Goal: Task Accomplishment & Management: Manage account settings

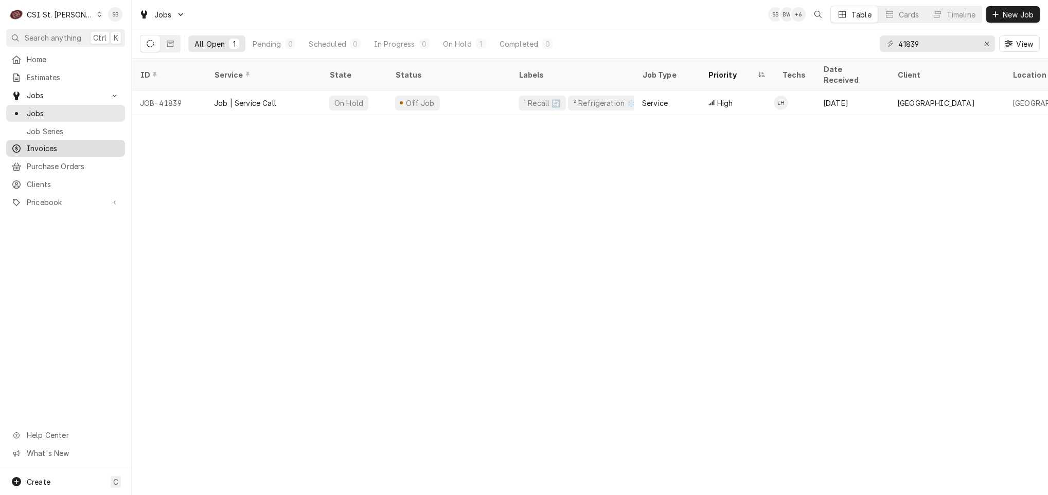
click at [42, 146] on span "Invoices" at bounding box center [73, 148] width 93 height 11
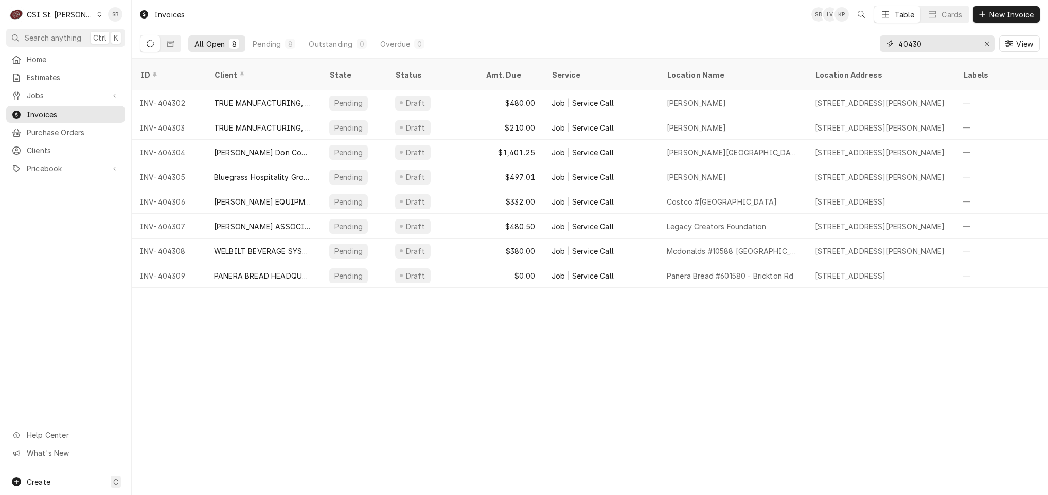
click at [939, 40] on input "40430" at bounding box center [936, 44] width 77 height 16
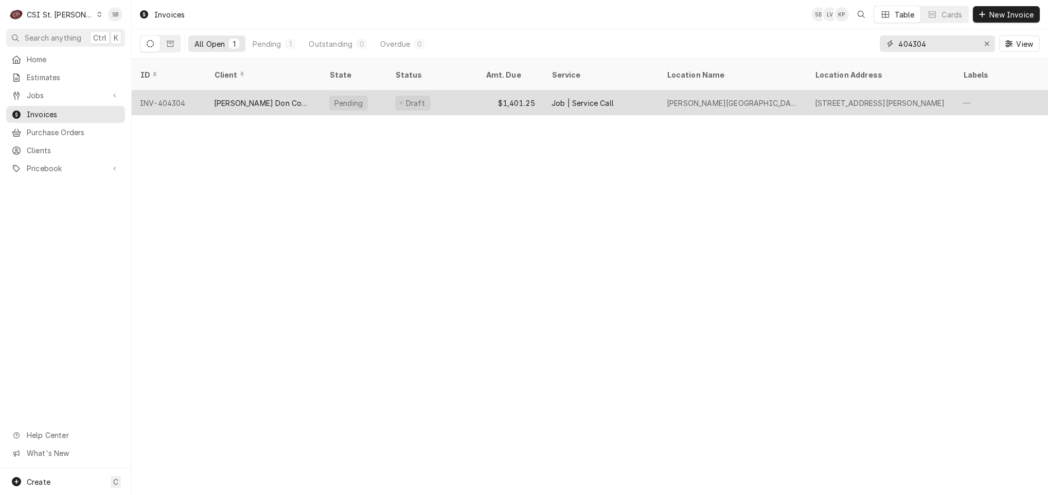
type input "404304"
click at [281, 98] on div "Edward Don Company" at bounding box center [263, 103] width 99 height 11
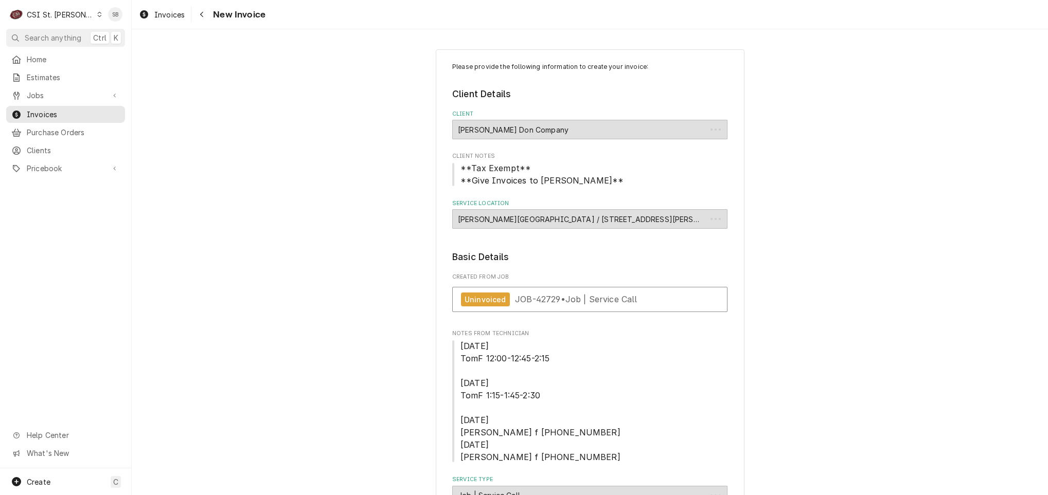
type textarea "x"
click at [59, 90] on span "Jobs" at bounding box center [66, 95] width 78 height 11
drag, startPoint x: 51, startPoint y: 115, endPoint x: 68, endPoint y: 116, distance: 16.5
click at [51, 114] on span "Jobs" at bounding box center [73, 113] width 93 height 11
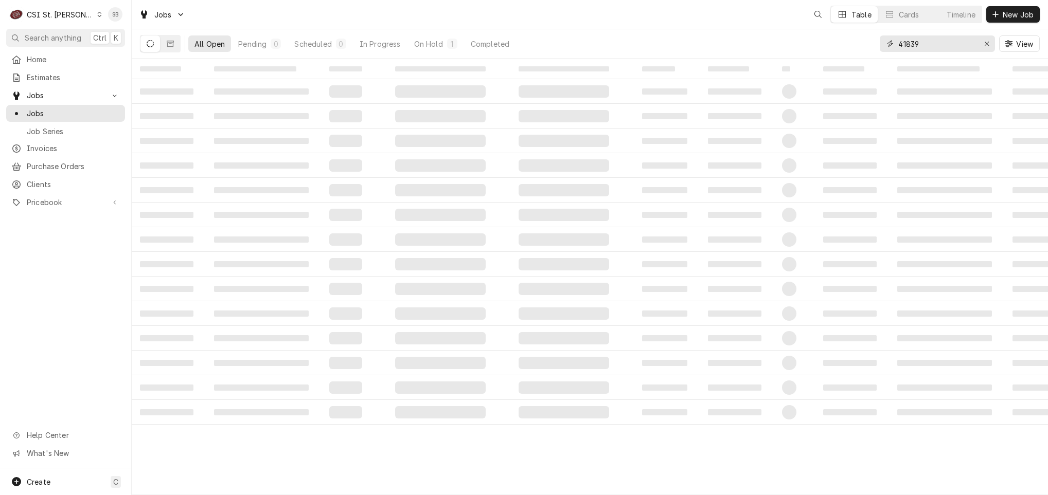
click at [920, 47] on input "41839" at bounding box center [936, 44] width 77 height 16
click at [919, 48] on input "41839" at bounding box center [936, 44] width 77 height 16
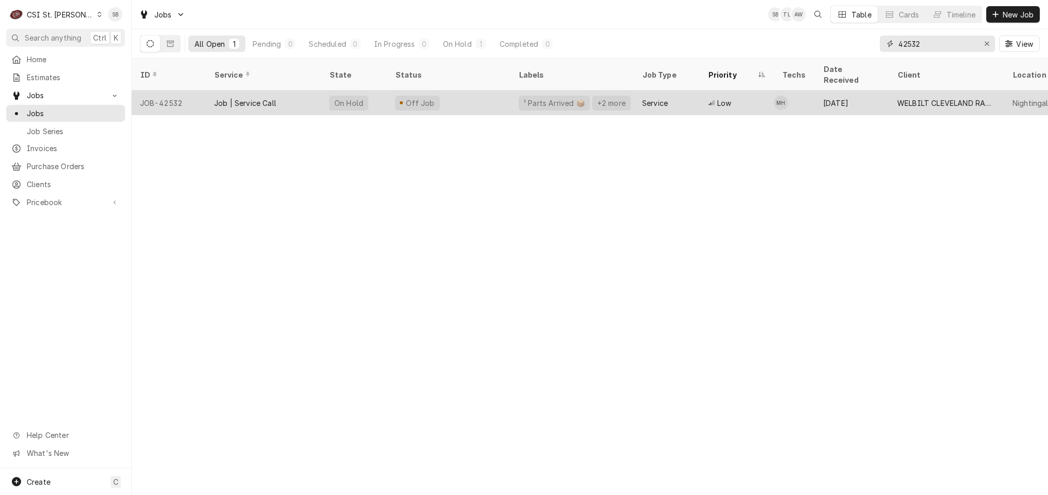
type input "42532"
click at [265, 98] on div "Job | Service Call" at bounding box center [245, 103] width 62 height 11
drag, startPoint x: 265, startPoint y: 88, endPoint x: 190, endPoint y: 91, distance: 75.7
click at [190, 91] on div "JOB-42532" at bounding box center [169, 103] width 74 height 25
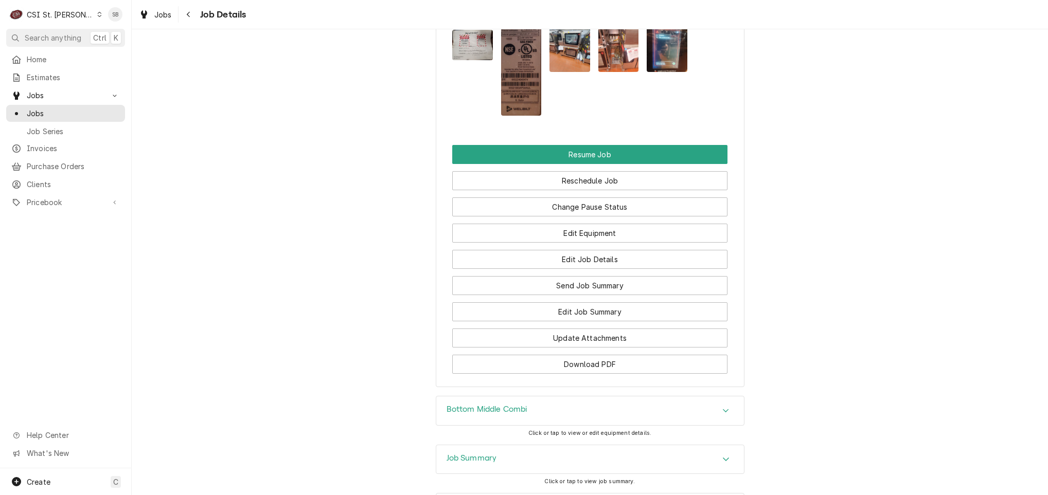
scroll to position [1808, 0]
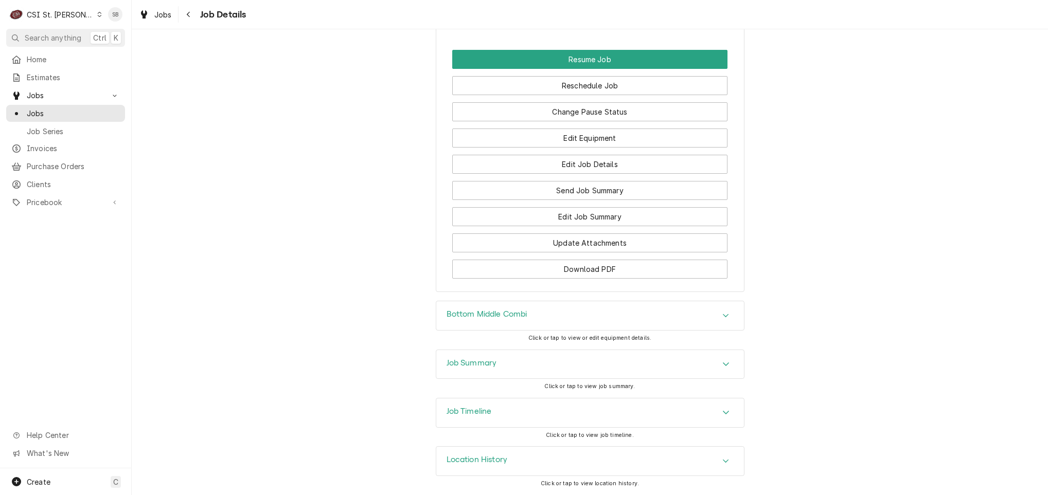
click at [584, 356] on div "Job Summary" at bounding box center [590, 364] width 308 height 29
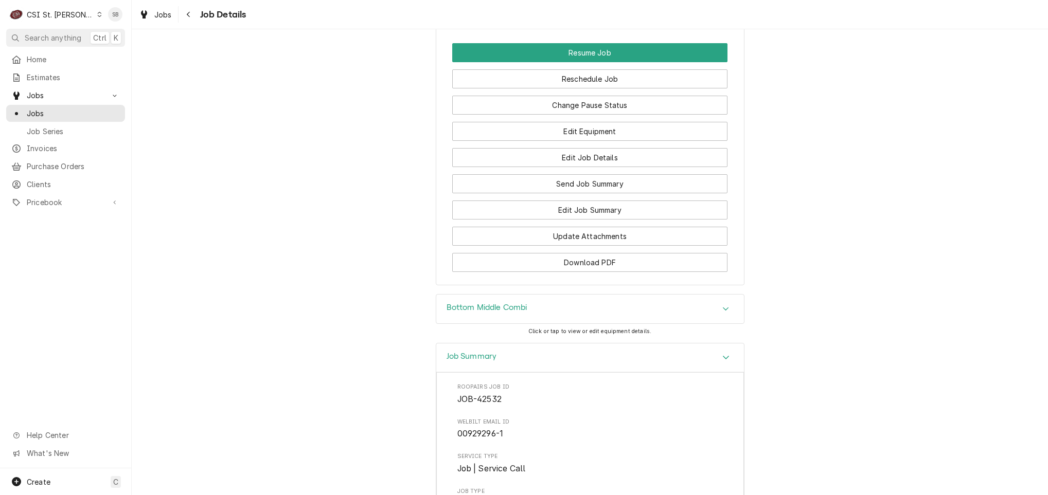
click at [584, 352] on div "Job Summary" at bounding box center [590, 358] width 308 height 29
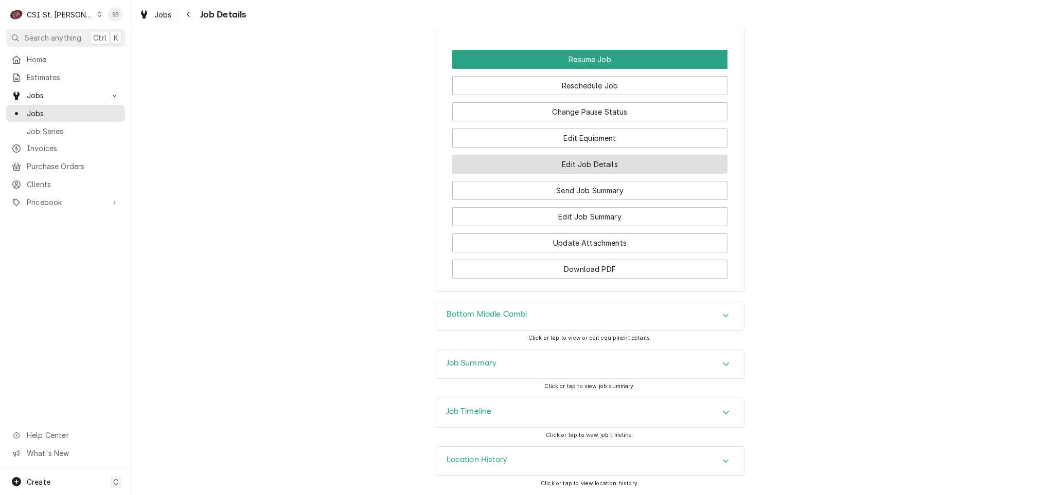
click at [619, 164] on button "Edit Job Details" at bounding box center [589, 164] width 275 height 19
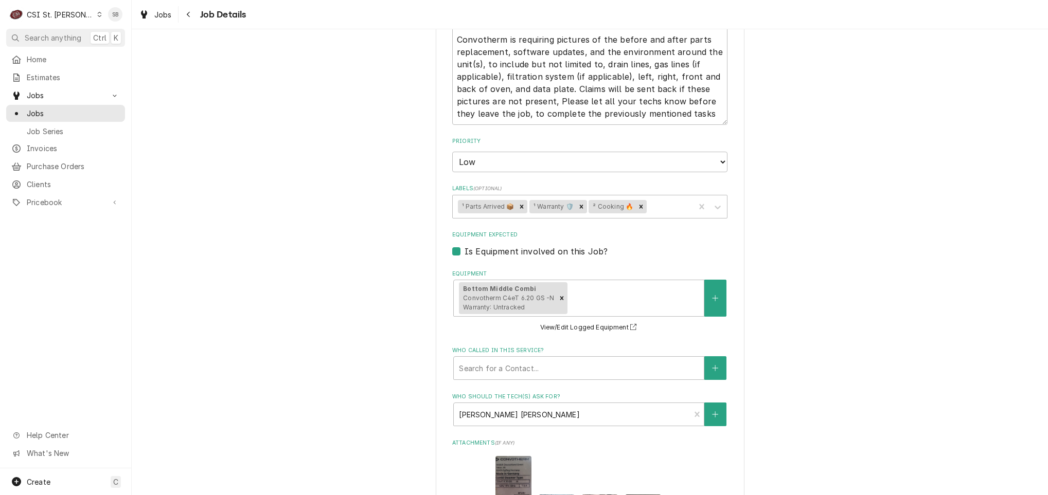
scroll to position [849, 0]
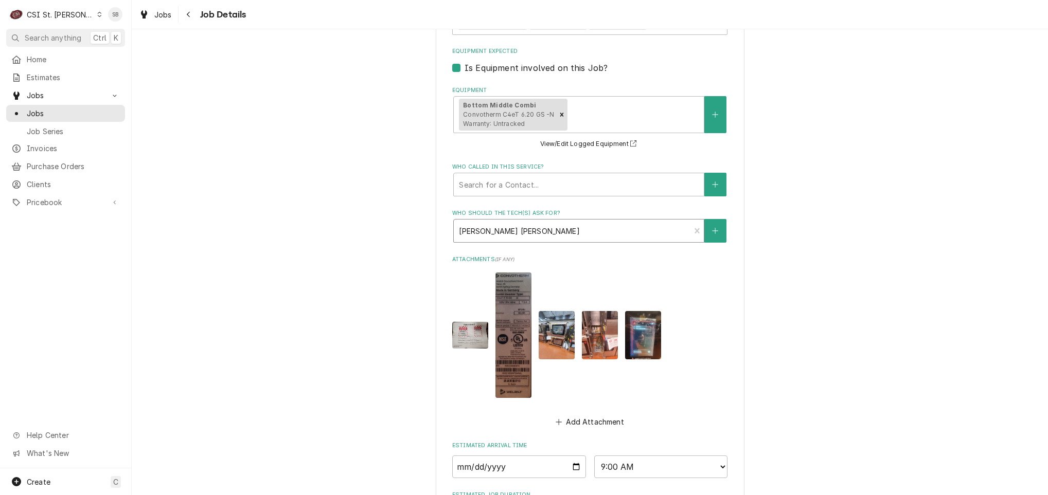
click at [583, 235] on div "Who should the tech(s) ask for?" at bounding box center [572, 231] width 226 height 19
drag, startPoint x: 278, startPoint y: 210, endPoint x: 315, endPoint y: 204, distance: 37.6
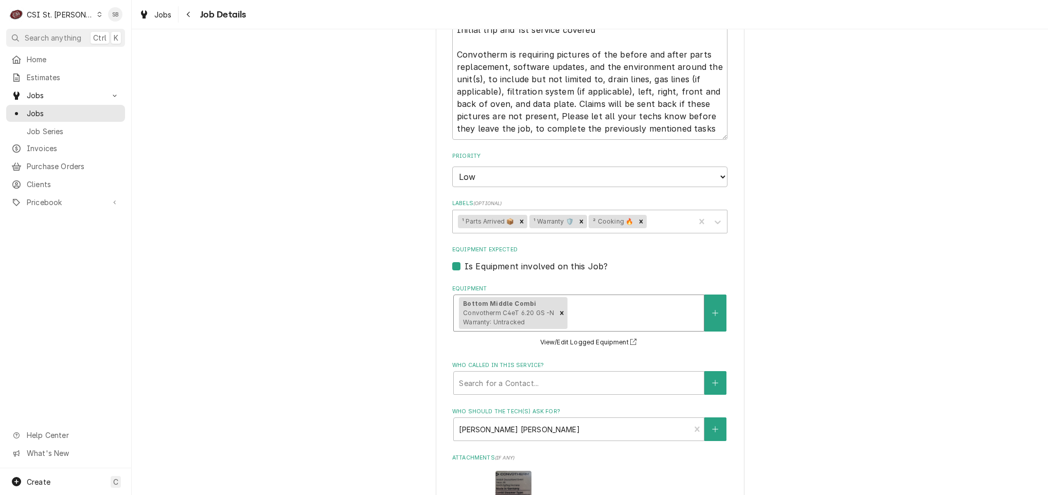
scroll to position [684, 0]
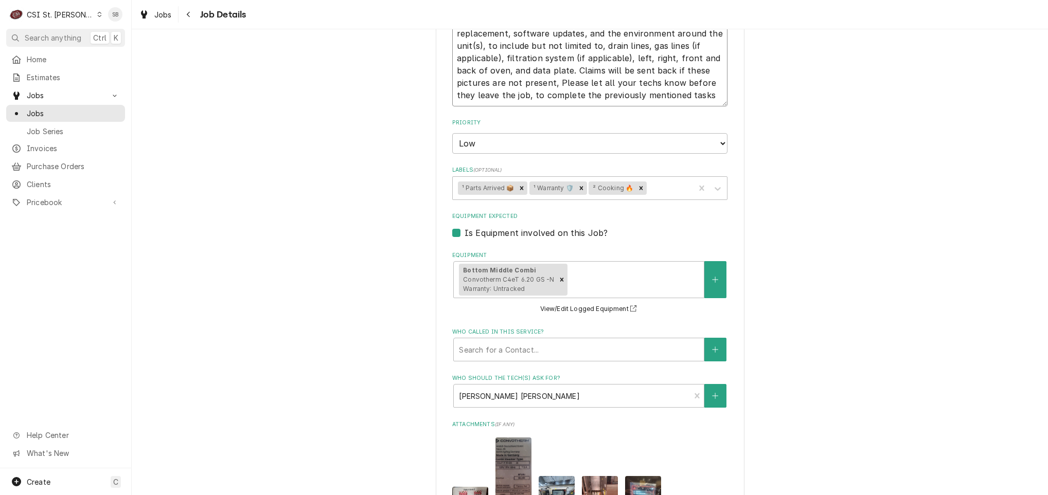
type textarea "x"
type textarea "Tried to call Bob, did not know his voice mail box # and could not leave a vm t…"
type textarea "x"
type textarea "Tried to call Bob, did not know his voice mail box # and could not leave a vm t…"
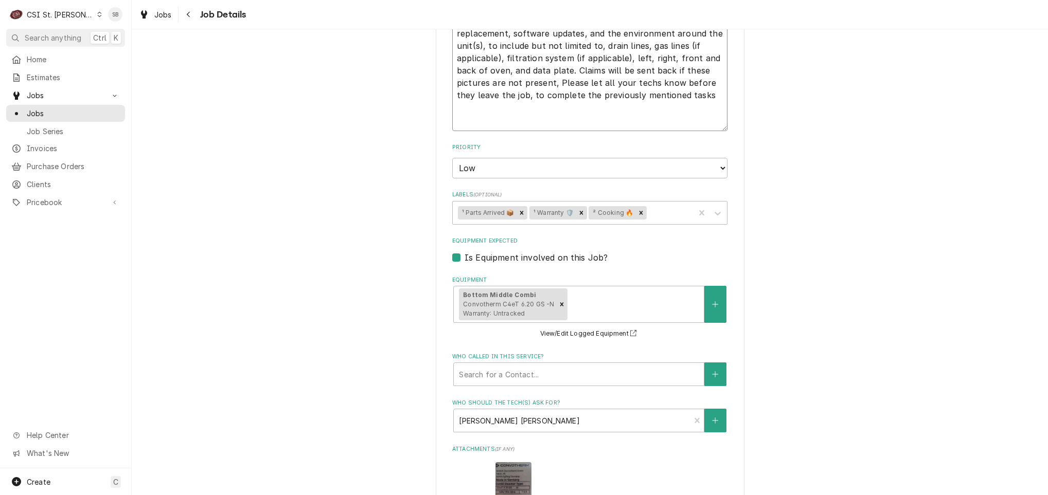
type textarea "x"
type textarea "Tried to call Bob, did not know his voice mail box # and could not leave a vm t…"
type textarea "x"
type textarea "Tried to call Bob, did not know his voice mail box # and could not leave a vm t…"
type textarea "x"
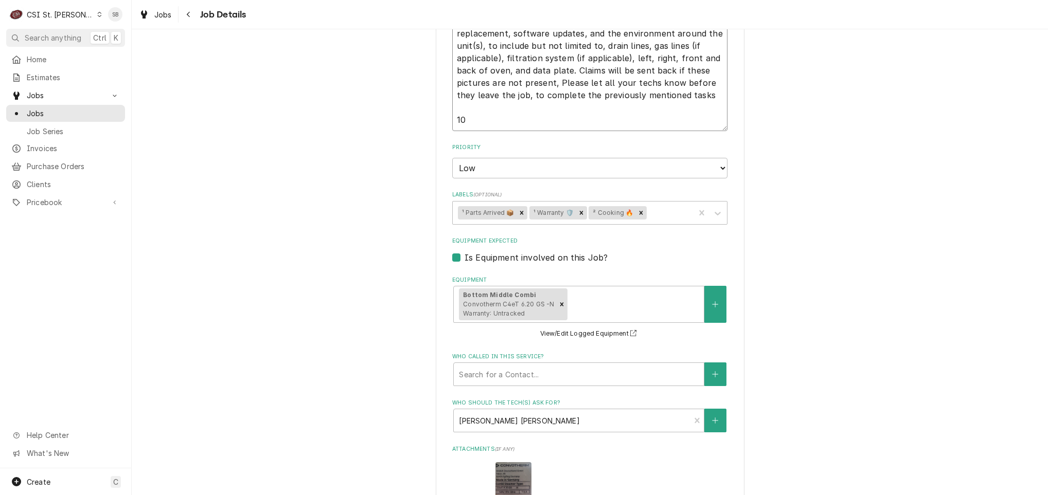
type textarea "Tried to call Bob, did not know his voice mail box # and could not leave a vm t…"
type textarea "x"
type textarea "Tried to call Bob, did not know his voice mail box # and could not leave a vm t…"
type textarea "x"
type textarea "Tried to call Bob, did not know his voice mail box # and could not leave a vm t…"
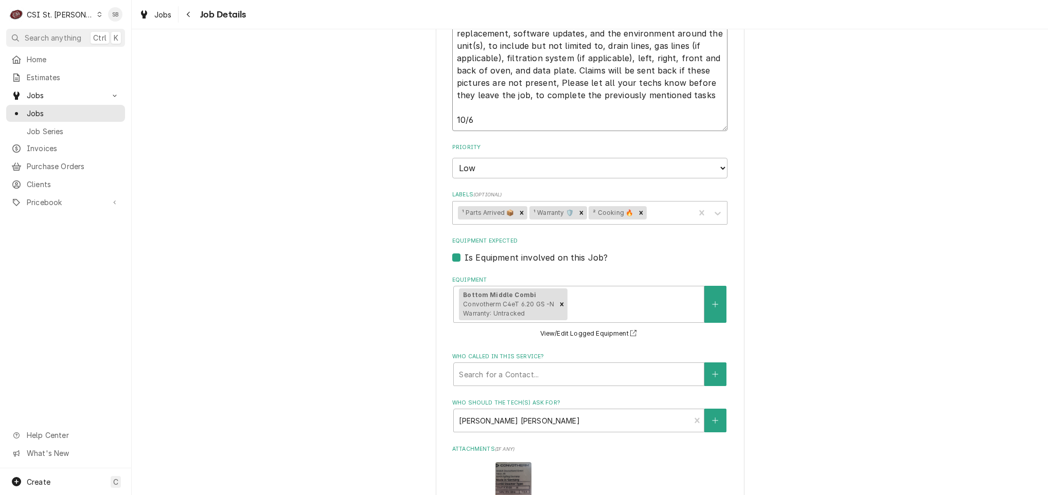
type textarea "x"
type textarea "Tried to call Bob, did not know his voice mail box # and could not leave a vm t…"
type textarea "x"
type textarea "Tried to call Bob, did not know his voice mail box # and could not leave a vm t…"
type textarea "x"
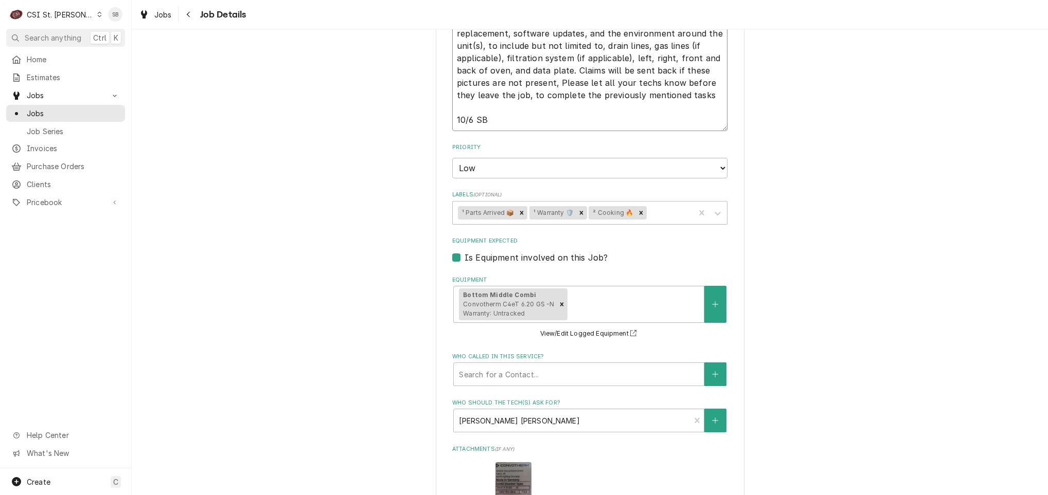
type textarea "Tried to call Bob, did not know his voice mail box # and could not leave a vm t…"
type textarea "x"
type textarea "Tried to call Bob, did not know his voice mail box # and could not leave a vm t…"
type textarea "x"
type textarea "Tried to call Bob, did not know his voice mail box # and could not leave a vm t…"
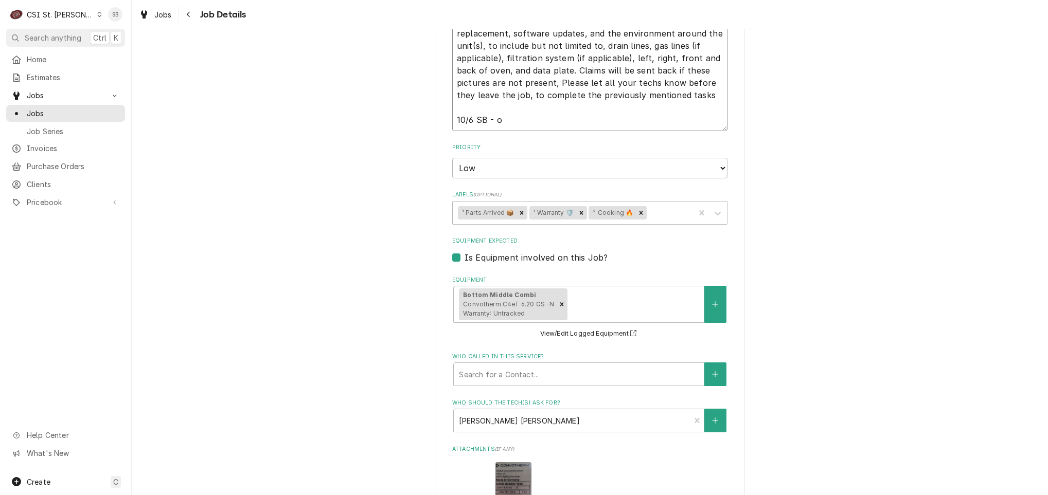
type textarea "x"
type textarea "Tried to call Bob, did not know his voice mail box # and could not leave a vm t…"
type textarea "x"
type textarea "Tried to call Bob, did not know his voice mail box # and could not leave a vm t…"
type textarea "x"
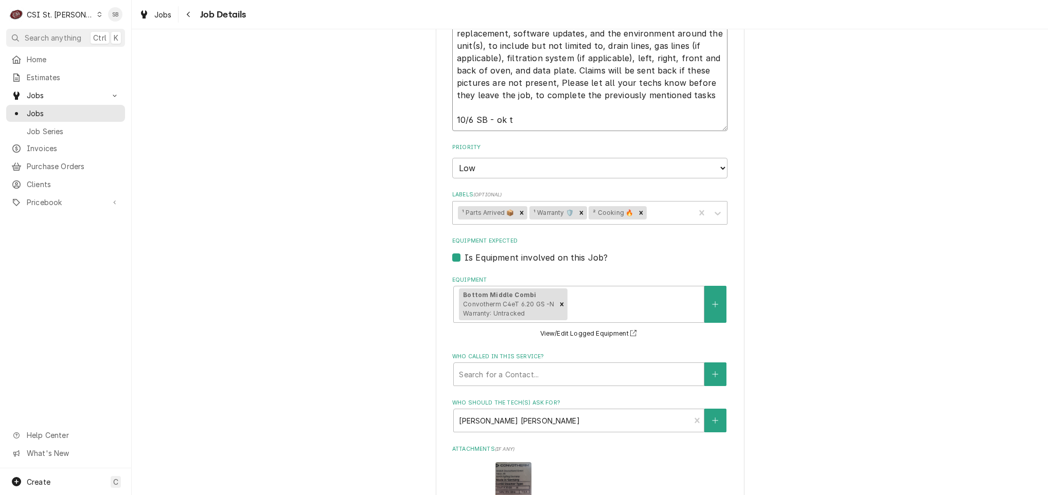
type textarea "Tried to call Bob, did not know his voice mail box # and could not leave a vm t…"
type textarea "x"
type textarea "Tried to call Bob, did not know his voice mail box # and could not leave a vm t…"
type textarea "x"
type textarea "Tried to call Bob, did not know his voice mail box # and could not leave a vm t…"
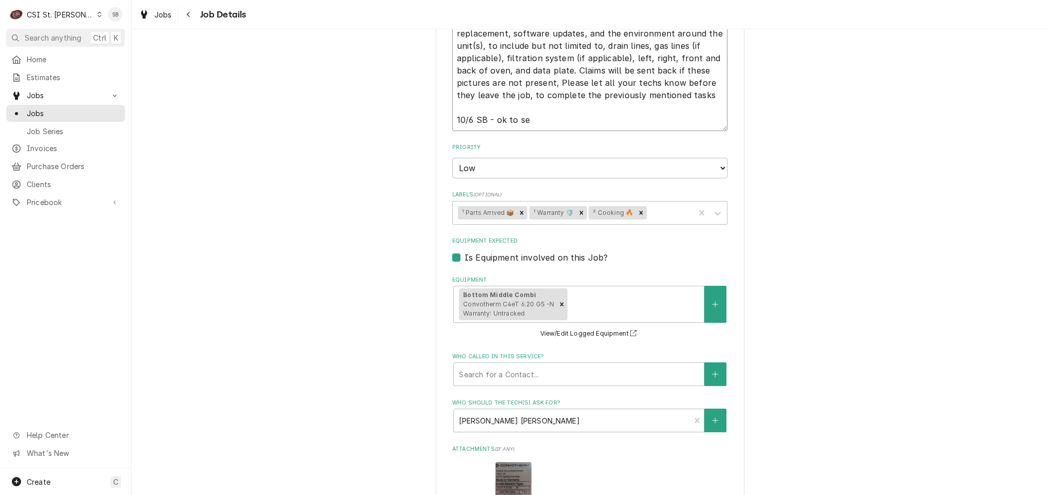
type textarea "x"
type textarea "Tried to call Bob, did not know his voice mail box # and could not leave a vm t…"
type textarea "x"
type textarea "Tried to call Bob, did not know his voice mail box # and could not leave a vm t…"
type textarea "x"
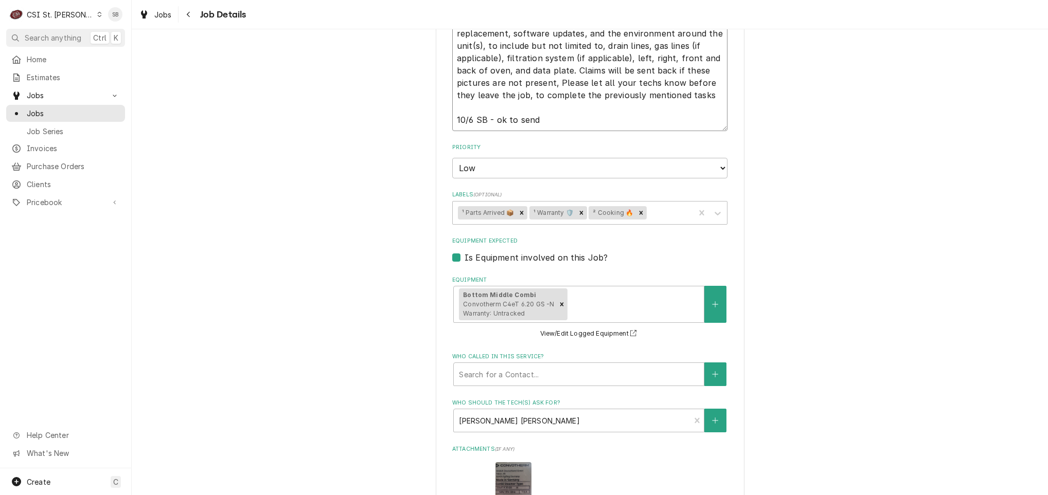
type textarea "Tried to call Bob, did not know his voice mail box # and could not leave a vm t…"
type textarea "x"
type textarea "Tried to call Bob, did not know his voice mail box # and could not leave a vm t…"
type textarea "x"
type textarea "Tried to call Bob, did not know his voice mail box # and could not leave a vm t…"
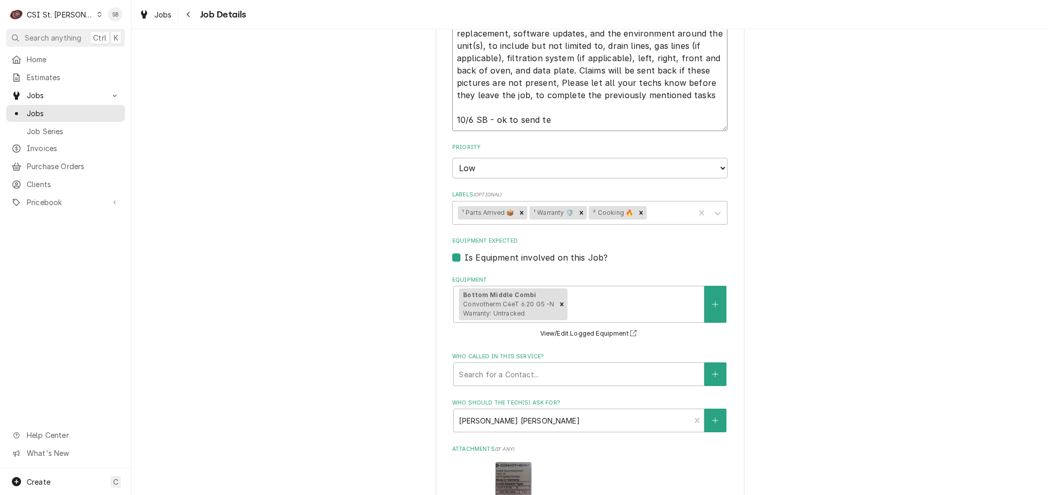
type textarea "x"
type textarea "Tried to call Bob, did not know his voice mail box # and could not leave a vm t…"
type textarea "x"
type textarea "Tried to call Bob, did not know his voice mail box # and could not leave a vm t…"
type textarea "x"
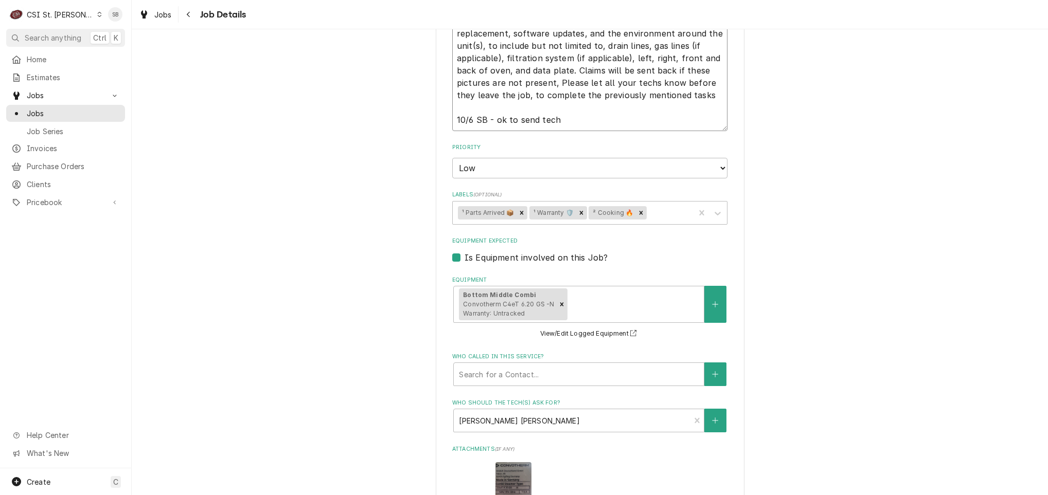
type textarea "Tried to call Bob, did not know his voice mail box # and could not leave a vm t…"
type textarea "x"
type textarea "Tried to call Bob, did not know his voice mail box # and could not leave a vm t…"
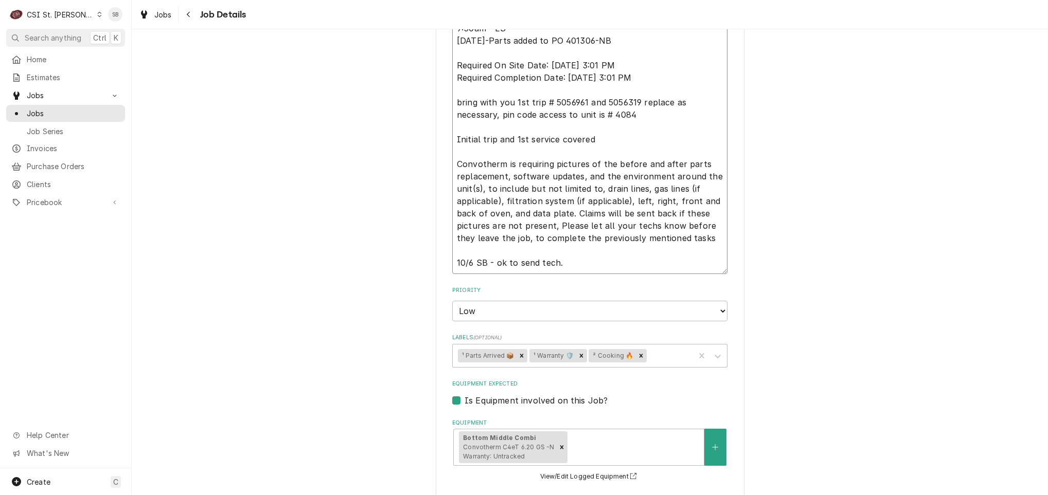
scroll to position [540, 0]
type textarea "x"
type textarea "Tried to call Bob, did not know his voice mail box # and could not leave a vm t…"
type textarea "x"
type textarea "Tried to call Bob, did not know his voice mail box # and could not leave a vm t…"
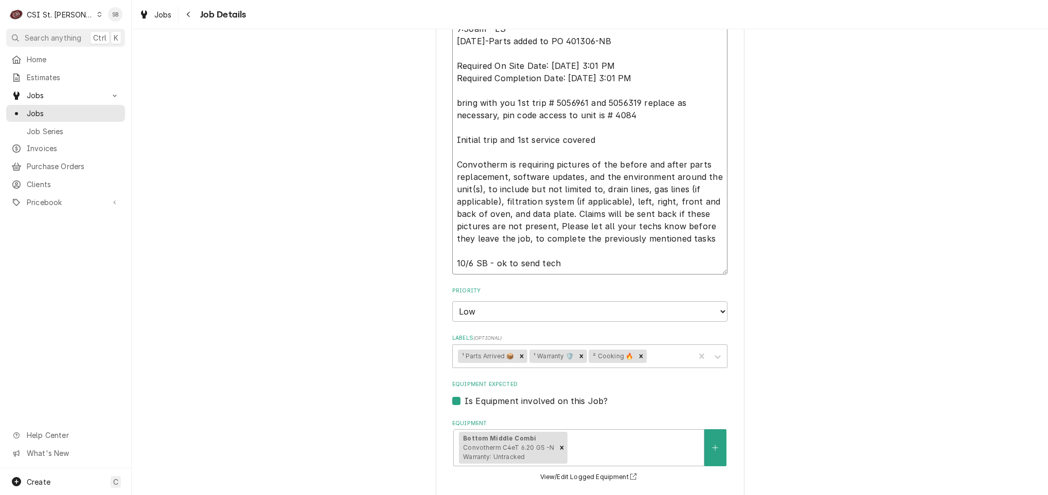
type textarea "x"
type textarea "Tried to call Bob, did not know his voice mail box # and could not leave a vm t…"
type textarea "x"
type textarea "Tried to call Bob, did not know his voice mail box # and could not leave a vm t…"
type textarea "x"
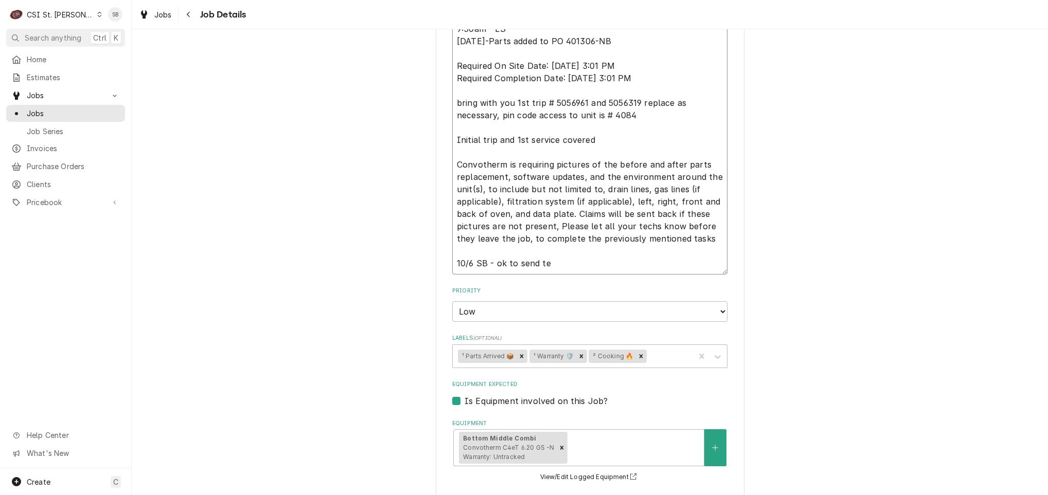
type textarea "Tried to call Bob, did not know his voice mail box # and could not leave a vm t…"
type textarea "x"
type textarea "Tried to call Bob, did not know his voice mail box # and could not leave a vm t…"
type textarea "x"
type textarea "Tried to call Bob, did not know his voice mail box # and could not leave a vm t…"
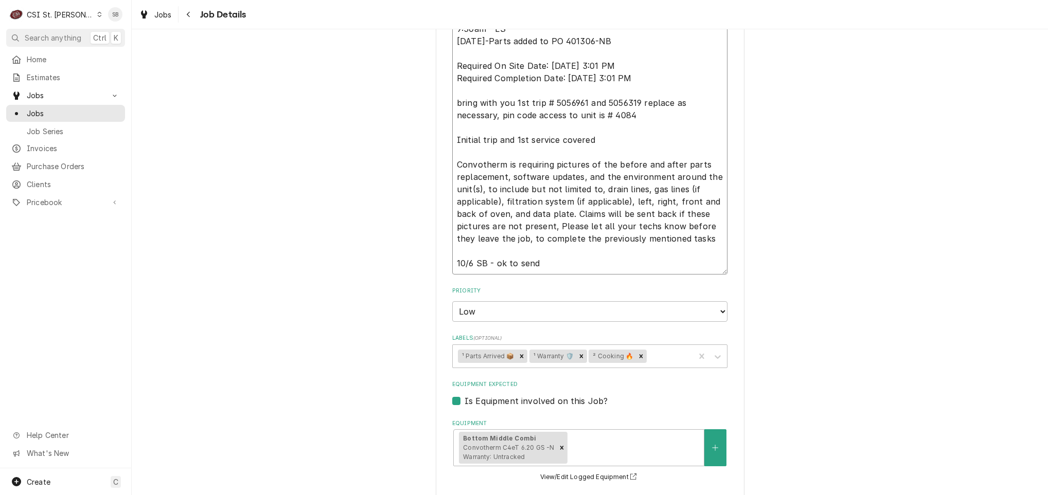
type textarea "x"
type textarea "Tried to call Bob, did not know his voice mail box # and could not leave a vm t…"
type textarea "x"
type textarea "Tried to call Bob, did not know his voice mail box # and could not leave a vm t…"
type textarea "x"
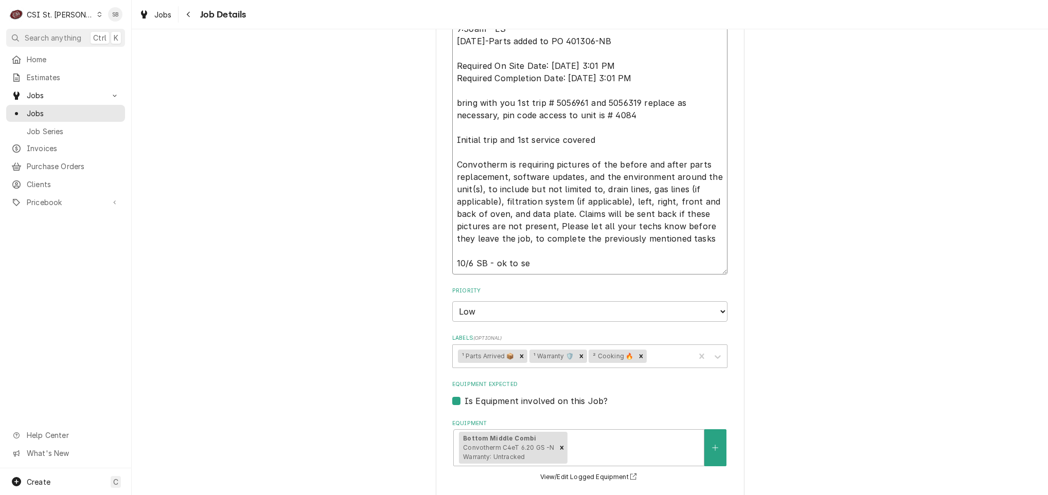
type textarea "Tried to call Bob, did not know his voice mail box # and could not leave a vm t…"
type textarea "x"
type textarea "Tried to call Bob, did not know his voice mail box # and could not leave a vm t…"
type textarea "x"
type textarea "Tried to call Bob, did not know his voice mail box # and could not leave a vm t…"
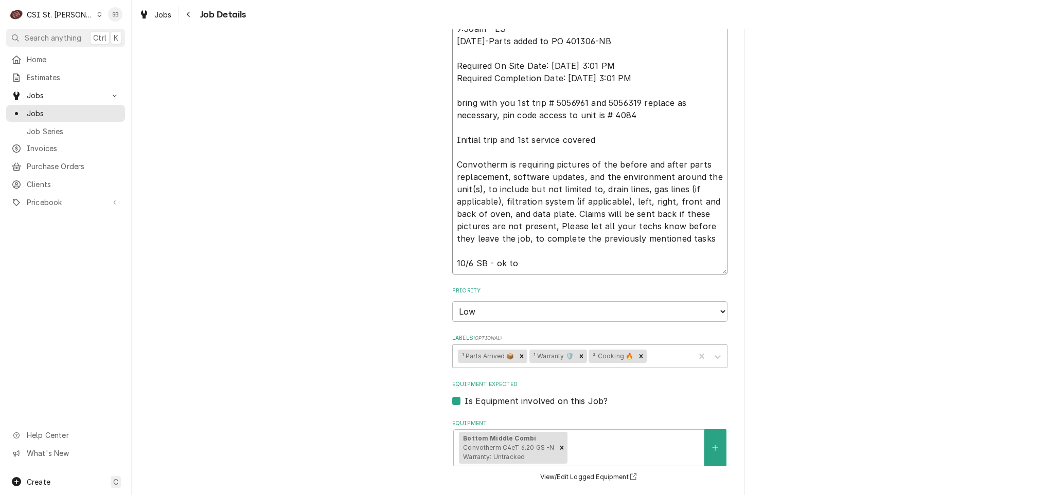
type textarea "x"
type textarea "Tried to call Bob, did not know his voice mail box # and could not leave a vm t…"
type textarea "x"
type textarea "Tried to call Bob, did not know his voice mail box # and could not leave a vm t…"
type textarea "x"
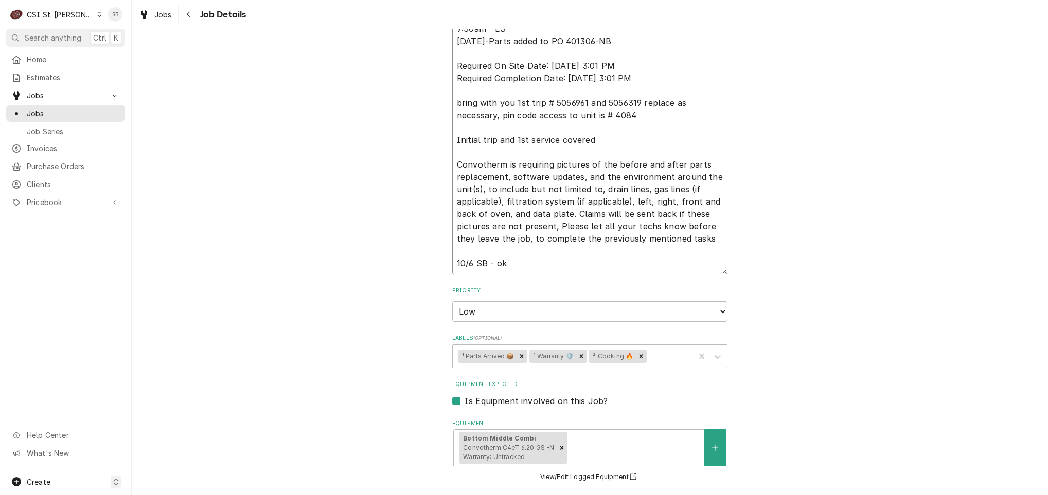
type textarea "Tried to call Bob, did not know his voice mail box # and could not leave a vm t…"
type textarea "x"
type textarea "Tried to call Bob, did not know his voice mail box # and could not leave a vm t…"
type textarea "x"
type textarea "Tried to call Bob, did not know his voice mail box # and could not leave a vm t…"
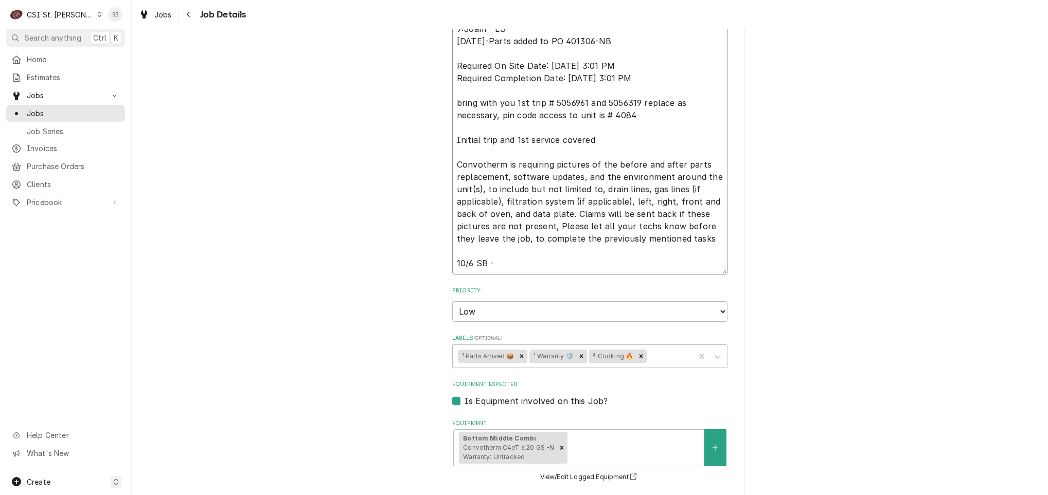
type textarea "x"
type textarea "Tried to call Bob, did not know his voice mail box # and could not leave a vm t…"
type textarea "x"
type textarea "Tried to call Bob, did not know his voice mail box # and could not leave a vm t…"
type textarea "x"
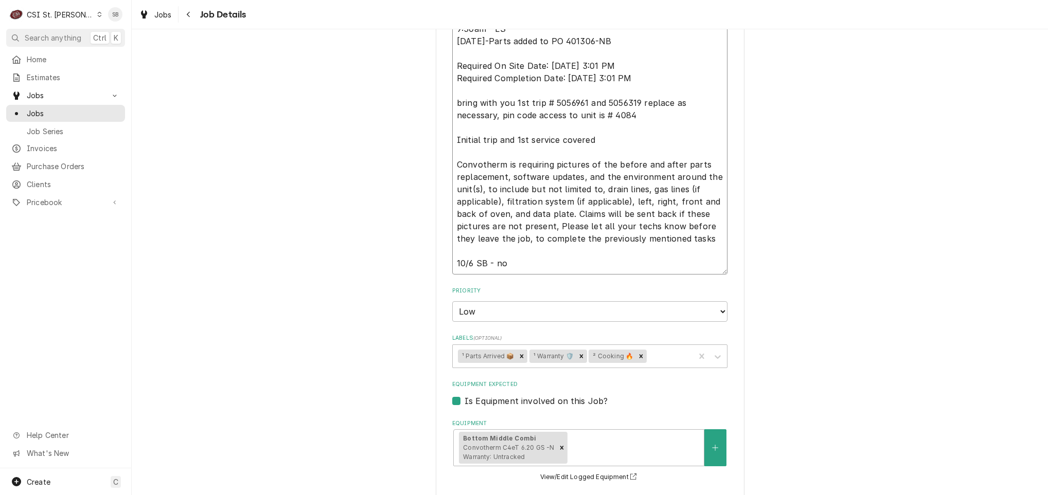
type textarea "Tried to call Bob, did not know his voice mail box # and could not leave a vm t…"
type textarea "x"
type textarea "Tried to call Bob, did not know his voice mail box # and could not leave a vm t…"
type textarea "x"
type textarea "Tried to call Bob, did not know his voice mail box # and could not leave a vm t…"
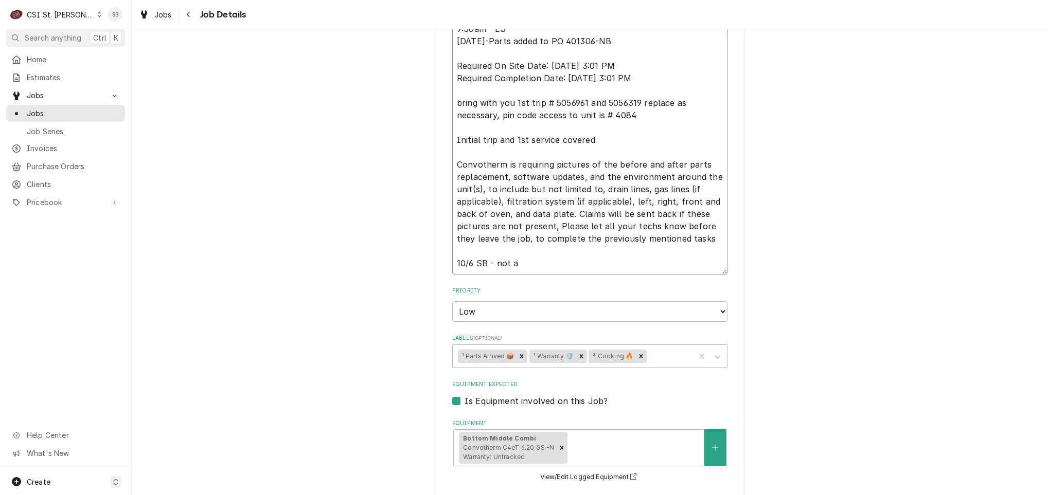
type textarea "x"
type textarea "Tried to call Bob, did not know his voice mail box # and could not leave a vm t…"
type textarea "x"
type textarea "Tried to call Bob, did not know his voice mail box # and could not leave a vm t…"
type textarea "x"
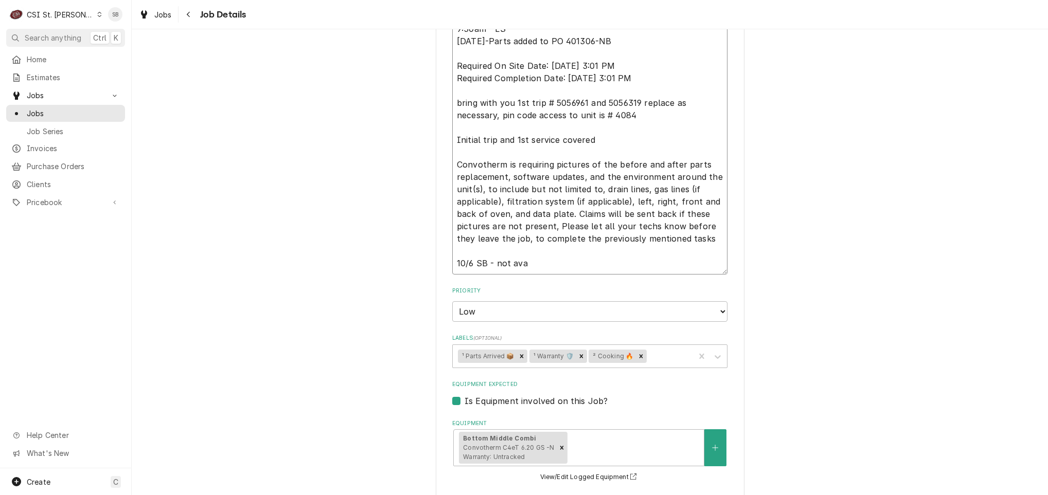
type textarea "Tried to call Bob, did not know his voice mail box # and could not leave a vm t…"
type textarea "x"
type textarea "Tried to call Bob, did not know his voice mail box # and could not leave a vm t…"
type textarea "x"
type textarea "Tried to call Bob, did not know his voice mail box # and could not leave a vm t…"
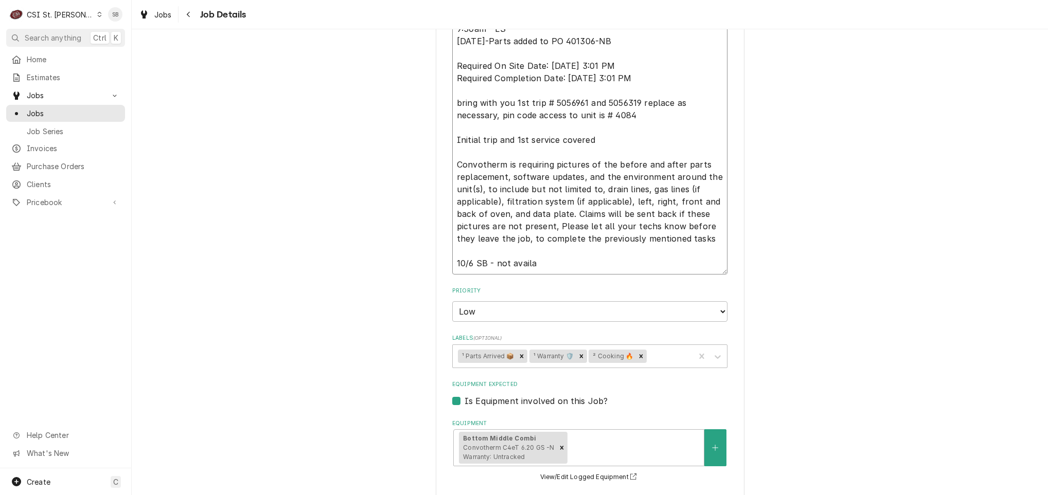
type textarea "x"
type textarea "Tried to call Bob, did not know his voice mail box # and could not leave a vm t…"
type textarea "x"
type textarea "Tried to call Bob, did not know his voice mail box # and could not leave a vm t…"
type textarea "x"
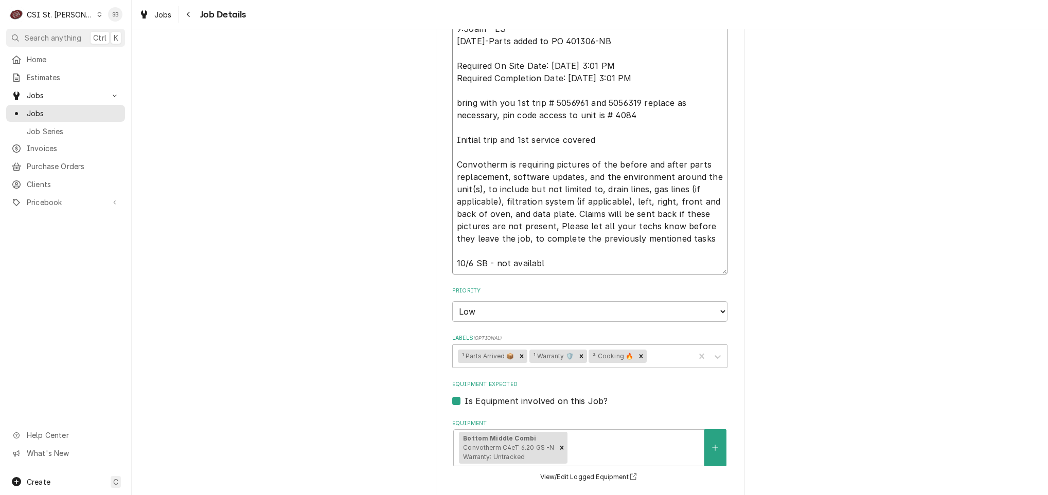
type textarea "Tried to call Bob, did not know his voice mail box # and could not leave a vm t…"
type textarea "x"
type textarea "Tried to call Bob, did not know his voice mail box # and could not leave a vm t…"
type textarea "x"
type textarea "Tried to call Bob, did not know his voice mail box # and could not leave a vm t…"
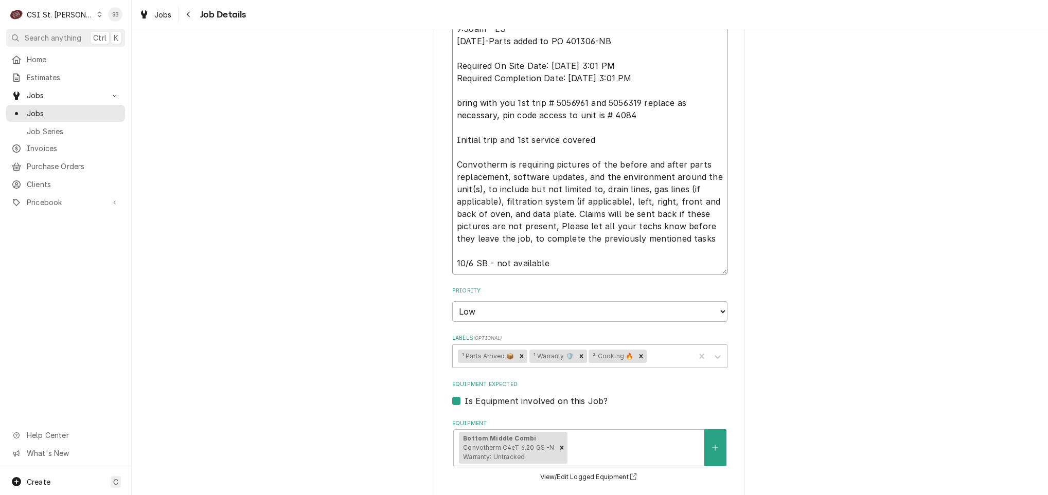
type textarea "x"
type textarea "Tried to call Bob, did not know his voice mail box # and could not leave a vm t…"
type textarea "x"
type textarea "Tried to call Bob, did not know his voice mail box # and could not leave a vm t…"
type textarea "x"
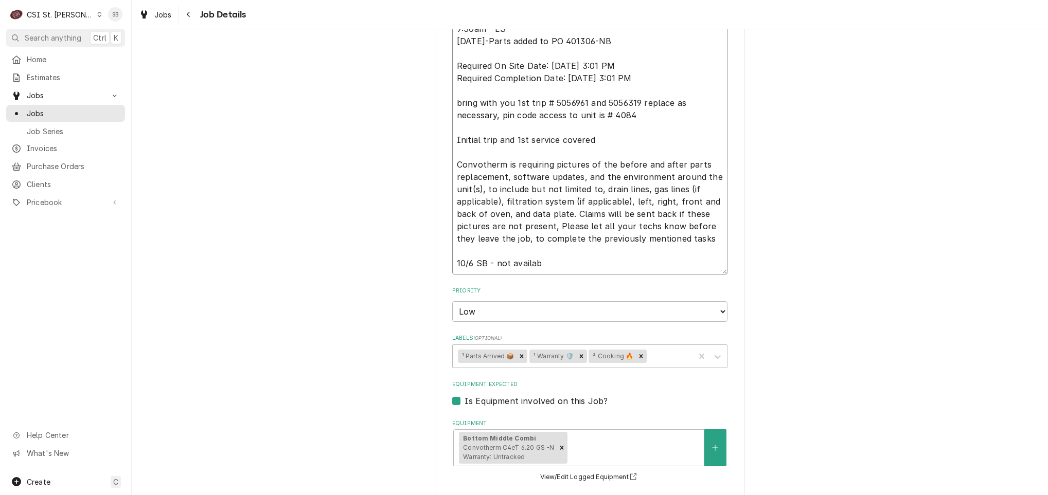
type textarea "Tried to call Bob, did not know his voice mail box # and could not leave a vm t…"
type textarea "x"
type textarea "Tried to call Bob, did not know his voice mail box # and could not leave a vm t…"
type textarea "x"
type textarea "Tried to call Bob, did not know his voice mail box # and could not leave a vm t…"
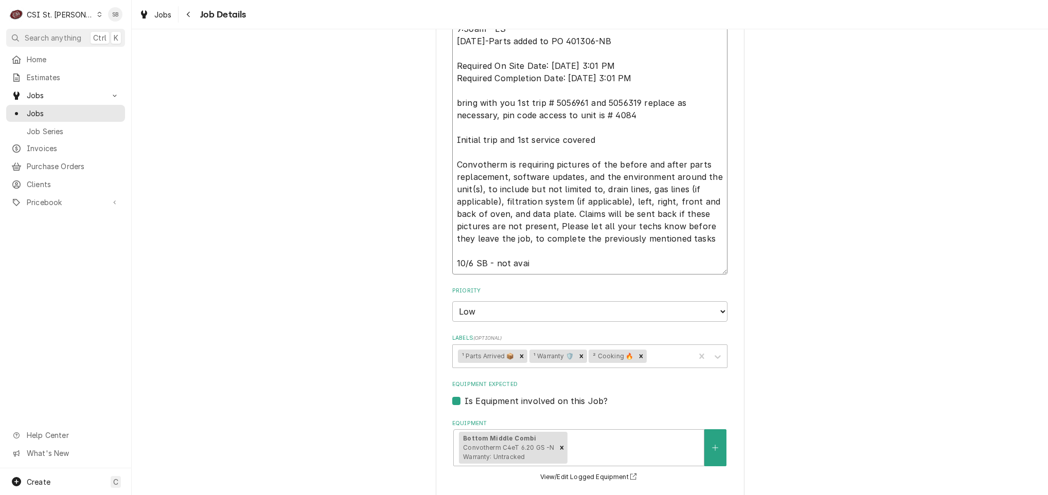
type textarea "x"
type textarea "Tried to call Bob, did not know his voice mail box # and could not leave a vm t…"
type textarea "x"
type textarea "Tried to call Bob, did not know his voice mail box # and could not leave a vm t…"
type textarea "x"
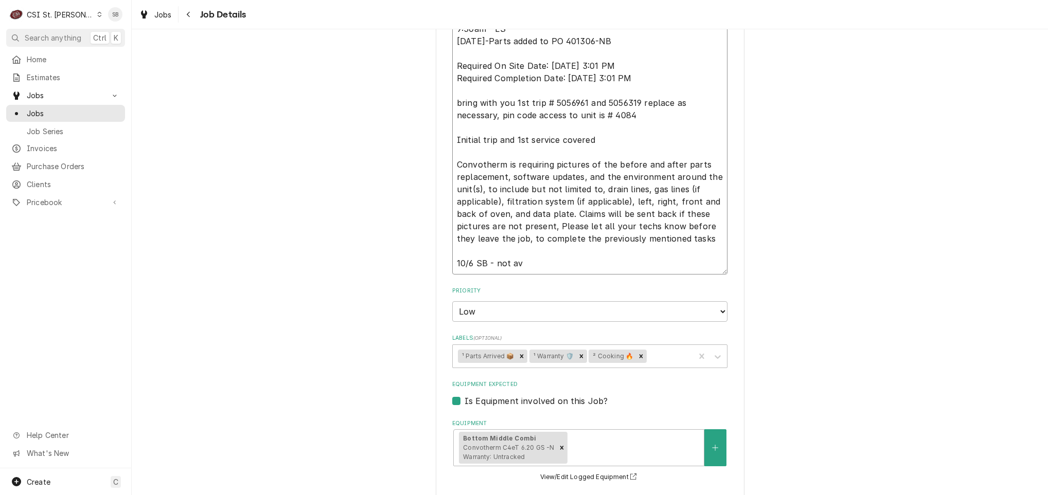
type textarea "Tried to call Bob, did not know his voice mail box # and could not leave a vm t…"
type textarea "x"
type textarea "Tried to call Bob, did not know his voice mail box # and could not leave a vm t…"
type textarea "x"
type textarea "Tried to call Bob, did not know his voice mail box # and could not leave a vm t…"
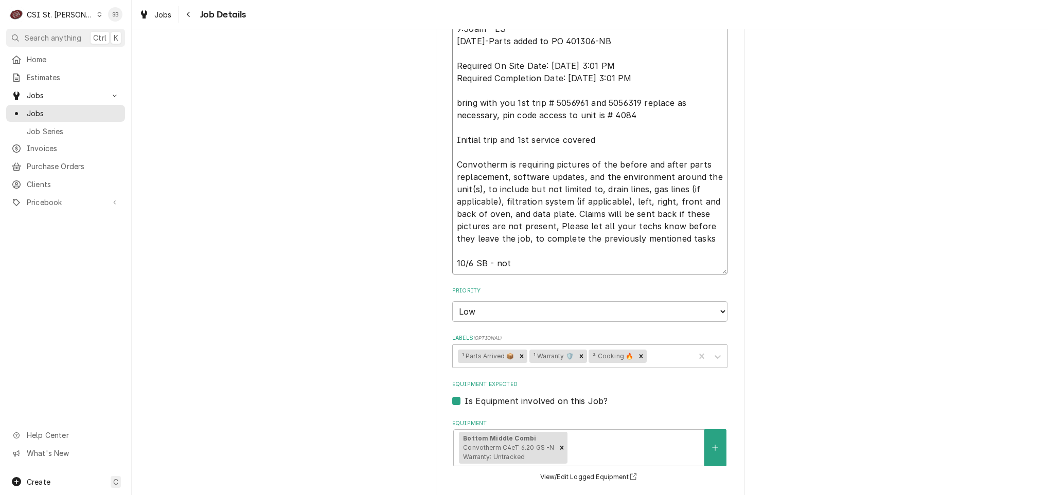
type textarea "x"
type textarea "Tried to call Bob, did not know his voice mail box # and could not leave a vm t…"
type textarea "x"
type textarea "Tried to call Bob, did not know his voice mail box # and could not leave a vm t…"
type textarea "x"
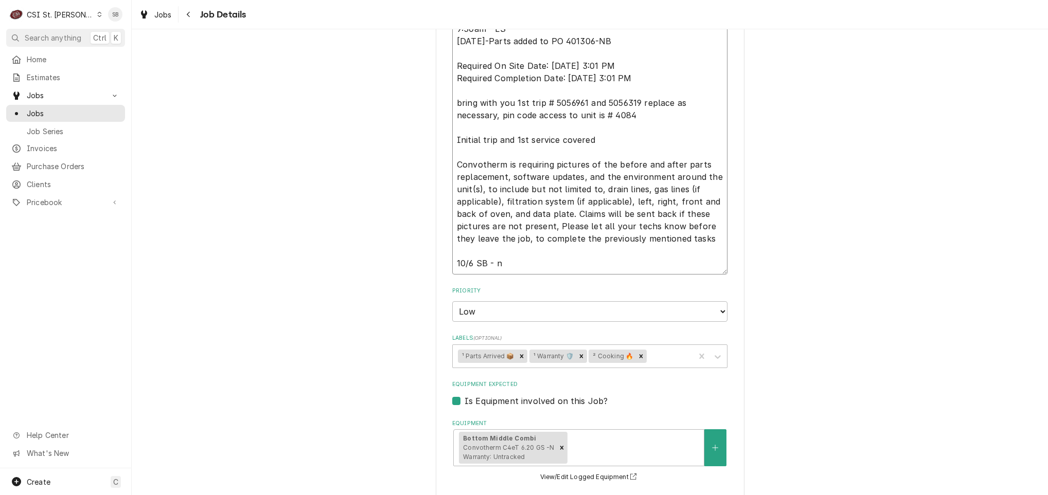
type textarea "Tried to call Bob, did not know his voice mail box # and could not leave a vm t…"
type textarea "x"
type textarea "Tried to call Bob, did not know his voice mail box # and could not leave a vm t…"
type textarea "x"
type textarea "Tried to call Bob, did not know his voice mail box # and could not leave a vm t…"
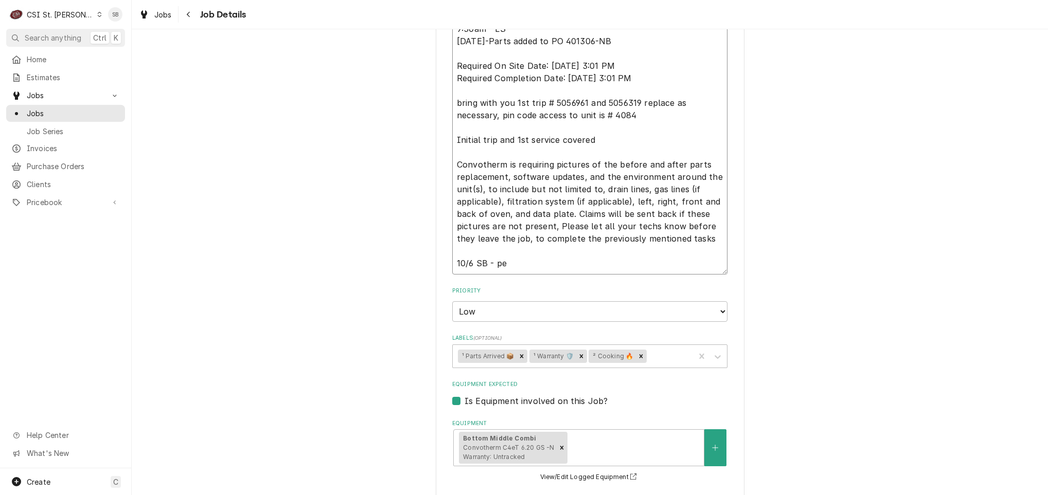
type textarea "x"
type textarea "Tried to call Bob, did not know his voice mail box # and could not leave a vm t…"
type textarea "x"
type textarea "Tried to call Bob, did not know his voice mail box # and could not leave a vm t…"
type textarea "x"
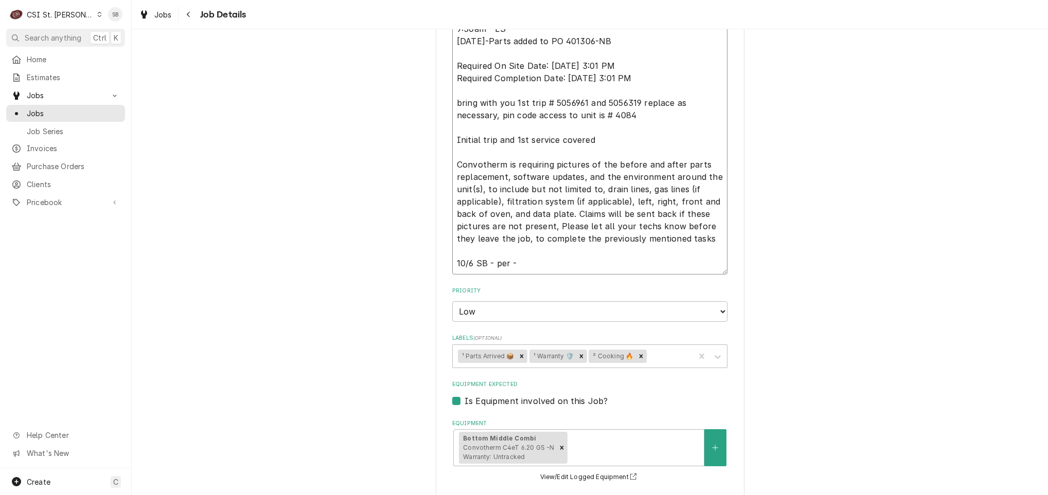
type textarea "Tried to call Bob, did not know his voice mail box # and could not leave a vm t…"
type textarea "x"
type textarea "Tried to call Bob, did not know his voice mail box # and could not leave a vm t…"
type textarea "x"
type textarea "Tried to call Bob, did not know his voice mail box # and could not leave a vm t…"
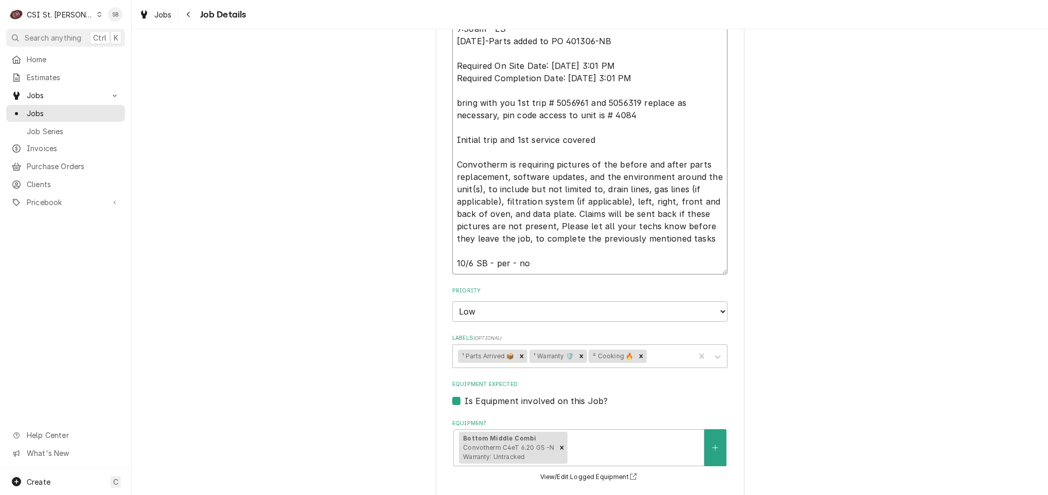
type textarea "x"
type textarea "Tried to call Bob, did not know his voice mail box # and could not leave a vm t…"
type textarea "x"
type textarea "Tried to call Bob, did not know his voice mail box # and could not leave a vm t…"
type textarea "x"
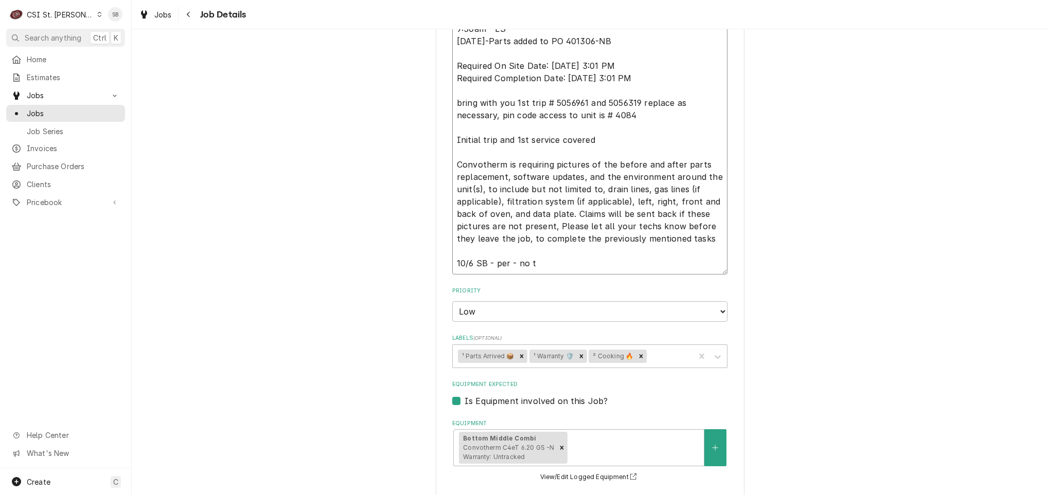
type textarea "Tried to call Bob, did not know his voice mail box # and could not leave a vm t…"
type textarea "x"
type textarea "Tried to call Bob, did not know his voice mail box # and could not leave a vm t…"
type textarea "x"
type textarea "Tried to call Bob, did not know his voice mail box # and could not leave a vm t…"
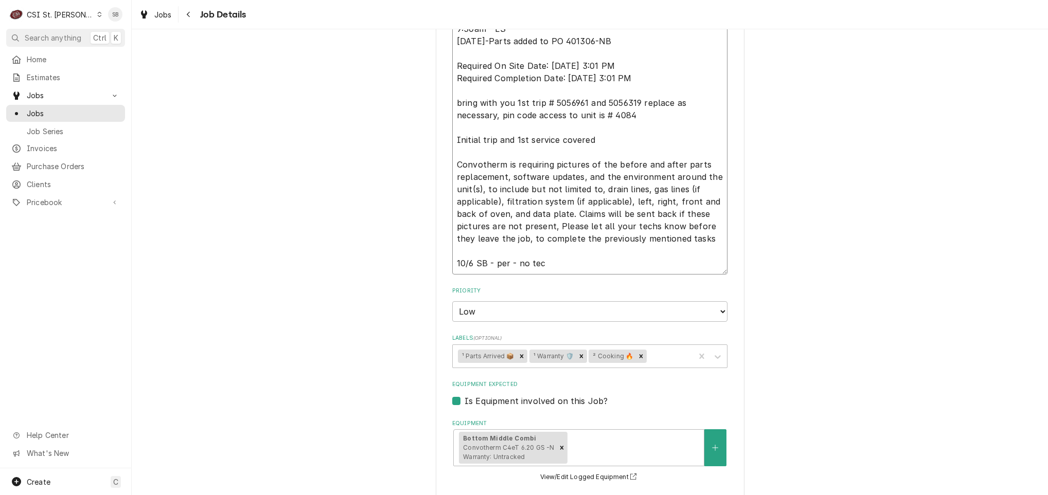
type textarea "x"
type textarea "Tried to call Bob, did not know his voice mail box # and could not leave a vm t…"
type textarea "x"
type textarea "Tried to call Bob, did not know his voice mail box # and could not leave a vm t…"
type textarea "x"
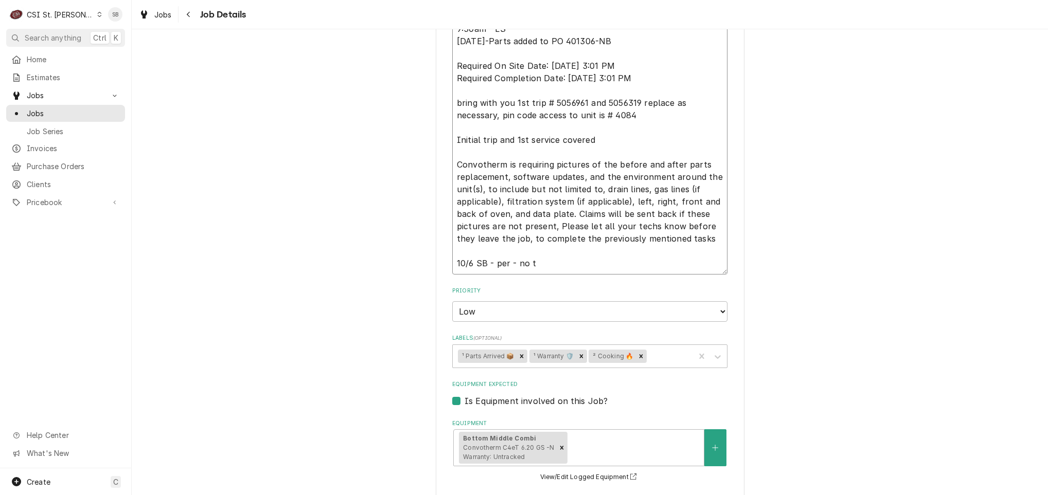
type textarea "Tried to call Bob, did not know his voice mail box # and could not leave a vm t…"
type textarea "x"
type textarea "Tried to call Bob, did not know his voice mail box # and could not leave a vm t…"
type textarea "x"
type textarea "Tried to call Bob, did not know his voice mail box # and could not leave a vm t…"
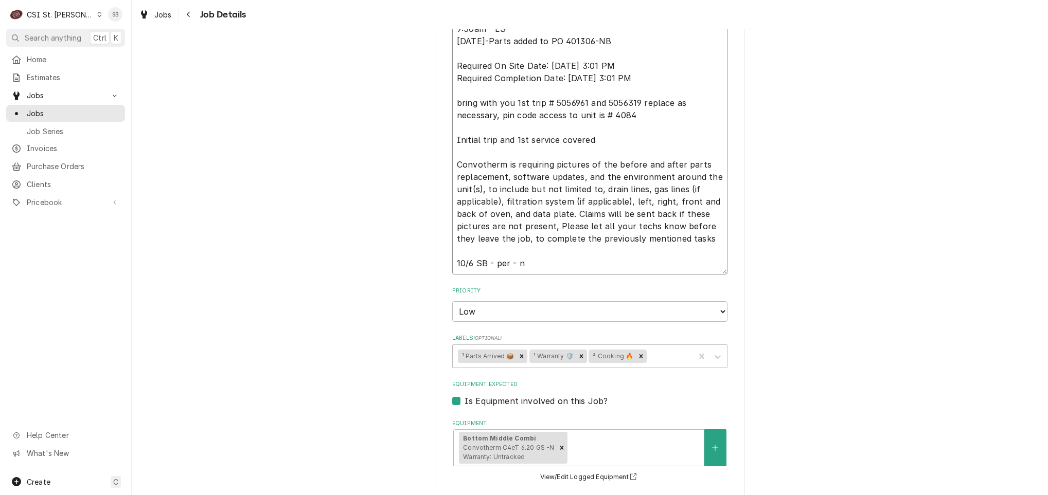
type textarea "x"
type textarea "Tried to call Bob, did not know his voice mail box # and could not leave a vm t…"
type textarea "x"
type textarea "Tried to call Bob, did not know his voice mail box # and could not leave a vm t…"
type textarea "x"
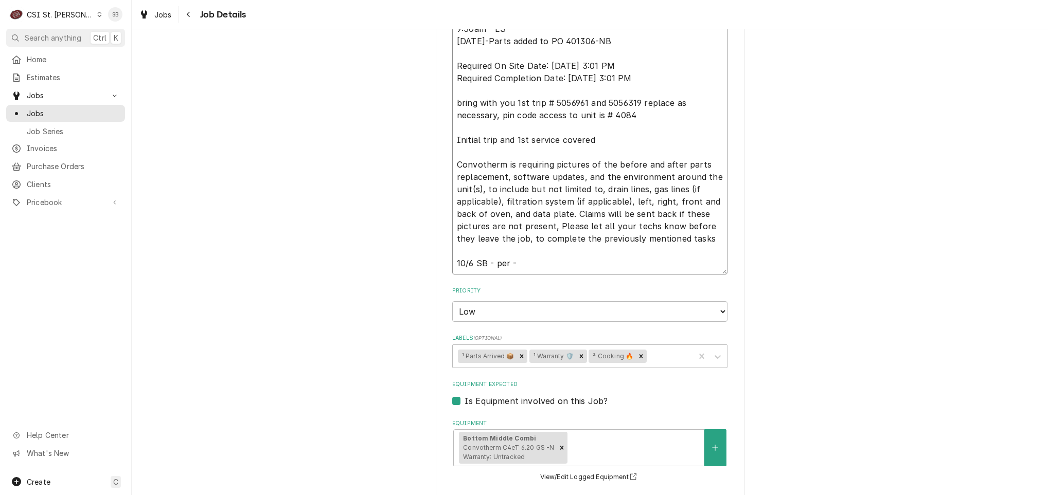
type textarea "Tried to call Bob, did not know his voice mail box # and could not leave a vm t…"
type textarea "x"
type textarea "Tried to call Bob, did not know his voice mail box # and could not leave a vm t…"
type textarea "x"
type textarea "Tried to call Bob, did not know his voice mail box # and could not leave a vm t…"
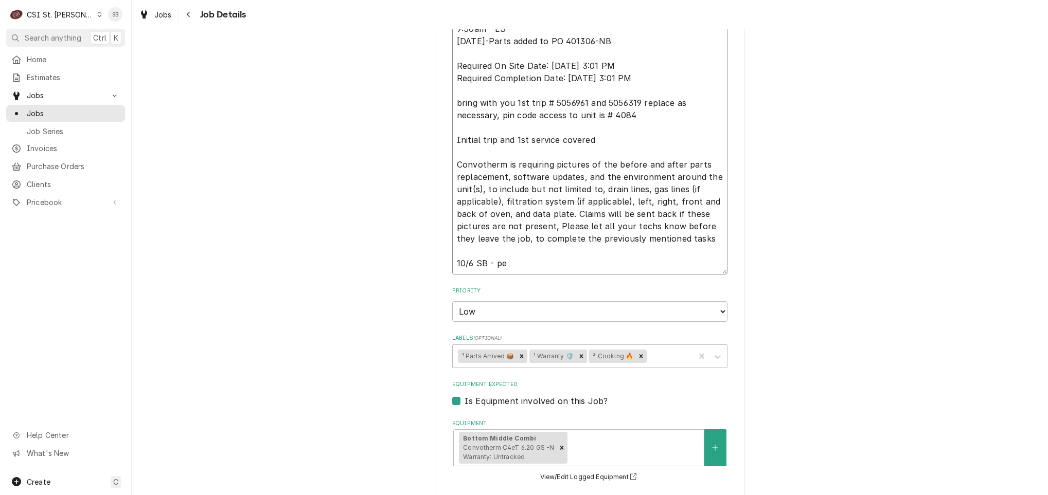
type textarea "x"
type textarea "Tried to call Bob, did not know his voice mail box # and could not leave a vm t…"
type textarea "x"
type textarea "Tried to call Bob, did not know his voice mail box # and could not leave a vm t…"
type textarea "x"
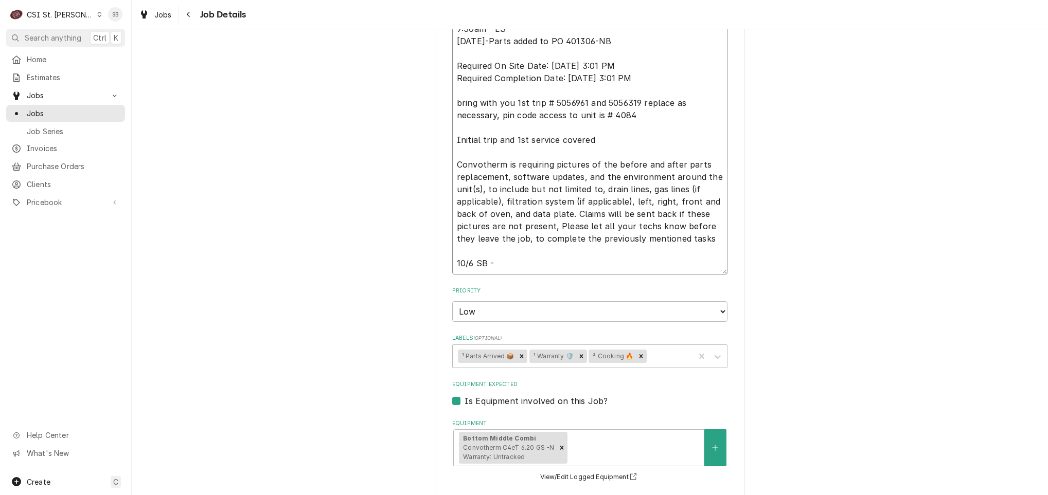
type textarea "Tried to call Bob, did not know his voice mail box # and could not leave a vm t…"
type textarea "x"
type textarea "Tried to call Bob, did not know his voice mail box # and could not leave a vm t…"
type textarea "x"
type textarea "Tried to call Bob, did not know his voice mail box # and could not leave a vm t…"
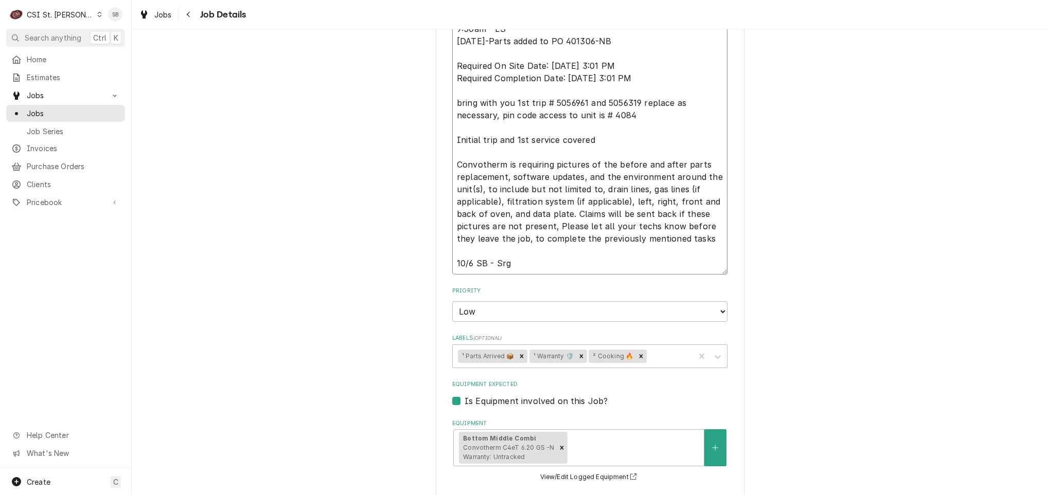
type textarea "x"
type textarea "Tried to call Bob, did not know his voice mail box # and could not leave a vm t…"
type textarea "x"
type textarea "Tried to call Bob, did not know his voice mail box # and could not leave a vm t…"
drag, startPoint x: 518, startPoint y: 261, endPoint x: 661, endPoint y: 260, distance: 143.6
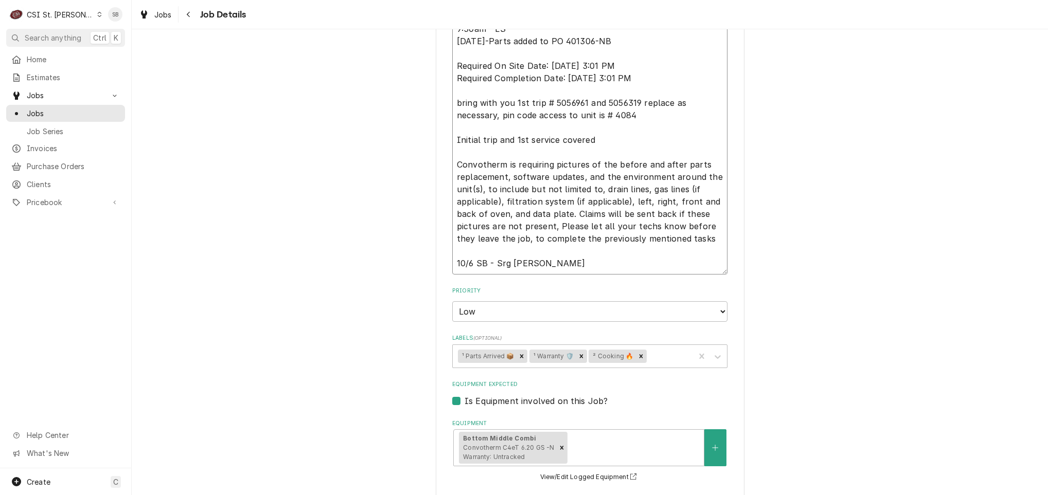
click at [661, 260] on textarea "Tried to call Bob, did not know his voice mail box # and could not leave a vm t…" at bounding box center [589, 128] width 275 height 294
paste textarea "per Imani Williams, they are about to start lunch rush. Cannot have tech out to…"
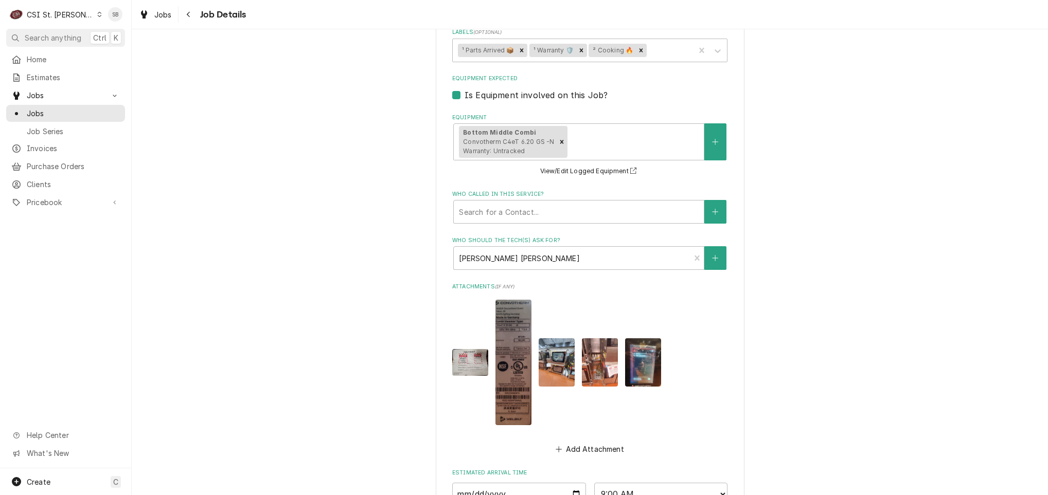
scroll to position [1054, 0]
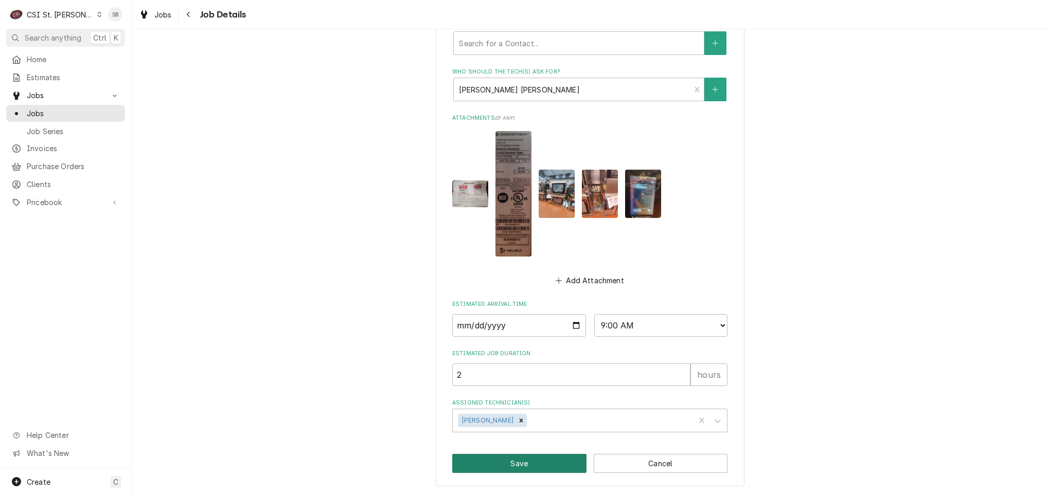
click at [558, 465] on button "Save" at bounding box center [519, 463] width 134 height 19
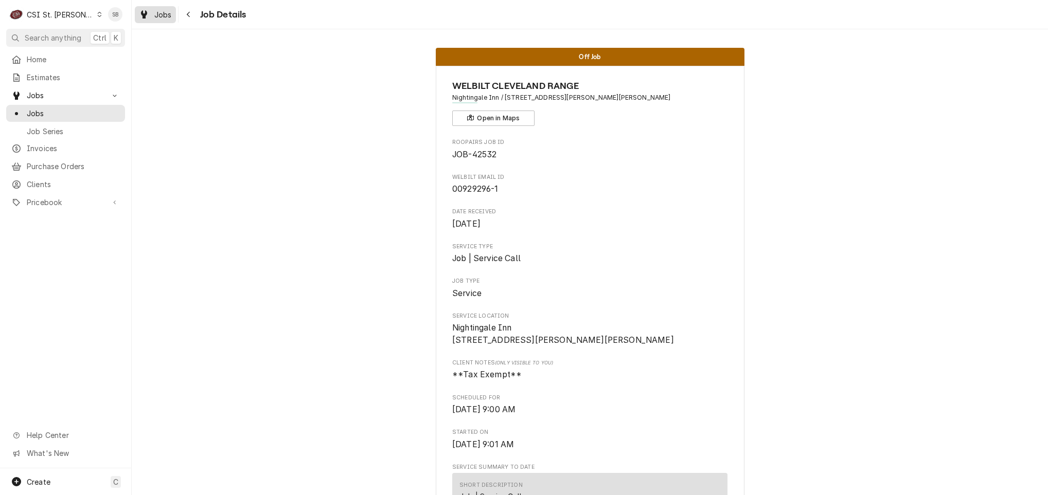
click at [164, 7] on link "Jobs" at bounding box center [155, 14] width 41 height 17
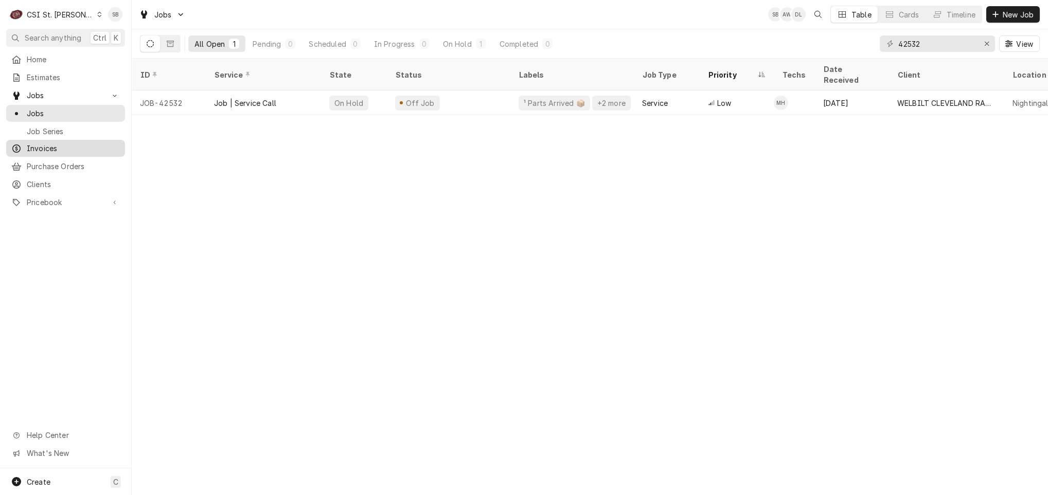
click at [56, 147] on span "Invoices" at bounding box center [73, 148] width 93 height 11
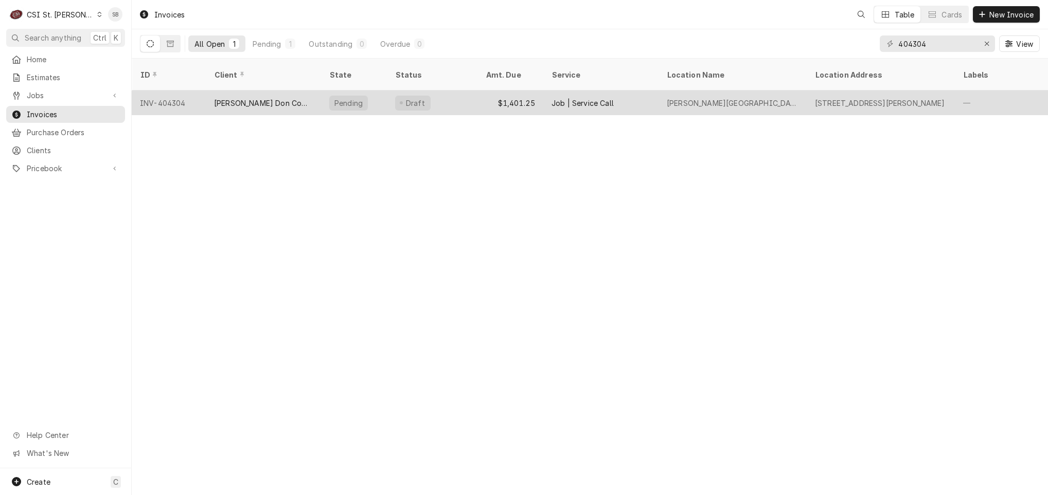
click at [218, 98] on div "[PERSON_NAME] Don Company" at bounding box center [263, 103] width 99 height 11
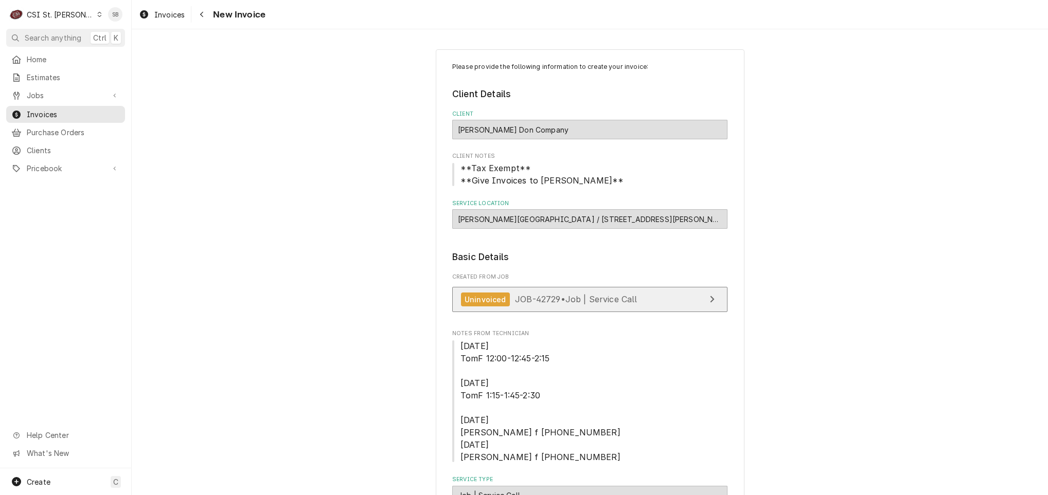
click at [587, 297] on span "JOB-42729 • Job | Service Call" at bounding box center [576, 299] width 122 height 10
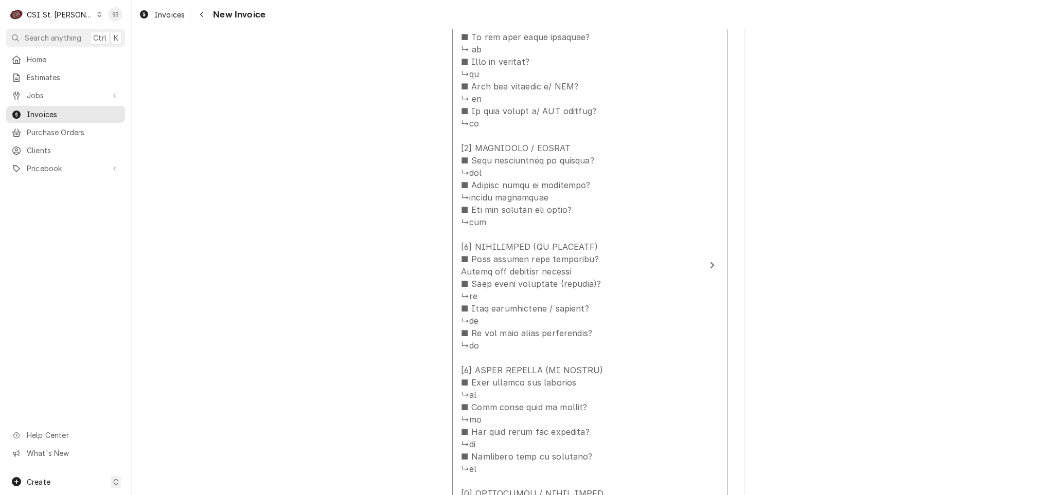
scroll to position [1158, 0]
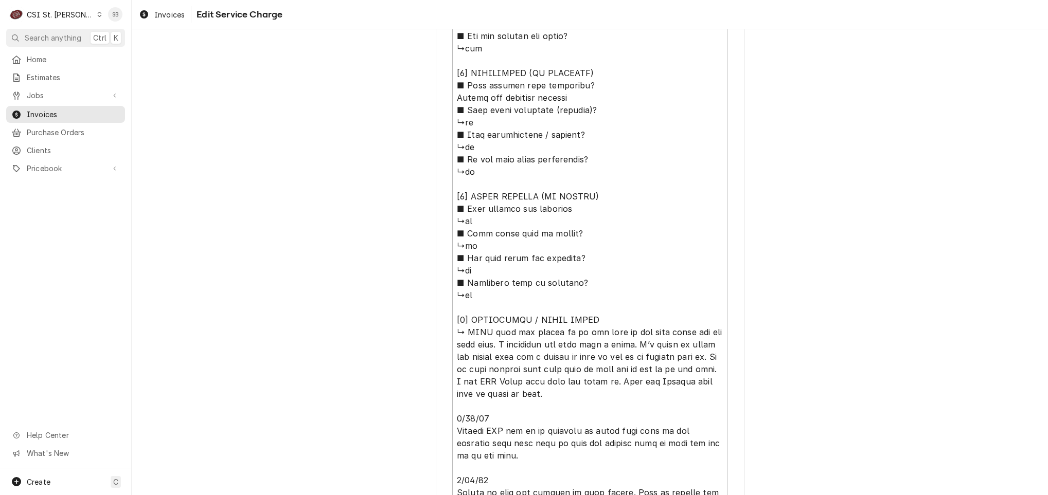
scroll to position [1051, 0]
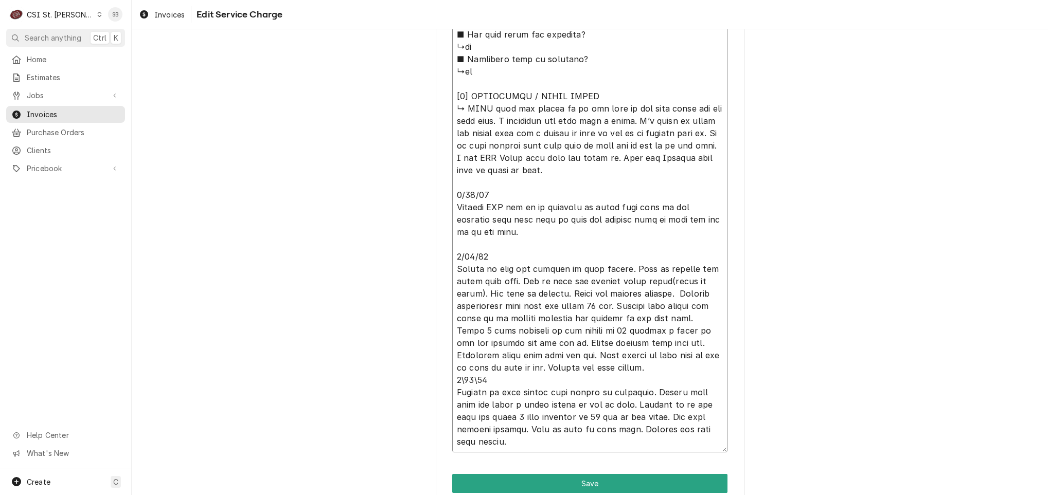
drag, startPoint x: 463, startPoint y: 102, endPoint x: 469, endPoint y: 100, distance: 6.5
type textarea "x"
type textarea "⚠️ 𝗙𝗢𝗥𝗠 𝗜𝗡𝗦𝗧𝗥𝗨𝗖𝗧𝗜𝗢𝗡𝗦 ⚠️ ✪ 𝗖𝗼𝗺𝗽𝗹𝗲𝘁𝗲 𝗮𝗹𝗹 𝗿𝗲𝗹𝗲𝘃𝗮𝗻𝘁 𝘀𝗲𝗰𝘁𝗶𝗼𝗻𝘀 ✪ 𝗣𝗿𝗼𝘃𝗶𝗱𝗲 𝗱𝗲𝘁𝗮𝗶𝗹𝗲𝗱 𝗮𝗻𝘀…"
type textarea "x"
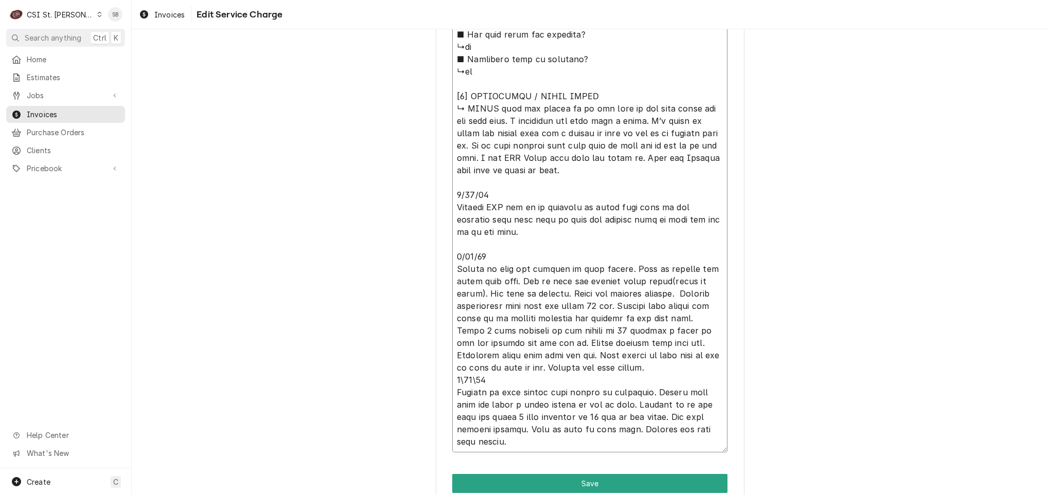
type textarea "⚠️ 𝗙𝗢𝗥𝗠 𝗜𝗡𝗦𝗧𝗥𝗨𝗖𝗧𝗜𝗢𝗡𝗦 ⚠️ ✪ 𝗖𝗼𝗺𝗽𝗹𝗲𝘁𝗲 𝗮𝗹𝗹 𝗿𝗲𝗹𝗲𝘃𝗮𝗻𝘁 𝘀𝗲𝗰𝘁𝗶𝗼𝗻𝘀 ✪ 𝗣𝗿𝗼𝘃𝗶𝗱𝗲 𝗱𝗲𝘁𝗮𝗶𝗹𝗲𝗱 𝗮𝗻𝘀…"
type textarea "x"
type textarea "⚠️ 𝗙𝗢𝗥𝗠 𝗜𝗡𝗦𝗧𝗥𝗨𝗖𝗧𝗜𝗢𝗡𝗦 ⚠️ ✪ 𝗖𝗼𝗺𝗽𝗹𝗲𝘁𝗲 𝗮𝗹𝗹 𝗿𝗲𝗹𝗲𝘃𝗮𝗻𝘁 𝘀𝗲𝗰𝘁𝗶𝗼𝗻𝘀 ✪ 𝗣𝗿𝗼𝘃𝗶𝗱𝗲 𝗱𝗲𝘁𝗮𝗶𝗹𝗲𝗱 𝗮𝗻𝘀…"
type textarea "x"
type textarea "⚠️ 𝗙𝗢𝗥𝗠 𝗜𝗡𝗦𝗧𝗥𝗨𝗖𝗧𝗜𝗢𝗡𝗦 ⚠️ ✪ 𝗖𝗼𝗺𝗽𝗹𝗲𝘁𝗲 𝗮𝗹𝗹 𝗿𝗲𝗹𝗲𝘃𝗮𝗻𝘁 𝘀𝗲𝗰𝘁𝗶𝗼𝗻𝘀 ✪ 𝗣𝗿𝗼𝘃𝗶𝗱𝗲 𝗱𝗲𝘁𝗮𝗶𝗹𝗲𝗱 𝗮𝗻𝘀…"
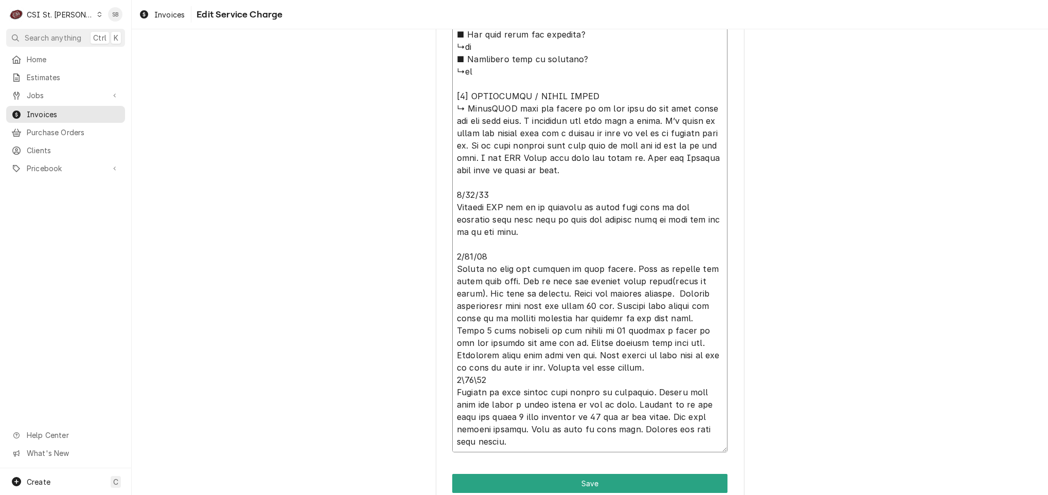
type textarea "x"
type textarea "⚠️ 𝗙𝗢𝗥𝗠 𝗜𝗡𝗦𝗧𝗥𝗨𝗖𝗧𝗜𝗢𝗡𝗦 ⚠️ ✪ 𝗖𝗼𝗺𝗽𝗹𝗲𝘁𝗲 𝗮𝗹𝗹 𝗿𝗲𝗹𝗲𝘃𝗮𝗻𝘁 𝘀𝗲𝗰𝘁𝗶𝗼𝗻𝘀 ✪ 𝗣𝗿𝗼𝘃𝗶𝗱𝗲 𝗱𝗲𝘁𝗮𝗶𝗹𝗲𝗱 𝗮𝗻𝘀…"
type textarea "x"
type textarea "⚠️ 𝗙𝗢𝗥𝗠 𝗜𝗡𝗦𝗧𝗥𝗨𝗖𝗧𝗜𝗢𝗡𝗦 ⚠️ ✪ 𝗖𝗼𝗺𝗽𝗹𝗲𝘁𝗲 𝗮𝗹𝗹 𝗿𝗲𝗹𝗲𝘃𝗮𝗻𝘁 𝘀𝗲𝗰𝘁𝗶𝗼𝗻𝘀 ✪ 𝗣𝗿𝗼𝘃𝗶𝗱𝗲 𝗱𝗲𝘁𝗮𝗶𝗹𝗲𝗱 𝗮𝗻𝘀…"
type textarea "x"
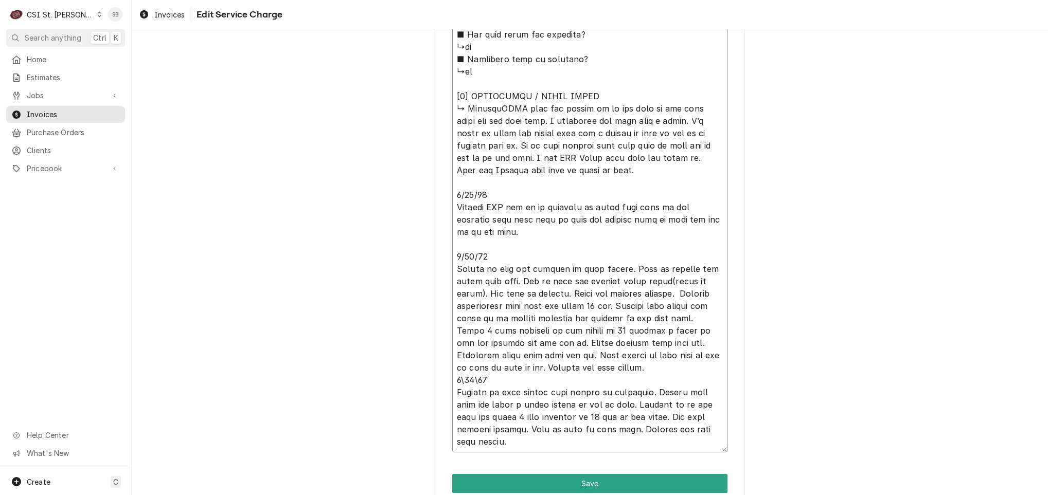
type textarea "⚠️ 𝗙𝗢𝗥𝗠 𝗜𝗡𝗦𝗧𝗥𝗨𝗖𝗧𝗜𝗢𝗡𝗦 ⚠️ ✪ 𝗖𝗼𝗺𝗽𝗹𝗲𝘁𝗲 𝗮𝗹𝗹 𝗿𝗲𝗹𝗲𝘃𝗮𝗻𝘁 𝘀𝗲𝗰𝘁𝗶𝗼𝗻𝘀 ✪ 𝗣𝗿𝗼𝘃𝗶𝗱𝗲 𝗱𝗲𝘁𝗮𝗶𝗹𝗲𝗱 𝗮𝗻𝘀…"
type textarea "x"
type textarea "⚠️ 𝗙𝗢𝗥𝗠 𝗜𝗡𝗦𝗧𝗥𝗨𝗖𝗧𝗜𝗢𝗡𝗦 ⚠️ ✪ 𝗖𝗼𝗺𝗽𝗹𝗲𝘁𝗲 𝗮𝗹𝗹 𝗿𝗲𝗹𝗲𝘃𝗮𝗻𝘁 𝘀𝗲𝗰𝘁𝗶𝗼𝗻𝘀 ✪ 𝗣𝗿𝗼𝘃𝗶𝗱𝗲 𝗱𝗲𝘁𝗮𝗶𝗹𝗲𝗱 𝗮𝗻𝘀…"
type textarea "x"
type textarea "⚠️ 𝗙𝗢𝗥𝗠 𝗜𝗡𝗦𝗧𝗥𝗨𝗖𝗧𝗜𝗢𝗡𝗦 ⚠️ ✪ 𝗖𝗼𝗺𝗽𝗹𝗲𝘁𝗲 𝗮𝗹𝗹 𝗿𝗲𝗹𝗲𝘃𝗮𝗻𝘁 𝘀𝗲𝗰𝘁𝗶𝗼𝗻𝘀 ✪ 𝗣𝗿𝗼𝘃𝗶𝗱𝗲 𝗱𝗲𝘁𝗮𝗶𝗹𝗲𝗱 𝗮𝗻𝘀…"
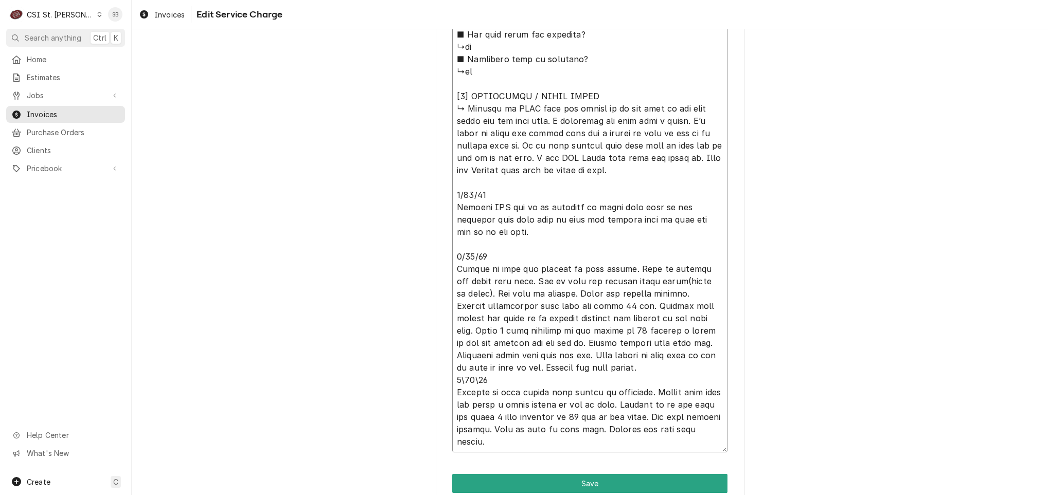
type textarea "x"
type textarea "⚠️ 𝗙𝗢𝗥𝗠 𝗜𝗡𝗦𝗧𝗥𝗨𝗖𝗧𝗜𝗢𝗡𝗦 ⚠️ ✪ 𝗖𝗼𝗺𝗽𝗹𝗲𝘁𝗲 𝗮𝗹𝗹 𝗿𝗲𝗹𝗲𝘃𝗮𝗻𝘁 𝘀𝗲𝗰𝘁𝗶𝗼𝗻𝘀 ✪ 𝗣𝗿𝗼𝘃𝗶𝗱𝗲 𝗱𝗲𝘁𝗮𝗶𝗹𝗲𝗱 𝗮𝗻𝘀…"
type textarea "x"
type textarea "⚠️ 𝗙𝗢𝗥𝗠 𝗜𝗡𝗦𝗧𝗥𝗨𝗖𝗧𝗜𝗢𝗡𝗦 ⚠️ ✪ 𝗖𝗼𝗺𝗽𝗹𝗲𝘁𝗲 𝗮𝗹𝗹 𝗿𝗲𝗹𝗲𝘃𝗮𝗻𝘁 𝘀𝗲𝗰𝘁𝗶𝗼𝗻𝘀 ✪ 𝗣𝗿𝗼𝘃𝗶𝗱𝗲 𝗱𝗲𝘁𝗮𝗶𝗹𝗲𝗱 𝗮𝗻𝘀…"
type textarea "x"
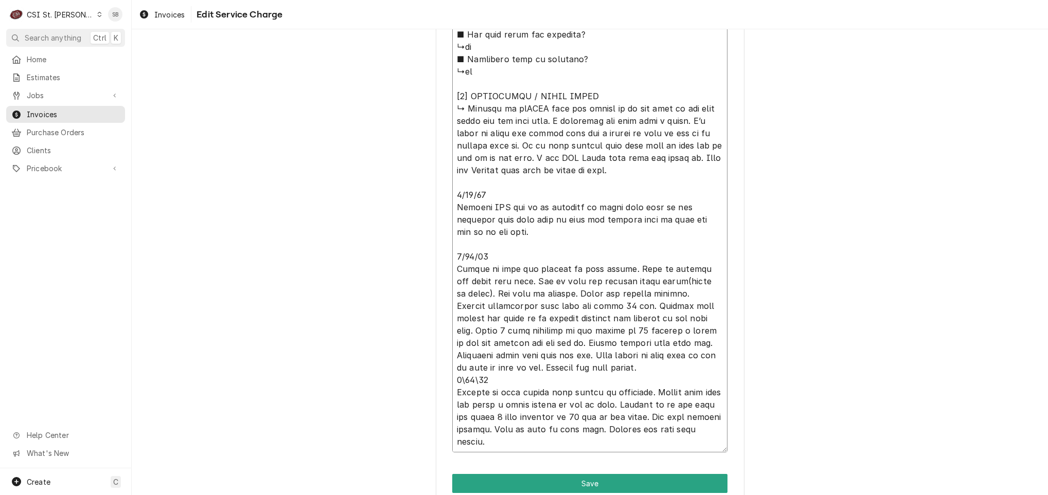
type textarea "⚠️ 𝗙𝗢𝗥𝗠 𝗜𝗡𝗦𝗧𝗥𝗨𝗖𝗧𝗜𝗢𝗡𝗦 ⚠️ ✪ 𝗖𝗼𝗺𝗽𝗹𝗲𝘁𝗲 𝗮𝗹𝗹 𝗿𝗲𝗹𝗲𝘃𝗮𝗻𝘁 𝘀𝗲𝗰𝘁𝗶𝗼𝗻𝘀 ✪ 𝗣𝗿𝗼𝘃𝗶𝗱𝗲 𝗱𝗲𝘁𝗮𝗶𝗹𝗲𝗱 𝗮𝗻𝘀…"
type textarea "x"
type textarea "⚠️ 𝗙𝗢𝗥𝗠 𝗜𝗡𝗦𝗧𝗥𝗨𝗖𝗧𝗜𝗢𝗡𝗦 ⚠️ ✪ 𝗖𝗼𝗺𝗽𝗹𝗲𝘁𝗲 𝗮𝗹𝗹 𝗿𝗲𝗹𝗲𝘃𝗮𝗻𝘁 𝘀𝗲𝗰𝘁𝗶𝗼𝗻𝘀 ✪ 𝗣𝗿𝗼𝘃𝗶𝗱𝗲 𝗱𝗲𝘁𝗮𝗶𝗹𝗲𝗱 𝗮𝗻𝘀…"
type textarea "x"
type textarea "⚠️ 𝗙𝗢𝗥𝗠 𝗜𝗡𝗦𝗧𝗥𝗨𝗖𝗧𝗜𝗢𝗡𝗦 ⚠️ ✪ 𝗖𝗼𝗺𝗽𝗹𝗲𝘁𝗲 𝗮𝗹𝗹 𝗿𝗲𝗹𝗲𝘃𝗮𝗻𝘁 𝘀𝗲𝗰𝘁𝗶𝗼𝗻𝘀 ✪ 𝗣𝗿𝗼𝘃𝗶𝗱𝗲 𝗱𝗲𝘁𝗮𝗶𝗹𝗲𝗱 𝗮𝗻𝘀…"
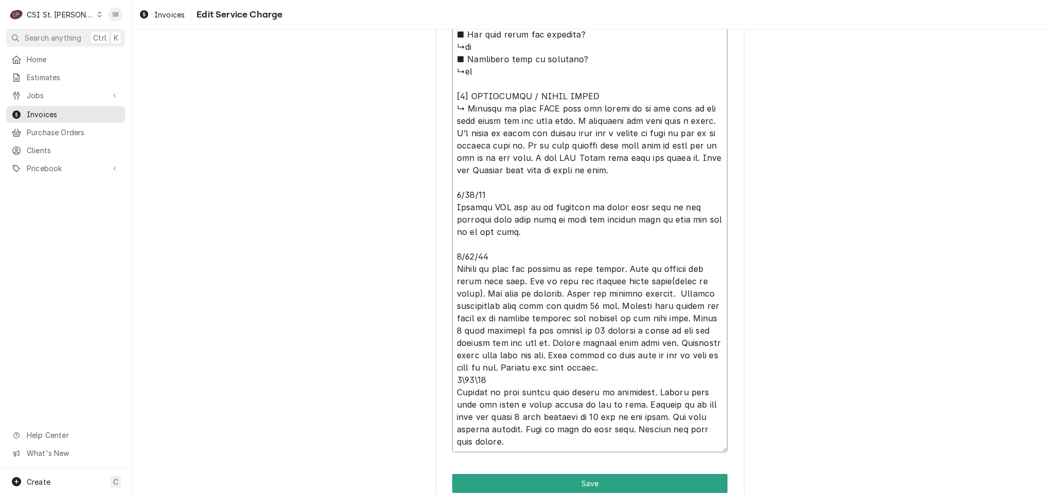
type textarea "x"
type textarea "⚠️ 𝗙𝗢𝗥𝗠 𝗜𝗡𝗦𝗧𝗥𝗨𝗖𝗧𝗜𝗢𝗡𝗦 ⚠️ ✪ 𝗖𝗼𝗺𝗽𝗹𝗲𝘁𝗲 𝗮𝗹𝗹 𝗿𝗲𝗹𝗲𝘃𝗮𝗻𝘁 𝘀𝗲𝗰𝘁𝗶𝗼𝗻𝘀 ✪ 𝗣𝗿𝗼𝘃𝗶𝗱𝗲 𝗱𝗲𝘁𝗮𝗶𝗹𝗲𝗱 𝗮𝗻𝘀…"
type textarea "x"
type textarea "⚠️ 𝗙𝗢𝗥𝗠 𝗜𝗡𝗦𝗧𝗥𝗨𝗖𝗧𝗜𝗢𝗡𝗦 ⚠️ ✪ 𝗖𝗼𝗺𝗽𝗹𝗲𝘁𝗲 𝗮𝗹𝗹 𝗿𝗲𝗹𝗲𝘃𝗮𝗻𝘁 𝘀𝗲𝗰𝘁𝗶𝗼𝗻𝘀 ✪ 𝗣𝗿𝗼𝘃𝗶𝗱𝗲 𝗱𝗲𝘁𝗮𝗶𝗹𝗲𝗱 𝗮𝗻𝘀…"
type textarea "x"
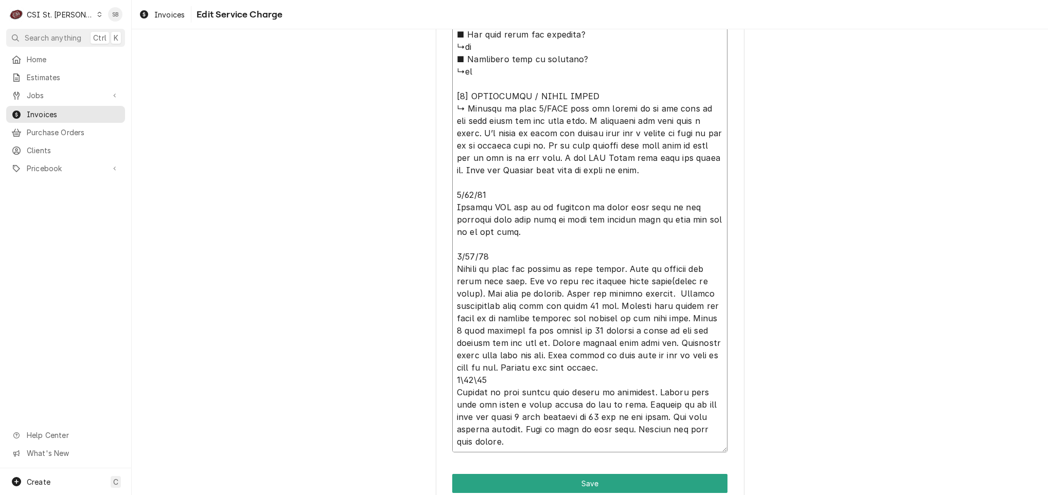
type textarea "⚠️ 𝗙𝗢𝗥𝗠 𝗜𝗡𝗦𝗧𝗥𝗨𝗖𝗧𝗜𝗢𝗡𝗦 ⚠️ ✪ 𝗖𝗼𝗺𝗽𝗹𝗲𝘁𝗲 𝗮𝗹𝗹 𝗿𝗲𝗹𝗲𝘃𝗮𝗻𝘁 𝘀𝗲𝗰𝘁𝗶𝗼𝗻𝘀 ✪ 𝗣𝗿𝗼𝘃𝗶𝗱𝗲 𝗱𝗲𝘁𝗮𝗶𝗹𝗲𝗱 𝗮𝗻𝘀…"
type textarea "x"
type textarea "⚠️ 𝗙𝗢𝗥𝗠 𝗜𝗡𝗦𝗧𝗥𝗨𝗖𝗧𝗜𝗢𝗡𝗦 ⚠️ ✪ 𝗖𝗼𝗺𝗽𝗹𝗲𝘁𝗲 𝗮𝗹𝗹 𝗿𝗲𝗹𝗲𝘃𝗮𝗻𝘁 𝘀𝗲𝗰𝘁𝗶𝗼𝗻𝘀 ✪ 𝗣𝗿𝗼𝘃𝗶𝗱𝗲 𝗱𝗲𝘁𝗮𝗶𝗹𝗲𝗱 𝗮𝗻𝘀…"
type textarea "x"
type textarea "⚠️ 𝗙𝗢𝗥𝗠 𝗜𝗡𝗦𝗧𝗥𝗨𝗖𝗧𝗜𝗢𝗡𝗦 ⚠️ ✪ 𝗖𝗼𝗺𝗽𝗹𝗲𝘁𝗲 𝗮𝗹𝗹 𝗿𝗲𝗹𝗲𝘃𝗮𝗻𝘁 𝘀𝗲𝗰𝘁𝗶𝗼𝗻𝘀 ✪ 𝗣𝗿𝗼𝘃𝗶𝗱𝗲 𝗱𝗲𝘁𝗮𝗶𝗹𝗲𝗱 𝗮𝗻𝘀…"
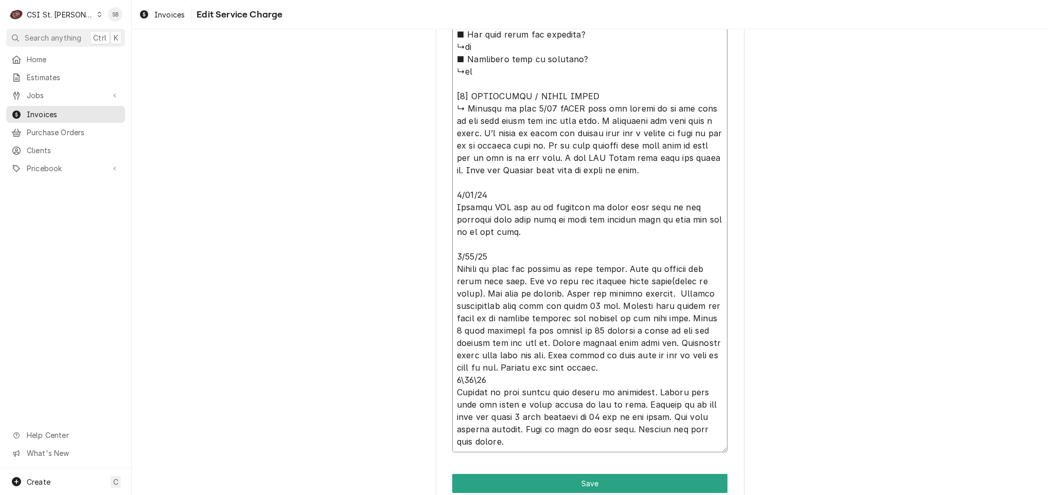
type textarea "x"
type textarea "⚠️ 𝗙𝗢𝗥𝗠 𝗜𝗡𝗦𝗧𝗥𝗨𝗖𝗧𝗜𝗢𝗡𝗦 ⚠️ ✪ 𝗖𝗼𝗺𝗽𝗹𝗲𝘁𝗲 𝗮𝗹𝗹 𝗿𝗲𝗹𝗲𝘃𝗮𝗻𝘁 𝘀𝗲𝗰𝘁𝗶𝗼𝗻𝘀 ✪ 𝗣𝗿𝗼𝘃𝗶𝗱𝗲 𝗱𝗲𝘁𝗮𝗶𝗹𝗲𝗱 𝗮𝗻𝘀…"
type textarea "x"
type textarea "⚠️ 𝗙𝗢𝗥𝗠 𝗜𝗡𝗦𝗧𝗥𝗨𝗖𝗧𝗜𝗢𝗡𝗦 ⚠️ ✪ 𝗖𝗼𝗺𝗽𝗹𝗲𝘁𝗲 𝗮𝗹𝗹 𝗿𝗲𝗹𝗲𝘃𝗮𝗻𝘁 𝘀𝗲𝗰𝘁𝗶𝗼𝗻𝘀 ✪ 𝗣𝗿𝗼𝘃𝗶𝗱𝗲 𝗱𝗲𝘁𝗮𝗶𝗹𝗲𝗱 𝗮𝗻𝘀…"
type textarea "x"
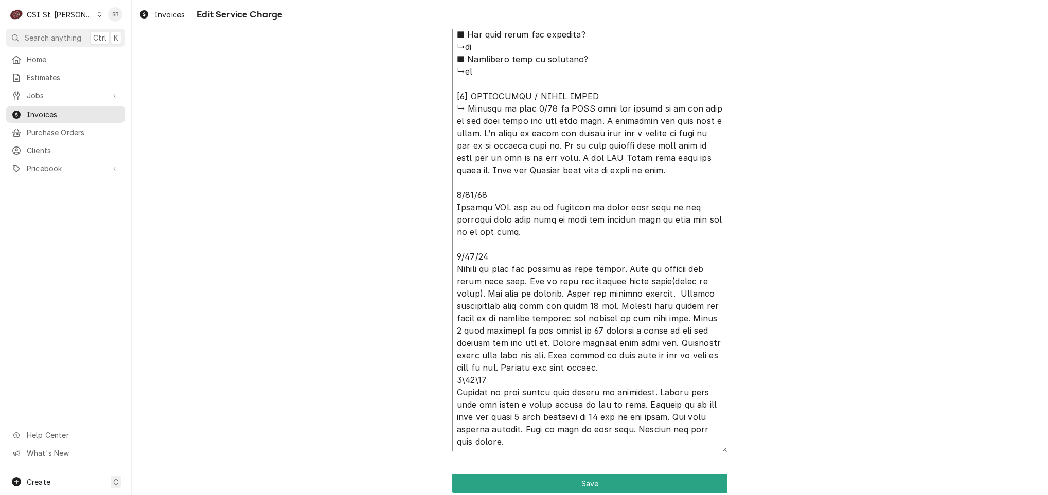
type textarea "⚠️ 𝗙𝗢𝗥𝗠 𝗜𝗡𝗦𝗧𝗥𝗨𝗖𝗧𝗜𝗢𝗡𝗦 ⚠️ ✪ 𝗖𝗼𝗺𝗽𝗹𝗲𝘁𝗲 𝗮𝗹𝗹 𝗿𝗲𝗹𝗲𝘃𝗮𝗻𝘁 𝘀𝗲𝗰𝘁𝗶𝗼𝗻𝘀 ✪ 𝗣𝗿𝗼𝘃𝗶𝗱𝗲 𝗱𝗲𝘁𝗮𝗶𝗹𝗲𝗱 𝗮𝗻𝘀…"
type textarea "x"
type textarea "⚠️ 𝗙𝗢𝗥𝗠 𝗜𝗡𝗦𝗧𝗥𝗨𝗖𝗧𝗜𝗢𝗡𝗦 ⚠️ ✪ 𝗖𝗼𝗺𝗽𝗹𝗲𝘁𝗲 𝗮𝗹𝗹 𝗿𝗲𝗹𝗲𝘃𝗮𝗻𝘁 𝘀𝗲𝗰𝘁𝗶𝗼𝗻𝘀 ✪ 𝗣𝗿𝗼𝘃𝗶𝗱𝗲 𝗱𝗲𝘁𝗮𝗶𝗹𝗲𝗱 𝗮𝗻𝘀…"
type textarea "x"
type textarea "⚠️ 𝗙𝗢𝗥𝗠 𝗜𝗡𝗦𝗧𝗥𝗨𝗖𝗧𝗜𝗢𝗡𝗦 ⚠️ ✪ 𝗖𝗼𝗺𝗽𝗹𝗲𝘁𝗲 𝗮𝗹𝗹 𝗿𝗲𝗹𝗲𝘃𝗮𝗻𝘁 𝘀𝗲𝗰𝘁𝗶𝗼𝗻𝘀 ✪ 𝗣𝗿𝗼𝘃𝗶𝗱𝗲 𝗱𝗲𝘁𝗮𝗶𝗹𝗲𝗱 𝗮𝗻𝘀…"
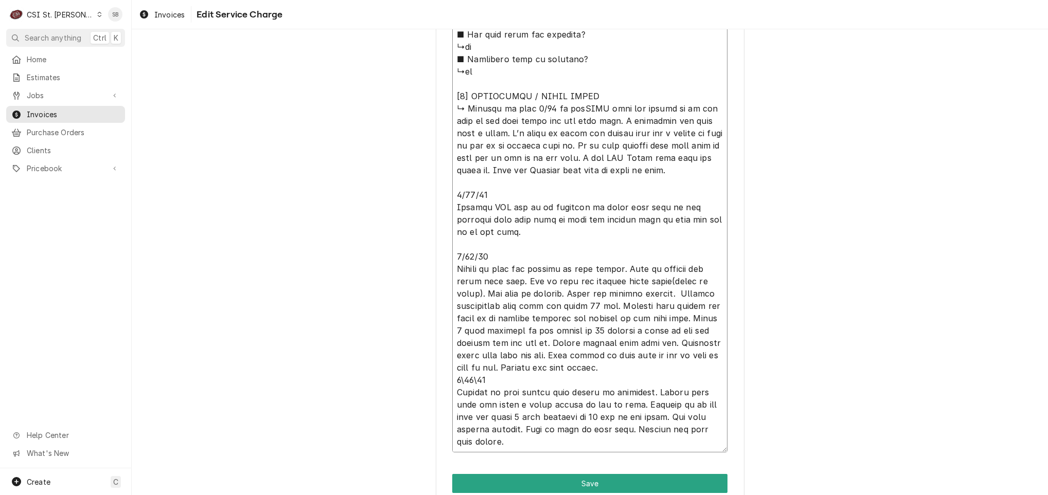
type textarea "x"
type textarea "⚠️ 𝗙𝗢𝗥𝗠 𝗜𝗡𝗦𝗧𝗥𝗨𝗖𝗧𝗜𝗢𝗡𝗦 ⚠️ ✪ 𝗖𝗼𝗺𝗽𝗹𝗲𝘁𝗲 𝗮𝗹𝗹 𝗿𝗲𝗹𝗲𝘃𝗮𝗻𝘁 𝘀𝗲𝗰𝘁𝗶𝗼𝗻𝘀 ✪ 𝗣𝗿𝗼𝘃𝗶𝗱𝗲 𝗱𝗲𝘁𝗮𝗶𝗹𝗲𝗱 𝗮𝗻𝘀…"
type textarea "x"
type textarea "⚠️ 𝗙𝗢𝗥𝗠 𝗜𝗡𝗦𝗧𝗥𝗨𝗖𝗧𝗜𝗢𝗡𝗦 ⚠️ ✪ 𝗖𝗼𝗺𝗽𝗹𝗲𝘁𝗲 𝗮𝗹𝗹 𝗿𝗲𝗹𝗲𝘃𝗮𝗻𝘁 𝘀𝗲𝗰𝘁𝗶𝗼𝗻𝘀 ✪ 𝗣𝗿𝗼𝘃𝗶𝗱𝗲 𝗱𝗲𝘁𝗮𝗶𝗹𝗲𝗱 𝗮𝗻𝘀…"
type textarea "x"
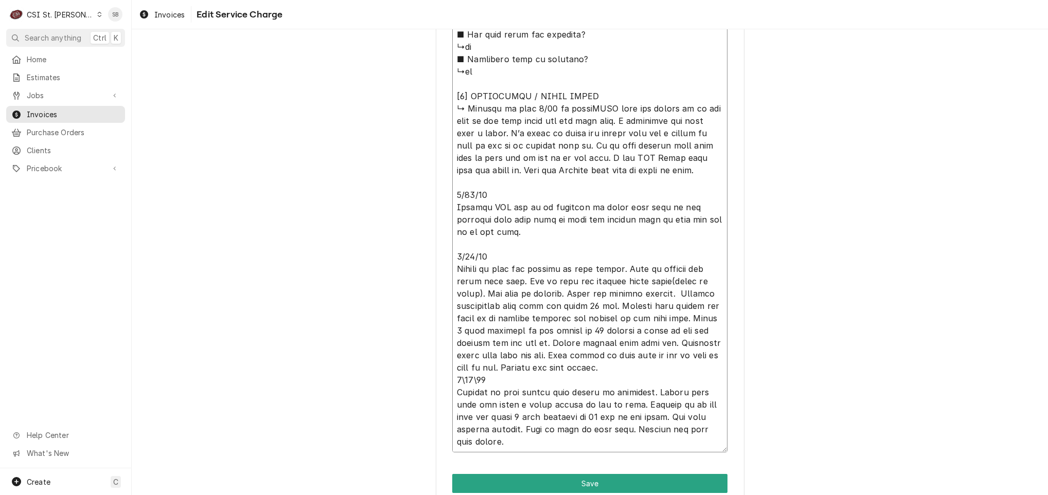
type textarea "⚠️ 𝗙𝗢𝗥𝗠 𝗜𝗡𝗦𝗧𝗥𝗨𝗖𝗧𝗜𝗢𝗡𝗦 ⚠️ ✪ 𝗖𝗼𝗺𝗽𝗹𝗲𝘁𝗲 𝗮𝗹𝗹 𝗿𝗲𝗹𝗲𝘃𝗮𝗻𝘁 𝘀𝗲𝗰𝘁𝗶𝗼𝗻𝘀 ✪ 𝗣𝗿𝗼𝘃𝗶𝗱𝗲 𝗱𝗲𝘁𝗮𝗶𝗹𝗲𝗱 𝗮𝗻𝘀…"
type textarea "x"
type textarea "⚠️ 𝗙𝗢𝗥𝗠 𝗜𝗡𝗦𝗧𝗥𝗨𝗖𝗧𝗜𝗢𝗡𝗦 ⚠️ ✪ 𝗖𝗼𝗺𝗽𝗹𝗲𝘁𝗲 𝗮𝗹𝗹 𝗿𝗲𝗹𝗲𝘃𝗮𝗻𝘁 𝘀𝗲𝗰𝘁𝗶𝗼𝗻𝘀 ✪ 𝗣𝗿𝗼𝘃𝗶𝗱𝗲 𝗱𝗲𝘁𝗮𝗶𝗹𝗲𝗱 𝗮𝗻𝘀…"
type textarea "x"
type textarea "⚠️ 𝗙𝗢𝗥𝗠 𝗜𝗡𝗦𝗧𝗥𝗨𝗖𝗧𝗜𝗢𝗡𝗦 ⚠️ ✪ 𝗖𝗼𝗺𝗽𝗹𝗲𝘁𝗲 𝗮𝗹𝗹 𝗿𝗲𝗹𝗲𝘃𝗮𝗻𝘁 𝘀𝗲𝗰𝘁𝗶𝗼𝗻𝘀 ✪ 𝗣𝗿𝗼𝘃𝗶𝗱𝗲 𝗱𝗲𝘁𝗮𝗶𝗹𝗲𝗱 𝗮𝗻𝘀…"
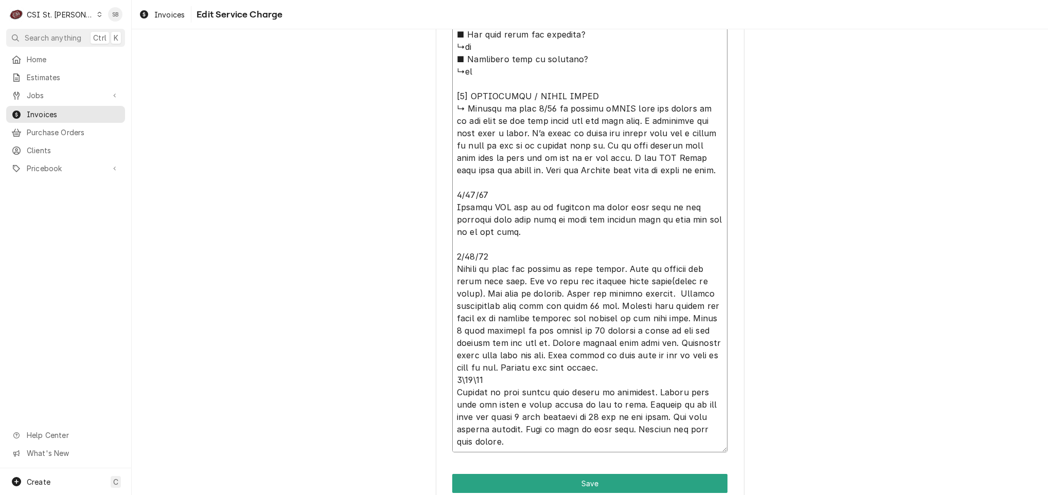
type textarea "x"
type textarea "⚠️ 𝗙𝗢𝗥𝗠 𝗜𝗡𝗦𝗧𝗥𝗨𝗖𝗧𝗜𝗢𝗡𝗦 ⚠️ ✪ 𝗖𝗼𝗺𝗽𝗹𝗲𝘁𝗲 𝗮𝗹𝗹 𝗿𝗲𝗹𝗲𝘃𝗮𝗻𝘁 𝘀𝗲𝗰𝘁𝗶𝗼𝗻𝘀 ✪ 𝗣𝗿𝗼𝘃𝗶𝗱𝗲 𝗱𝗲𝘁𝗮𝗶𝗹𝗲𝗱 𝗮𝗻𝘀…"
type textarea "x"
type textarea "⚠️ 𝗙𝗢𝗥𝗠 𝗜𝗡𝗦𝗧𝗥𝗨𝗖𝗧𝗜𝗢𝗡𝗦 ⚠️ ✪ 𝗖𝗼𝗺𝗽𝗹𝗲𝘁𝗲 𝗮𝗹𝗹 𝗿𝗲𝗹𝗲𝘃𝗮𝗻𝘁 𝘀𝗲𝗰𝘁𝗶𝗼𝗻𝘀 ✪ 𝗣𝗿𝗼𝘃𝗶𝗱𝗲 𝗱𝗲𝘁𝗮𝗶𝗹𝗲𝗱 𝗮𝗻𝘀…"
type textarea "x"
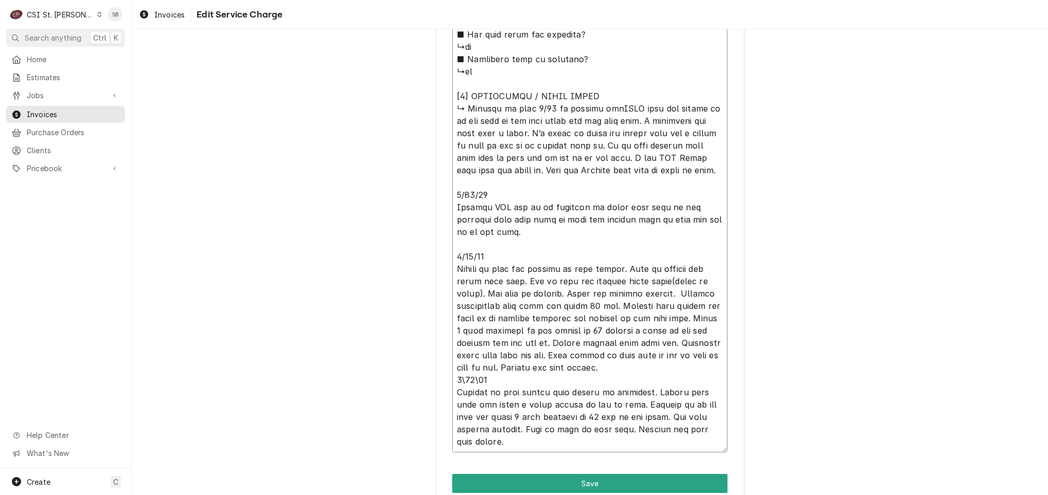
type textarea "⚠️ 𝗙𝗢𝗥𝗠 𝗜𝗡𝗦𝗧𝗥𝗨𝗖𝗧𝗜𝗢𝗡𝗦 ⚠️ ✪ 𝗖𝗼𝗺𝗽𝗹𝗲𝘁𝗲 𝗮𝗹𝗹 𝗿𝗲𝗹𝗲𝘃𝗮𝗻𝘁 𝘀𝗲𝗰𝘁𝗶𝗼𝗻𝘀 ✪ 𝗣𝗿𝗼𝘃𝗶𝗱𝗲 𝗱𝗲𝘁𝗮𝗶𝗹𝗲𝗱 𝗮𝗻𝘀…"
type textarea "x"
type textarea "⚠️ 𝗙𝗢𝗥𝗠 𝗜𝗡𝗦𝗧𝗥𝗨𝗖𝗧𝗜𝗢𝗡𝗦 ⚠️ ✪ 𝗖𝗼𝗺𝗽𝗹𝗲𝘁𝗲 𝗮𝗹𝗹 𝗿𝗲𝗹𝗲𝘃𝗮𝗻𝘁 𝘀𝗲𝗰𝘁𝗶𝗼𝗻𝘀 ✪ 𝗣𝗿𝗼𝘃𝗶𝗱𝗲 𝗱𝗲𝘁𝗮𝗶𝗹𝗲𝗱 𝗮𝗻𝘀…"
type textarea "x"
type textarea "⚠️ 𝗙𝗢𝗥𝗠 𝗜𝗡𝗦𝗧𝗥𝗨𝗖𝗧𝗜𝗢𝗡𝗦 ⚠️ ✪ 𝗖𝗼𝗺𝗽𝗹𝗲𝘁𝗲 𝗮𝗹𝗹 𝗿𝗲𝗹𝗲𝘃𝗮𝗻𝘁 𝘀𝗲𝗰𝘁𝗶𝗼𝗻𝘀 ✪ 𝗣𝗿𝗼𝘃𝗶𝗱𝗲 𝗱𝗲𝘁𝗮𝗶𝗹𝗲𝗱 𝗮𝗻𝘀…"
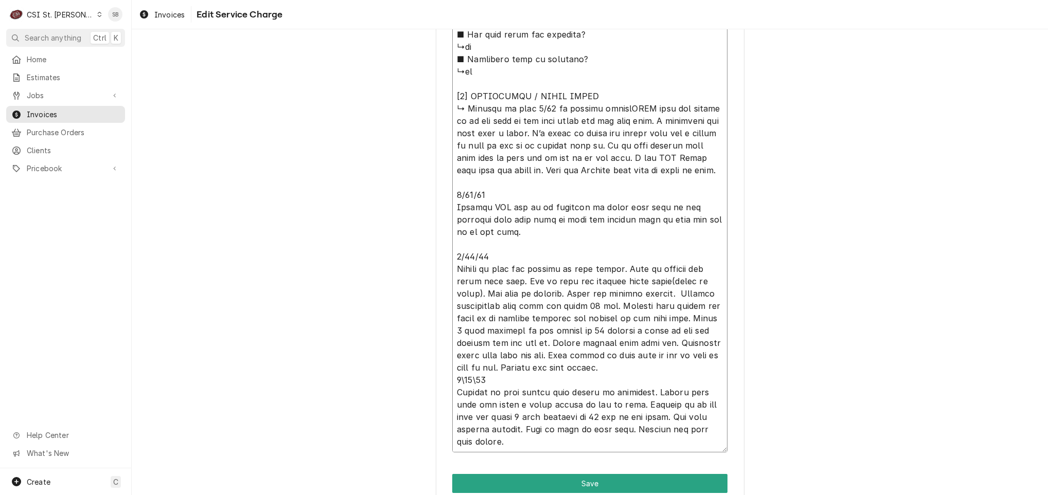
type textarea "x"
type textarea "⚠️ 𝗙𝗢𝗥𝗠 𝗜𝗡𝗦𝗧𝗥𝗨𝗖𝗧𝗜𝗢𝗡𝗦 ⚠️ ✪ 𝗖𝗼𝗺𝗽𝗹𝗲𝘁𝗲 𝗮𝗹𝗹 𝗿𝗲𝗹𝗲𝘃𝗮𝗻𝘁 𝘀𝗲𝗰𝘁𝗶𝗼𝗻𝘀 ✪ 𝗣𝗿𝗼𝘃𝗶𝗱𝗲 𝗱𝗲𝘁𝗮𝗶𝗹𝗲𝗱 𝗮𝗻𝘀…"
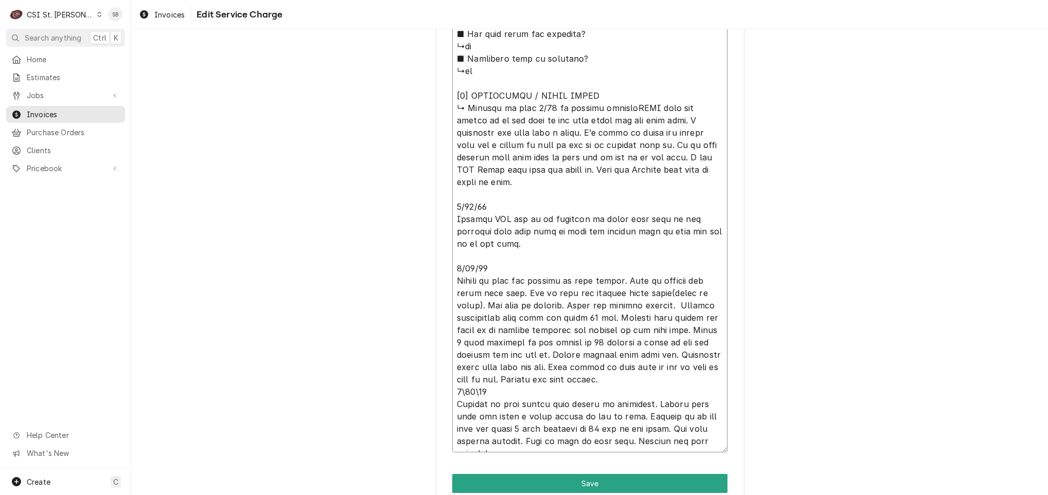
type textarea "x"
type textarea "⚠️ 𝗙𝗢𝗥𝗠 𝗜𝗡𝗦𝗧𝗥𝗨𝗖𝗧𝗜𝗢𝗡𝗦 ⚠️ ✪ 𝗖𝗼𝗺𝗽𝗹𝗲𝘁𝗲 𝗮𝗹𝗹 𝗿𝗲𝗹𝗲𝘃𝗮𝗻𝘁 𝘀𝗲𝗰𝘁𝗶𝗼𝗻𝘀 ✪ 𝗣𝗿𝗼𝘃𝗶𝗱𝗲 𝗱𝗲𝘁𝗮𝗶𝗹𝗲𝗱 𝗮𝗻𝘀…"
type textarea "x"
type textarea "⚠️ 𝗙𝗢𝗥𝗠 𝗜𝗡𝗦𝗧𝗥𝗨𝗖𝗧𝗜𝗢𝗡𝗦 ⚠️ ✪ 𝗖𝗼𝗺𝗽𝗹𝗲𝘁𝗲 𝗮𝗹𝗹 𝗿𝗲𝗹𝗲𝘃𝗮𝗻𝘁 𝘀𝗲𝗰𝘁𝗶𝗼𝗻𝘀 ✪ 𝗣𝗿𝗼𝘃𝗶𝗱𝗲 𝗱𝗲𝘁𝗮𝗶𝗹𝗲𝗱 𝗮𝗻𝘀…"
type textarea "x"
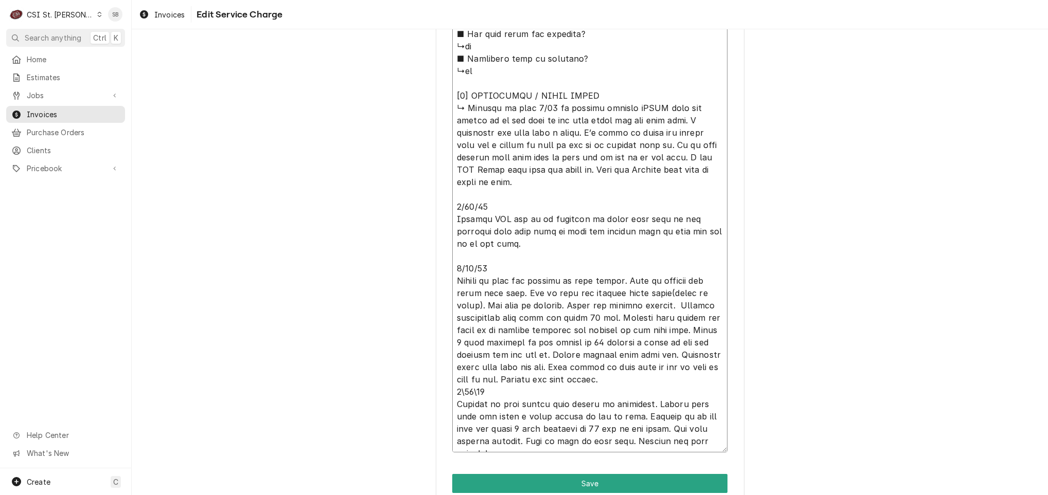
type textarea "⚠️ 𝗙𝗢𝗥𝗠 𝗜𝗡𝗦𝗧𝗥𝗨𝗖𝗧𝗜𝗢𝗡𝗦 ⚠️ ✪ 𝗖𝗼𝗺𝗽𝗹𝗲𝘁𝗲 𝗮𝗹𝗹 𝗿𝗲𝗹𝗲𝘃𝗮𝗻𝘁 𝘀𝗲𝗰𝘁𝗶𝗼𝗻𝘀 ✪ 𝗣𝗿𝗼𝘃𝗶𝗱𝗲 𝗱𝗲𝘁𝗮𝗶𝗹𝗲𝗱 𝗮𝗻𝘀…"
type textarea "x"
type textarea "⚠️ 𝗙𝗢𝗥𝗠 𝗜𝗡𝗦𝗧𝗥𝗨𝗖𝗧𝗜𝗢𝗡𝗦 ⚠️ ✪ 𝗖𝗼𝗺𝗽𝗹𝗲𝘁𝗲 𝗮𝗹𝗹 𝗿𝗲𝗹𝗲𝘃𝗮𝗻𝘁 𝘀𝗲𝗰𝘁𝗶𝗼𝗻𝘀 ✪ 𝗣𝗿𝗼𝘃𝗶𝗱𝗲 𝗱𝗲𝘁𝗮𝗶𝗹𝗲𝗱 𝗮𝗻𝘀…"
paste textarea "Freezer is frostin up"
type textarea "x"
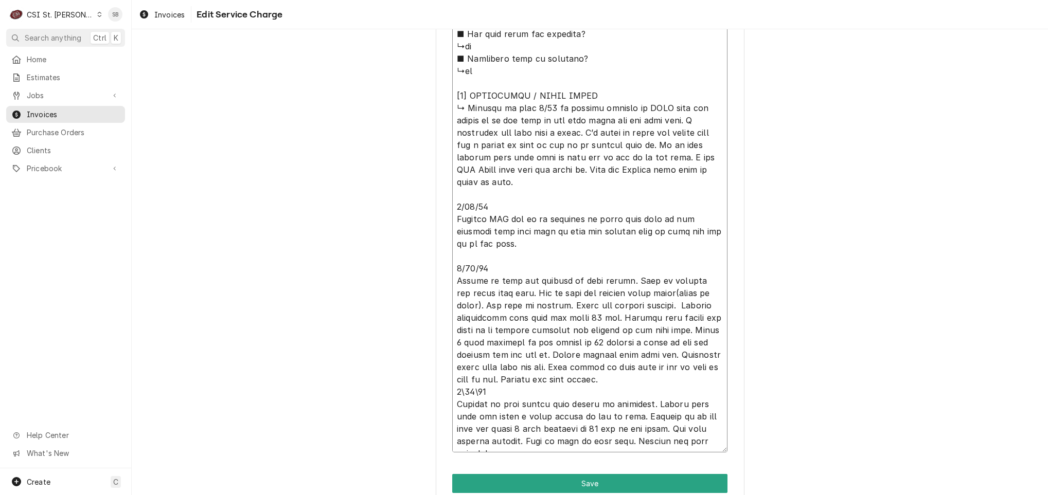
type textarea "⚠️ 𝗙𝗢𝗥𝗠 𝗜𝗡𝗦𝗧𝗥𝗨𝗖𝗧𝗜𝗢𝗡𝗦 ⚠️ ✪ 𝗖𝗼𝗺𝗽𝗹𝗲𝘁𝗲 𝗮𝗹𝗹 𝗿𝗲𝗹𝗲𝘃𝗮𝗻𝘁 𝘀𝗲𝗰𝘁𝗶𝗼𝗻𝘀 ✪ 𝗣𝗿𝗼𝘃𝗶𝗱𝗲 𝗱𝗲𝘁𝗮𝗶𝗹𝗲𝗱 𝗮𝗻𝘀…"
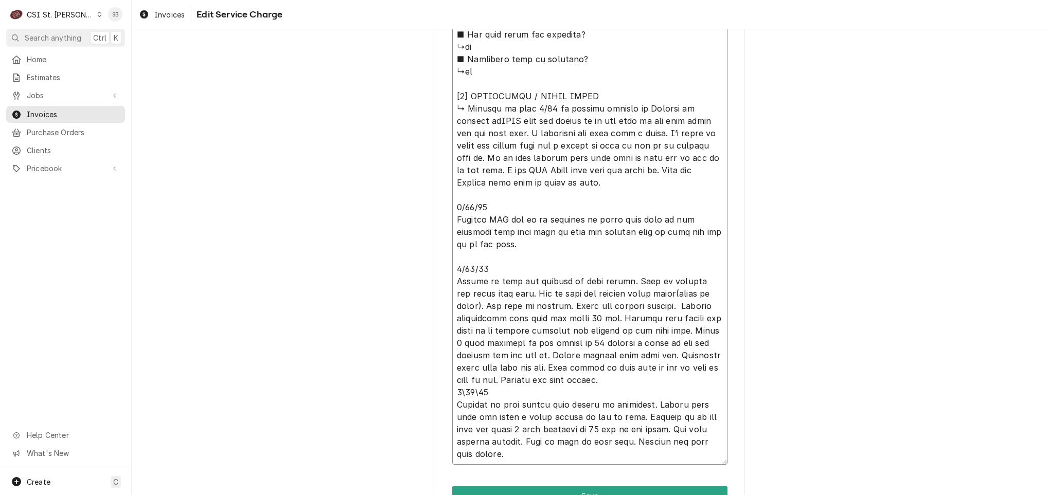
type textarea "x"
type textarea "⚠️ 𝗙𝗢𝗥𝗠 𝗜𝗡𝗦𝗧𝗥𝗨𝗖𝗧𝗜𝗢𝗡𝗦 ⚠️ ✪ 𝗖𝗼𝗺𝗽𝗹𝗲𝘁𝗲 𝗮𝗹𝗹 𝗿𝗲𝗹𝗲𝘃𝗮𝗻𝘁 𝘀𝗲𝗰𝘁𝗶𝗼𝗻𝘀 ✪ 𝗣𝗿𝗼𝘃𝗶𝗱𝗲 𝗱𝗲𝘁𝗮𝗶𝗹𝗲𝗱 𝗮𝗻𝘀…"
type textarea "x"
type textarea "⚠️ 𝗙𝗢𝗥𝗠 𝗜𝗡𝗦𝗧𝗥𝗨𝗖𝗧𝗜𝗢𝗡𝗦 ⚠️ ✪ 𝗖𝗼𝗺𝗽𝗹𝗲𝘁𝗲 𝗮𝗹𝗹 𝗿𝗲𝗹𝗲𝘃𝗮𝗻𝘁 𝘀𝗲𝗰𝘁𝗶𝗼𝗻𝘀 ✪ 𝗣𝗿𝗼𝘃𝗶𝗱𝗲 𝗱𝗲𝘁𝗮𝗶𝗹𝗲𝗱 𝗮𝗻𝘀…"
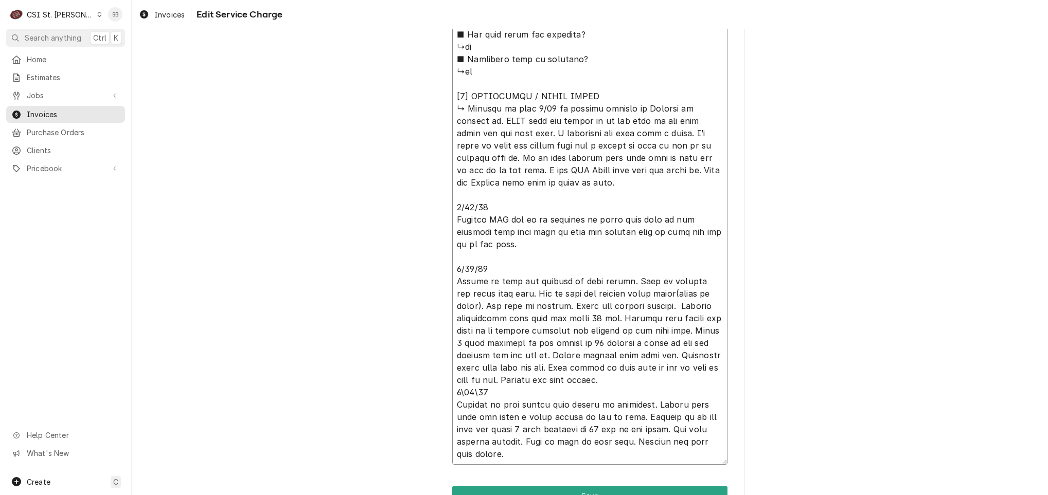
type textarea "x"
type textarea "⚠️ 𝗙𝗢𝗥𝗠 𝗜𝗡𝗦𝗧𝗥𝗨𝗖𝗧𝗜𝗢𝗡𝗦 ⚠️ ✪ 𝗖𝗼𝗺𝗽𝗹𝗲𝘁𝗲 𝗮𝗹𝗹 𝗿𝗲𝗹𝗲𝘃𝗮𝗻𝘁 𝘀𝗲𝗰𝘁𝗶𝗼𝗻𝘀 ✪ 𝗣𝗿𝗼𝘃𝗶𝗱𝗲 𝗱𝗲𝘁𝗮𝗶𝗹𝗲𝗱 𝗮𝗻𝘀…"
type textarea "x"
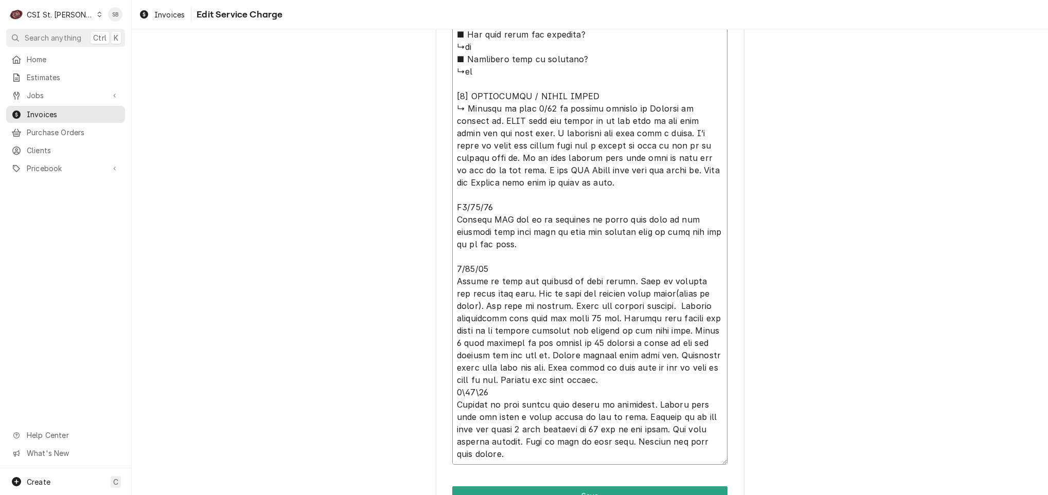
type textarea "⚠️ 𝗙𝗢𝗥𝗠 𝗜𝗡𝗦𝗧𝗥𝗨𝗖𝗧𝗜𝗢𝗡𝗦 ⚠️ ✪ 𝗖𝗼𝗺𝗽𝗹𝗲𝘁𝗲 𝗮𝗹𝗹 𝗿𝗲𝗹𝗲𝘃𝗮𝗻𝘁 𝘀𝗲𝗰𝘁𝗶𝗼𝗻𝘀 ✪ 𝗣𝗿𝗼𝘃𝗶𝗱𝗲 𝗱𝗲𝘁𝗮𝗶𝗹𝗲𝗱 𝗮𝗻𝘀…"
type textarea "x"
type textarea "⚠️ 𝗙𝗢𝗥𝗠 𝗜𝗡𝗦𝗧𝗥𝗨𝗖𝗧𝗜𝗢𝗡𝗦 ⚠️ ✪ 𝗖𝗼𝗺𝗽𝗹𝗲𝘁𝗲 𝗮𝗹𝗹 𝗿𝗲𝗹𝗲𝘃𝗮𝗻𝘁 𝘀𝗲𝗰𝘁𝗶𝗼𝗻𝘀 ✪ 𝗣𝗿𝗼𝘃𝗶𝗱𝗲 𝗱𝗲𝘁𝗮𝗶𝗹𝗲𝗱 𝗮𝗻𝘀…"
type textarea "x"
type textarea "⚠️ 𝗙𝗢𝗥𝗠 𝗜𝗡𝗦𝗧𝗥𝗨𝗖𝗧𝗜𝗢𝗡𝗦 ⚠️ ✪ 𝗖𝗼𝗺𝗽𝗹𝗲𝘁𝗲 𝗮𝗹𝗹 𝗿𝗲𝗹𝗲𝘃𝗮𝗻𝘁 𝘀𝗲𝗰𝘁𝗶𝗼𝗻𝘀 ✪ 𝗣𝗿𝗼𝘃𝗶𝗱𝗲 𝗱𝗲𝘁𝗮𝗶𝗹𝗲𝗱 𝗮𝗻𝘀…"
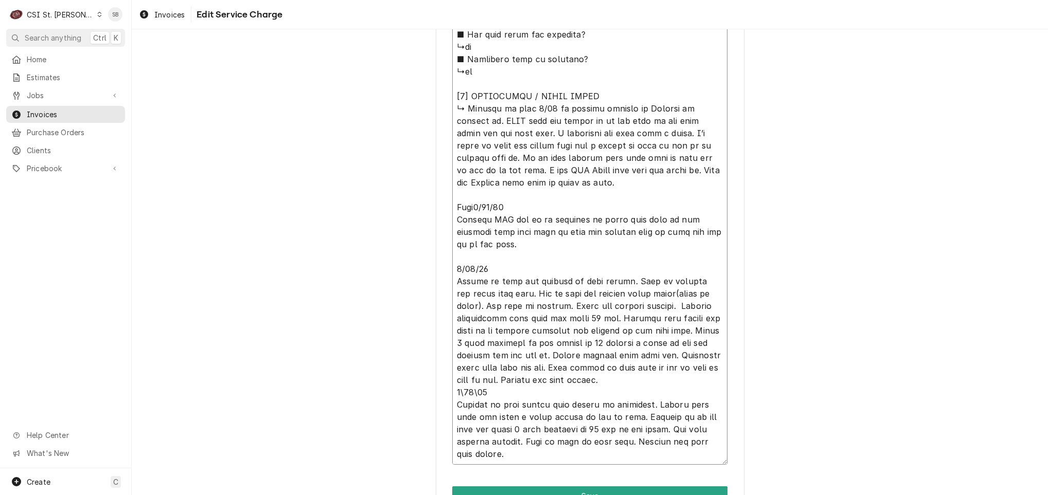
type textarea "x"
type textarea "⚠️ 𝗙𝗢𝗥𝗠 𝗜𝗡𝗦𝗧𝗥𝗨𝗖𝗧𝗜𝗢𝗡𝗦 ⚠️ ✪ 𝗖𝗼𝗺𝗽𝗹𝗲𝘁𝗲 𝗮𝗹𝗹 𝗿𝗲𝗹𝗲𝘃𝗮𝗻𝘁 𝘀𝗲𝗰𝘁𝗶𝗼𝗻𝘀 ✪ 𝗣𝗿𝗼𝘃𝗶𝗱𝗲 𝗱𝗲𝘁𝗮𝗶𝗹𝗲𝗱 𝗮𝗻𝘀…"
type textarea "x"
type textarea "⚠️ 𝗙𝗢𝗥𝗠 𝗜𝗡𝗦𝗧𝗥𝗨𝗖𝗧𝗜𝗢𝗡𝗦 ⚠️ ✪ 𝗖𝗼𝗺𝗽𝗹𝗲𝘁𝗲 𝗮𝗹𝗹 𝗿𝗲𝗹𝗲𝘃𝗮𝗻𝘁 𝘀𝗲𝗰𝘁𝗶𝗼𝗻𝘀 ✪ 𝗣𝗿𝗼𝘃𝗶𝗱𝗲 𝗱𝗲𝘁𝗮𝗶𝗹𝗲𝗱 𝗮𝗻𝘀…"
type textarea "x"
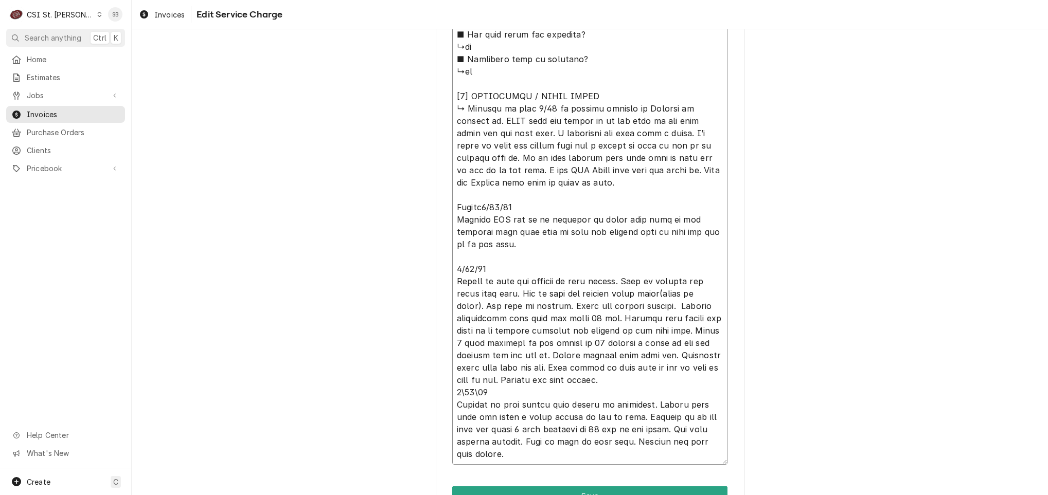
type textarea "⚠️ 𝗙𝗢𝗥𝗠 𝗜𝗡𝗦𝗧𝗥𝗨𝗖𝗧𝗜𝗢𝗡𝗦 ⚠️ ✪ 𝗖𝗼𝗺𝗽𝗹𝗲𝘁𝗲 𝗮𝗹𝗹 𝗿𝗲𝗹𝗲𝘃𝗮𝗻𝘁 𝘀𝗲𝗰𝘁𝗶𝗼𝗻𝘀 ✪ 𝗣𝗿𝗼𝘃𝗶𝗱𝗲 𝗱𝗲𝘁𝗮𝗶𝗹𝗲𝗱 𝗮𝗻𝘀…"
type textarea "x"
type textarea "⚠️ 𝗙𝗢𝗥𝗠 𝗜𝗡𝗦𝗧𝗥𝗨𝗖𝗧𝗜𝗢𝗡𝗦 ⚠️ ✪ 𝗖𝗼𝗺𝗽𝗹𝗲𝘁𝗲 𝗮𝗹𝗹 𝗿𝗲𝗹𝗲𝘃𝗮𝗻𝘁 𝘀𝗲𝗰𝘁𝗶𝗼𝗻𝘀 ✪ 𝗣𝗿𝗼𝘃𝗶𝗱𝗲 𝗱𝗲𝘁𝗮𝗶𝗹𝗲𝗱 𝗮𝗻𝘀…"
type textarea "x"
type textarea "⚠️ 𝗙𝗢𝗥𝗠 𝗜𝗡𝗦𝗧𝗥𝗨𝗖𝗧𝗜𝗢𝗡𝗦 ⚠️ ✪ 𝗖𝗼𝗺𝗽𝗹𝗲𝘁𝗲 𝗮𝗹𝗹 𝗿𝗲𝗹𝗲𝘃𝗮𝗻𝘁 𝘀𝗲𝗰𝘁𝗶𝗼𝗻𝘀 ✪ 𝗣𝗿𝗼𝘃𝗶𝗱𝗲 𝗱𝗲𝘁𝗮𝗶𝗹𝗲𝗱 𝗮𝗻𝘀…"
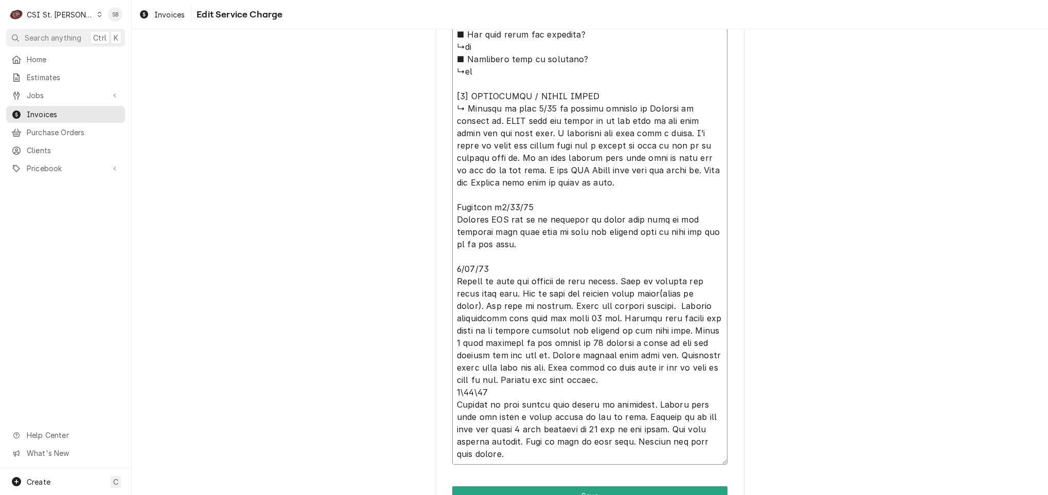
type textarea "x"
type textarea "⚠️ 𝗙𝗢𝗥𝗠 𝗜𝗡𝗦𝗧𝗥𝗨𝗖𝗧𝗜𝗢𝗡𝗦 ⚠️ ✪ 𝗖𝗼𝗺𝗽𝗹𝗲𝘁𝗲 𝗮𝗹𝗹 𝗿𝗲𝗹𝗲𝘃𝗮𝗻𝘁 𝘀𝗲𝗰𝘁𝗶𝗼𝗻𝘀 ✪ 𝗣𝗿𝗼𝘃𝗶𝗱𝗲 𝗱𝗲𝘁𝗮𝗶𝗹𝗲𝗱 𝗮𝗻𝘀…"
type textarea "x"
type textarea "⚠️ 𝗙𝗢𝗥𝗠 𝗜𝗡𝗦𝗧𝗥𝗨𝗖𝗧𝗜𝗢𝗡𝗦 ⚠️ ✪ 𝗖𝗼𝗺𝗽𝗹𝗲𝘁𝗲 𝗮𝗹𝗹 𝗿𝗲𝗹𝗲𝘃𝗮𝗻𝘁 𝘀𝗲𝗰𝘁𝗶𝗼𝗻𝘀 ✪ 𝗣𝗿𝗼𝘃𝗶𝗱𝗲 𝗱𝗲𝘁𝗮𝗶𝗹𝗲𝗱 𝗮𝗻𝘀…"
type textarea "x"
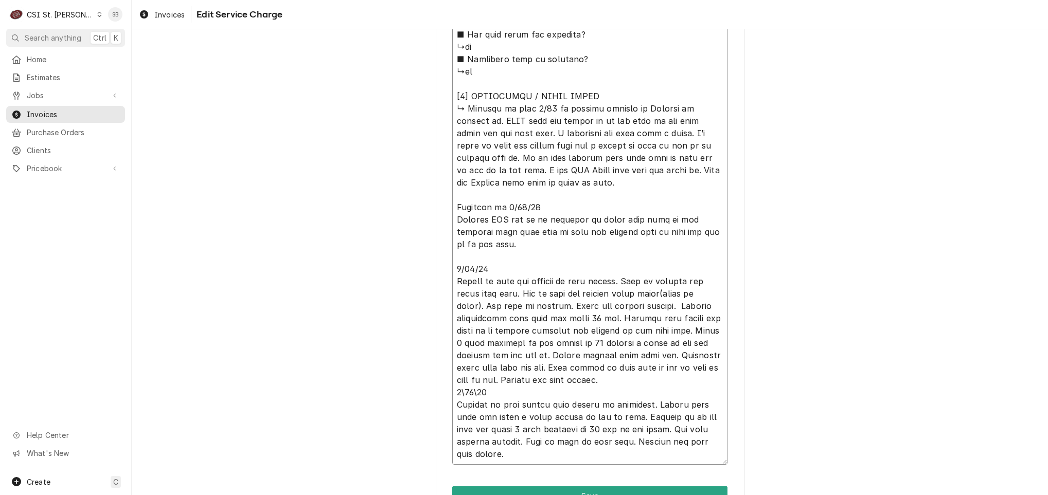
type textarea "⚠️ 𝗙𝗢𝗥𝗠 𝗜𝗡𝗦𝗧𝗥𝗨𝗖𝗧𝗜𝗢𝗡𝗦 ⚠️ ✪ 𝗖𝗼𝗺𝗽𝗹𝗲𝘁𝗲 𝗮𝗹𝗹 𝗿𝗲𝗹𝗲𝘃𝗮𝗻𝘁 𝘀𝗲𝗰𝘁𝗶𝗼𝗻𝘀 ✪ 𝗣𝗿𝗼𝘃𝗶𝗱𝗲 𝗱𝗲𝘁𝗮𝗶𝗹𝗲𝗱 𝗮𝗻𝘀…"
type textarea "x"
type textarea "⚠️ 𝗙𝗢𝗥𝗠 𝗜𝗡𝗦𝗧𝗥𝗨𝗖𝗧𝗜𝗢𝗡𝗦 ⚠️ ✪ 𝗖𝗼𝗺𝗽𝗹𝗲𝘁𝗲 𝗮𝗹𝗹 𝗿𝗲𝗹𝗲𝘃𝗮𝗻𝘁 𝘀𝗲𝗰𝘁𝗶𝗼𝗻𝘀 ✪ 𝗣𝗿𝗼𝘃𝗶𝗱𝗲 𝗱𝗲𝘁𝗮𝗶𝗹𝗲𝗱 𝗮𝗻𝘀…"
type textarea "x"
type textarea "⚠️ 𝗙𝗢𝗥𝗠 𝗜𝗡𝗦𝗧𝗥𝗨𝗖𝗧𝗜𝗢𝗡𝗦 ⚠️ ✪ 𝗖𝗼𝗺𝗽𝗹𝗲𝘁𝗲 𝗮𝗹𝗹 𝗿𝗲𝗹𝗲𝘃𝗮𝗻𝘁 𝘀𝗲𝗰𝘁𝗶𝗼𝗻𝘀 ✪ 𝗣𝗿𝗼𝘃𝗶𝗱𝗲 𝗱𝗲𝘁𝗮𝗶𝗹𝗲𝗱 𝗮𝗻𝘀…"
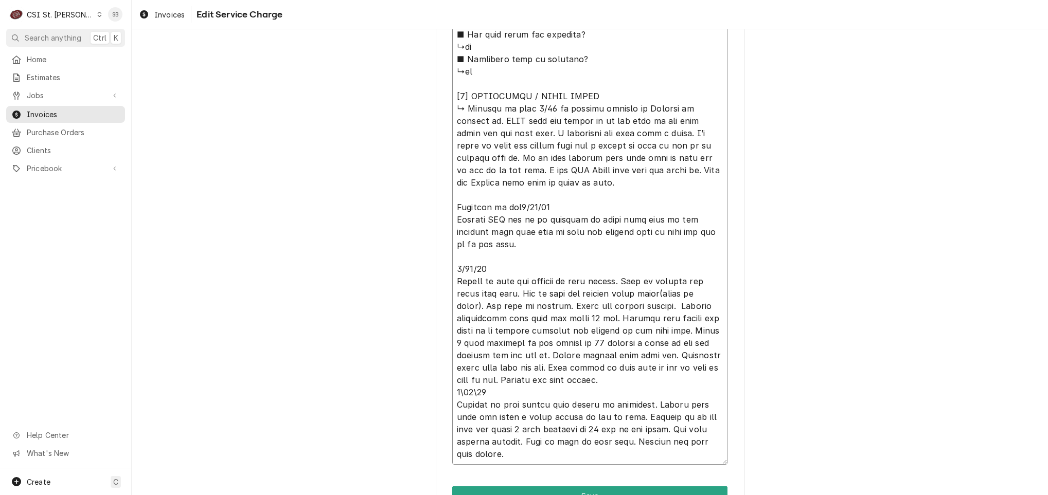
type textarea "x"
type textarea "⚠️ 𝗙𝗢𝗥𝗠 𝗜𝗡𝗦𝗧𝗥𝗨𝗖𝗧𝗜𝗢𝗡𝗦 ⚠️ ✪ 𝗖𝗼𝗺𝗽𝗹𝗲𝘁𝗲 𝗮𝗹𝗹 𝗿𝗲𝗹𝗲𝘃𝗮𝗻𝘁 𝘀𝗲𝗰𝘁𝗶𝗼𝗻𝘀 ✪ 𝗣𝗿𝗼𝘃𝗶𝗱𝗲 𝗱𝗲𝘁𝗮𝗶𝗹𝗲𝗱 𝗮𝗻𝘀…"
type textarea "x"
type textarea "⚠️ 𝗙𝗢𝗥𝗠 𝗜𝗡𝗦𝗧𝗥𝗨𝗖𝗧𝗜𝗢𝗡𝗦 ⚠️ ✪ 𝗖𝗼𝗺𝗽𝗹𝗲𝘁𝗲 𝗮𝗹𝗹 𝗿𝗲𝗹𝗲𝘃𝗮𝗻𝘁 𝘀𝗲𝗰𝘁𝗶𝗼𝗻𝘀 ✪ 𝗣𝗿𝗼𝘃𝗶𝗱𝗲 𝗱𝗲𝘁𝗮𝗶𝗹𝗲𝗱 𝗮𝗻𝘀…"
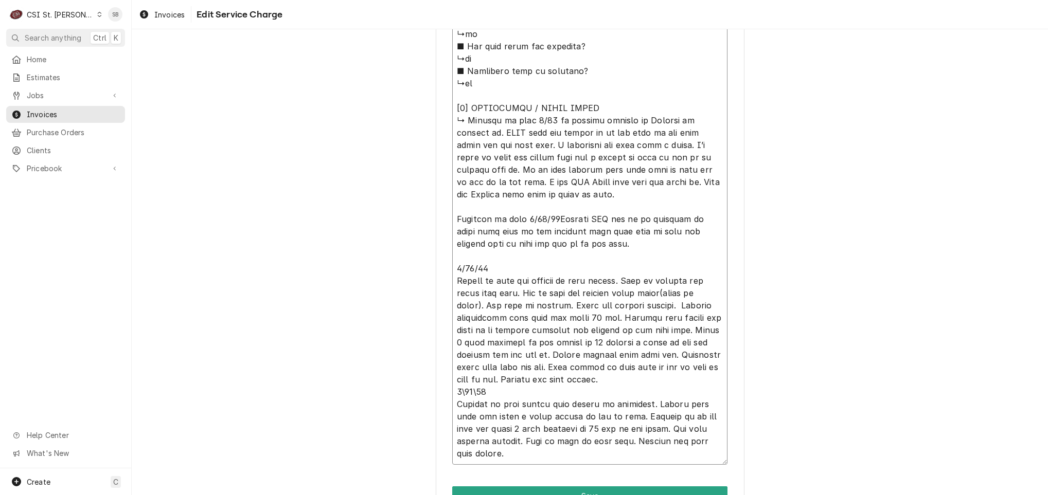
scroll to position [1064, 0]
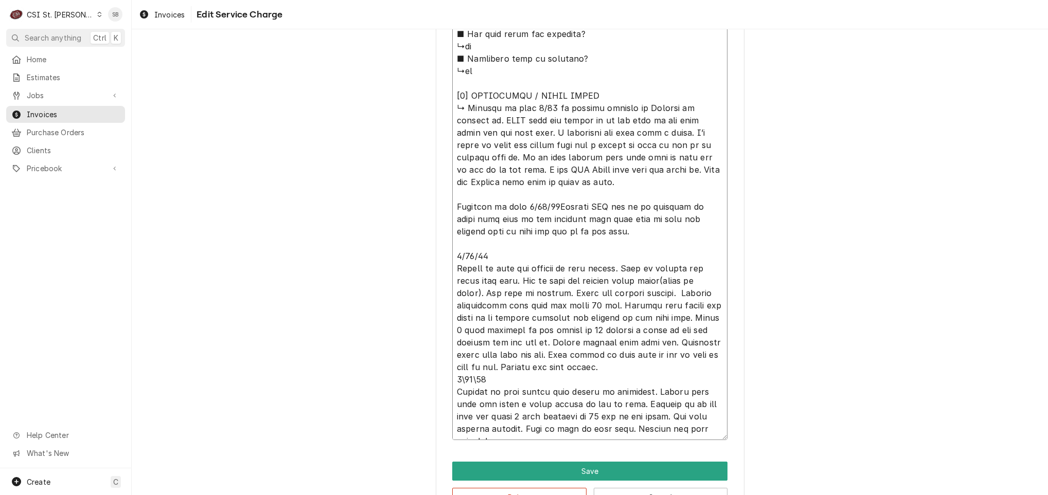
type textarea "x"
type textarea "⚠️ 𝗙𝗢𝗥𝗠 𝗜𝗡𝗦𝗧𝗥𝗨𝗖𝗧𝗜𝗢𝗡𝗦 ⚠️ ✪ 𝗖𝗼𝗺𝗽𝗹𝗲𝘁𝗲 𝗮𝗹𝗹 𝗿𝗲𝗹𝗲𝘃𝗮𝗻𝘁 𝘀𝗲𝗰𝘁𝗶𝗼𝗻𝘀 ✪ 𝗣𝗿𝗼𝘃𝗶𝗱𝗲 𝗱𝗲𝘁𝗮𝗶𝗹𝗲𝗱 𝗮𝗻𝘀…"
type textarea "x"
type textarea "⚠️ 𝗙𝗢𝗥𝗠 𝗜𝗡𝗦𝗧𝗥𝗨𝗖𝗧𝗜𝗢𝗡𝗦 ⚠️ ✪ 𝗖𝗼𝗺𝗽𝗹𝗲𝘁𝗲 𝗮𝗹𝗹 𝗿𝗲𝗹𝗲𝘃𝗮𝗻𝘁 𝘀𝗲𝗰𝘁𝗶𝗼𝗻𝘀 ✪ 𝗣𝗿𝗼𝘃𝗶𝗱𝗲 𝗱𝗲𝘁𝗮𝗶𝗹𝗲𝗱 𝗮𝗻𝘀…"
drag, startPoint x: 506, startPoint y: 265, endPoint x: 439, endPoint y: 259, distance: 67.7
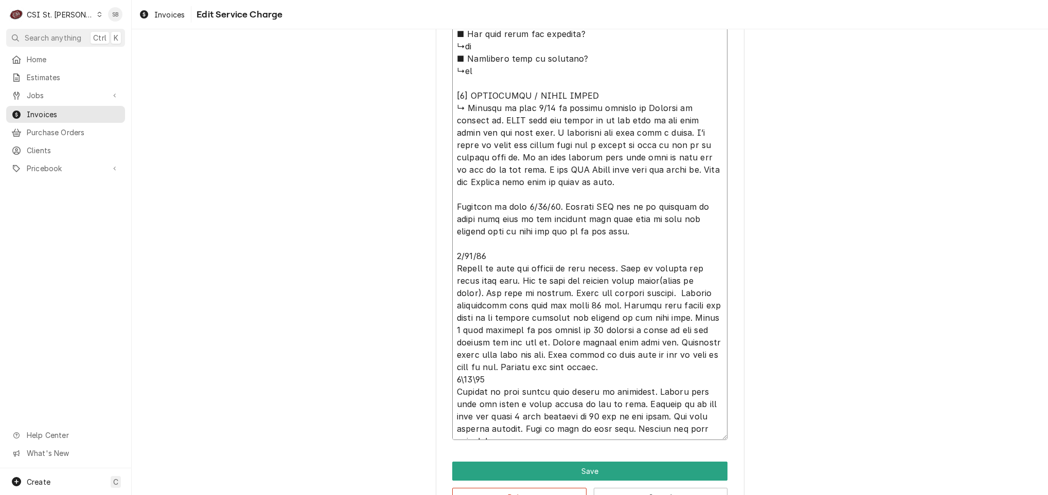
type textarea "x"
type textarea "⚠️ 𝗙𝗢𝗥𝗠 𝗜𝗡𝗦𝗧𝗥𝗨𝗖𝗧𝗜𝗢𝗡𝗦 ⚠️ ✪ 𝗖𝗼𝗺𝗽𝗹𝗲𝘁𝗲 𝗮𝗹𝗹 𝗿𝗲𝗹𝗲𝘃𝗮𝗻𝘁 𝘀𝗲𝗰𝘁𝗶𝗼𝗻𝘀 ✪ 𝗣𝗿𝗼𝘃𝗶𝗱𝗲 𝗱𝗲𝘁𝗮𝗶𝗹𝗲𝗱 𝗮𝗻𝘀…"
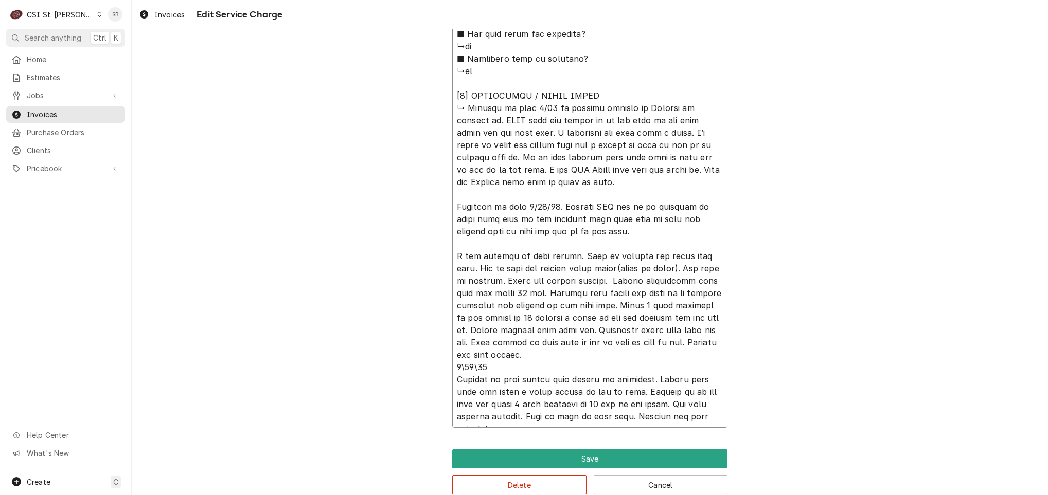
type textarea "x"
type textarea "⚠️ 𝗙𝗢𝗥𝗠 𝗜𝗡𝗦𝗧𝗥𝗨𝗖𝗧𝗜𝗢𝗡𝗦 ⚠️ ✪ 𝗖𝗼𝗺𝗽𝗹𝗲𝘁𝗲 𝗮𝗹𝗹 𝗿𝗲𝗹𝗲𝘃𝗮𝗻𝘁 𝘀𝗲𝗰𝘁𝗶𝗼𝗻𝘀 ✪ 𝗣𝗿𝗼𝘃𝗶𝗱𝗲 𝗱𝗲𝘁𝗮𝗶𝗹𝗲𝗱 𝗮𝗻𝘀…"
type textarea "x"
type textarea "⚠️ 𝗙𝗢𝗥𝗠 𝗜𝗡𝗦𝗧𝗥𝗨𝗖𝗧𝗜𝗢𝗡𝗦 ⚠️ ✪ 𝗖𝗼𝗺𝗽𝗹𝗲𝘁𝗲 𝗮𝗹𝗹 𝗿𝗲𝗹𝗲𝘃𝗮𝗻𝘁 𝘀𝗲𝗰𝘁𝗶𝗼𝗻𝘀 ✪ 𝗣𝗿𝗼𝘃𝗶𝗱𝗲 𝗱𝗲𝘁𝗮𝗶𝗹𝗲𝗱 𝗮𝗻𝘀…"
type textarea "x"
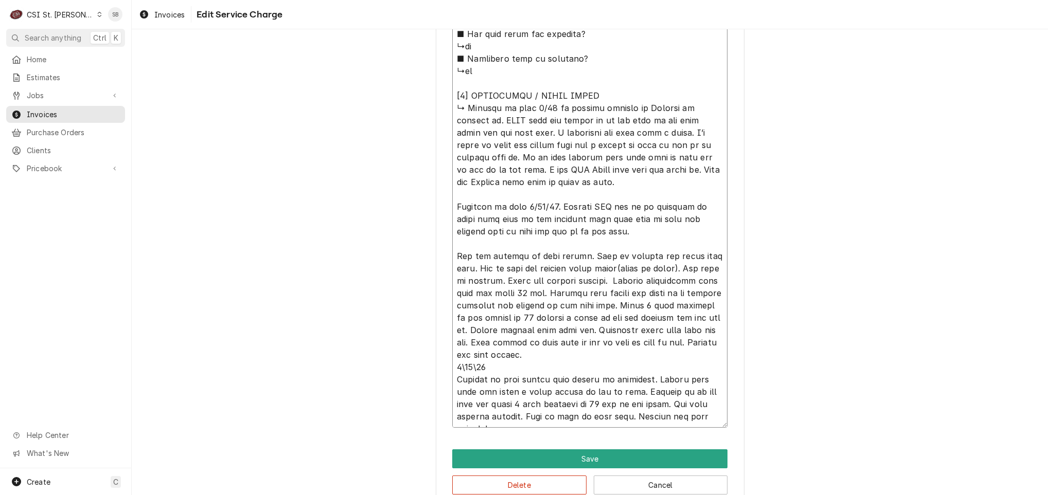
type textarea "⚠️ 𝗙𝗢𝗥𝗠 𝗜𝗡𝗦𝗧𝗥𝗨𝗖𝗧𝗜𝗢𝗡𝗦 ⚠️ ✪ 𝗖𝗼𝗺𝗽𝗹𝗲𝘁𝗲 𝗮𝗹𝗹 𝗿𝗲𝗹𝗲𝘃𝗮𝗻𝘁 𝘀𝗲𝗰𝘁𝗶𝗼𝗻𝘀 ✪ 𝗣𝗿𝗼𝘃𝗶𝗱𝗲 𝗱𝗲𝘁𝗮𝗶𝗹𝗲𝗱 𝗮𝗻𝘀…"
type textarea "x"
type textarea "⚠️ 𝗙𝗢𝗥𝗠 𝗜𝗡𝗦𝗧𝗥𝗨𝗖𝗧𝗜𝗢𝗡𝗦 ⚠️ ✪ 𝗖𝗼𝗺𝗽𝗹𝗲𝘁𝗲 𝗮𝗹𝗹 𝗿𝗲𝗹𝗲𝘃𝗮𝗻𝘁 𝘀𝗲𝗰𝘁𝗶𝗼𝗻𝘀 ✪ 𝗣𝗿𝗼𝘃𝗶𝗱𝗲 𝗱𝗲𝘁𝗮𝗶𝗹𝗲𝗱 𝗮𝗻𝘀…"
type textarea "x"
type textarea "⚠️ 𝗙𝗢𝗥𝗠 𝗜𝗡𝗦𝗧𝗥𝗨𝗖𝗧𝗜𝗢𝗡𝗦 ⚠️ ✪ 𝗖𝗼𝗺𝗽𝗹𝗲𝘁𝗲 𝗮𝗹𝗹 𝗿𝗲𝗹𝗲𝘃𝗮𝗻𝘁 𝘀𝗲𝗰𝘁𝗶𝗼𝗻𝘀 ✪ 𝗣𝗿𝗼𝘃𝗶𝗱𝗲 𝗱𝗲𝘁𝗮𝗶𝗹𝗲𝗱 𝗮𝗻𝘀…"
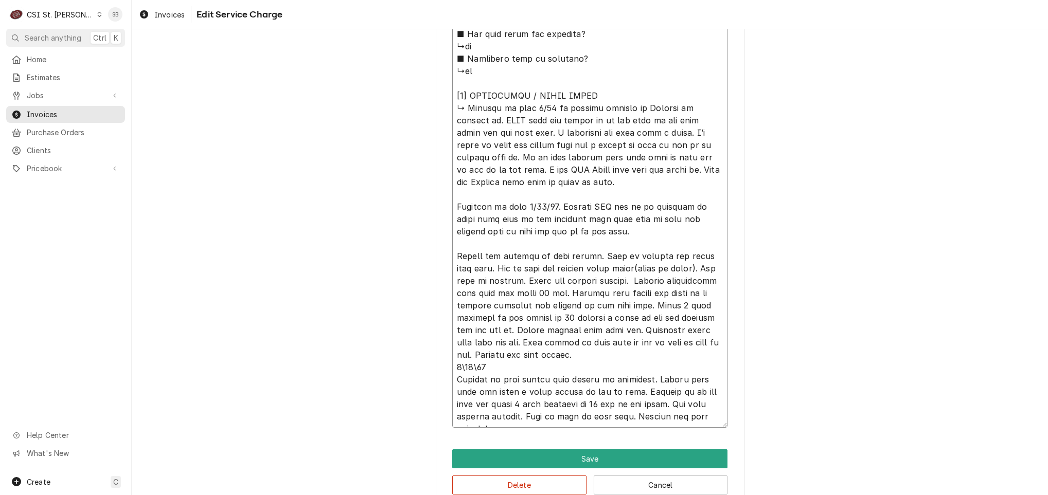
type textarea "x"
type textarea "⚠️ 𝗙𝗢𝗥𝗠 𝗜𝗡𝗦𝗧𝗥𝗨𝗖𝗧𝗜𝗢𝗡𝗦 ⚠️ ✪ 𝗖𝗼𝗺𝗽𝗹𝗲𝘁𝗲 𝗮𝗹𝗹 𝗿𝗲𝗹𝗲𝘃𝗮𝗻𝘁 𝘀𝗲𝗰𝘁𝗶𝗼𝗻𝘀 ✪ 𝗣𝗿𝗼𝘃𝗶𝗱𝗲 𝗱𝗲𝘁𝗮𝗶𝗹𝗲𝗱 𝗮𝗻𝘀…"
type textarea "x"
type textarea "⚠️ 𝗙𝗢𝗥𝗠 𝗜𝗡𝗦𝗧𝗥𝗨𝗖𝗧𝗜𝗢𝗡𝗦 ⚠️ ✪ 𝗖𝗼𝗺𝗽𝗹𝗲𝘁𝗲 𝗮𝗹𝗹 𝗿𝗲𝗹𝗲𝘃𝗮𝗻𝘁 𝘀𝗲𝗰𝘁𝗶𝗼𝗻𝘀 ✪ 𝗣𝗿𝗼𝘃𝗶𝗱𝗲 𝗱𝗲𝘁𝗮𝗶𝗹𝗲𝗱 𝗮𝗻𝘀…"
type textarea "x"
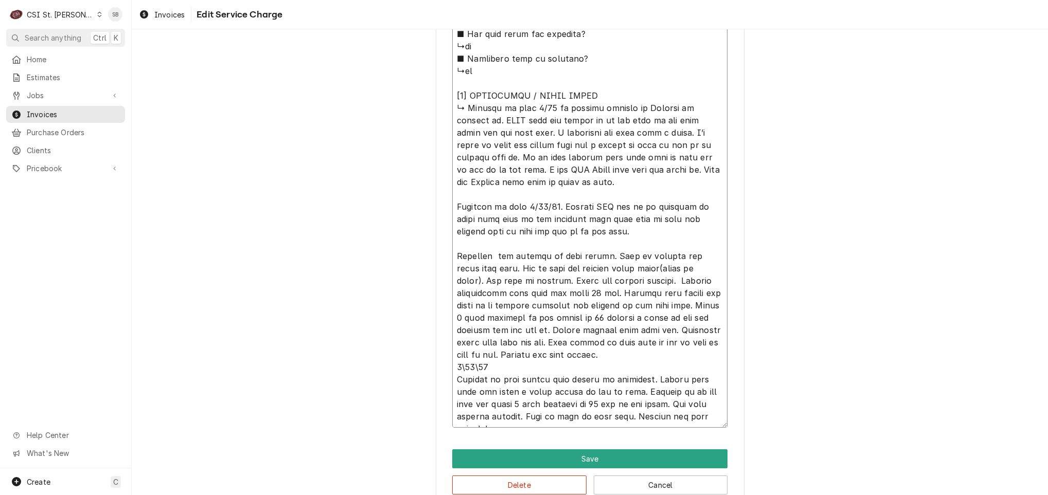
type textarea "⚠️ 𝗙𝗢𝗥𝗠 𝗜𝗡𝗦𝗧𝗥𝗨𝗖𝗧𝗜𝗢𝗡𝗦 ⚠️ ✪ 𝗖𝗼𝗺𝗽𝗹𝗲𝘁𝗲 𝗮𝗹𝗹 𝗿𝗲𝗹𝗲𝘃𝗮𝗻𝘁 𝘀𝗲𝗰𝘁𝗶𝗼𝗻𝘀 ✪ 𝗣𝗿𝗼𝘃𝗶𝗱𝗲 𝗱𝗲𝘁𝗮𝗶𝗹𝗲𝗱 𝗮𝗻𝘀…"
type textarea "x"
type textarea "⚠️ 𝗙𝗢𝗥𝗠 𝗜𝗡𝗦𝗧𝗥𝗨𝗖𝗧𝗜𝗢𝗡𝗦 ⚠️ ✪ 𝗖𝗼𝗺𝗽𝗹𝗲𝘁𝗲 𝗮𝗹𝗹 𝗿𝗲𝗹𝗲𝘃𝗮𝗻𝘁 𝘀𝗲𝗰𝘁𝗶𝗼𝗻𝘀 ✪ 𝗣𝗿𝗼𝘃𝗶𝗱𝗲 𝗱𝗲𝘁𝗮𝗶𝗹𝗲𝗱 𝗮𝗻𝘀…"
type textarea "x"
type textarea "⚠️ 𝗙𝗢𝗥𝗠 𝗜𝗡𝗦𝗧𝗥𝗨𝗖𝗧𝗜𝗢𝗡𝗦 ⚠️ ✪ 𝗖𝗼𝗺𝗽𝗹𝗲𝘁𝗲 𝗮𝗹𝗹 𝗿𝗲𝗹𝗲𝘃𝗮𝗻𝘁 𝘀𝗲𝗰𝘁𝗶𝗼𝗻𝘀 ✪ 𝗣𝗿𝗼𝘃𝗶𝗱𝗲 𝗱𝗲𝘁𝗮𝗶𝗹𝗲𝗱 𝗮𝗻𝘀…"
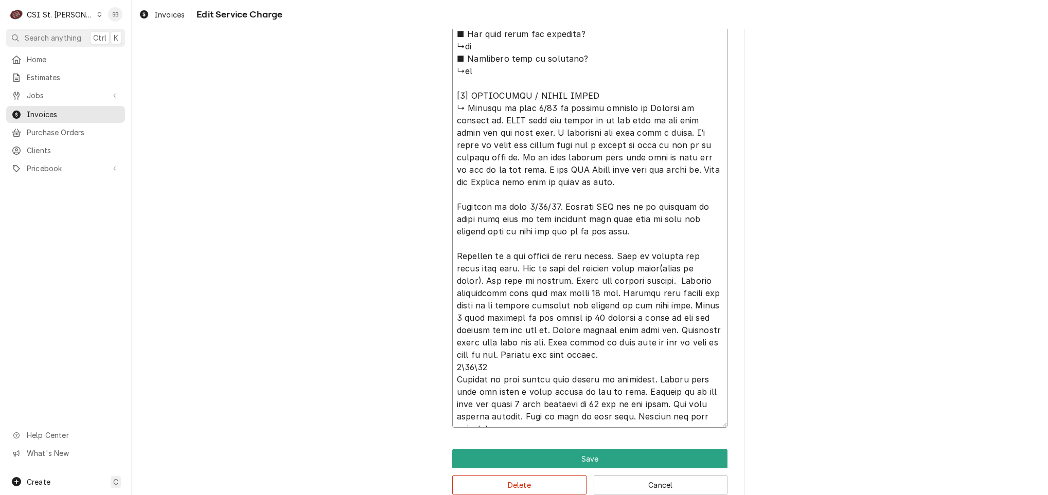
type textarea "x"
type textarea "⚠️ 𝗙𝗢𝗥𝗠 𝗜𝗡𝗦𝗧𝗥𝗨𝗖𝗧𝗜𝗢𝗡𝗦 ⚠️ ✪ 𝗖𝗼𝗺𝗽𝗹𝗲𝘁𝗲 𝗮𝗹𝗹 𝗿𝗲𝗹𝗲𝘃𝗮𝗻𝘁 𝘀𝗲𝗰𝘁𝗶𝗼𝗻𝘀 ✪ 𝗣𝗿𝗼𝘃𝗶𝗱𝗲 𝗱𝗲𝘁𝗮𝗶𝗹𝗲𝗱 𝗮𝗻𝘀…"
type textarea "x"
type textarea "⚠️ 𝗙𝗢𝗥𝗠 𝗜𝗡𝗦𝗧𝗥𝗨𝗖𝗧𝗜𝗢𝗡𝗦 ⚠️ ✪ 𝗖𝗼𝗺𝗽𝗹𝗲𝘁𝗲 𝗮𝗹𝗹 𝗿𝗲𝗹𝗲𝘃𝗮𝗻𝘁 𝘀𝗲𝗰𝘁𝗶𝗼𝗻𝘀 ✪ 𝗣𝗿𝗼𝘃𝗶𝗱𝗲 𝗱𝗲𝘁𝗮𝗶𝗹𝗲𝗱 𝗮𝗻𝘀…"
type textarea "x"
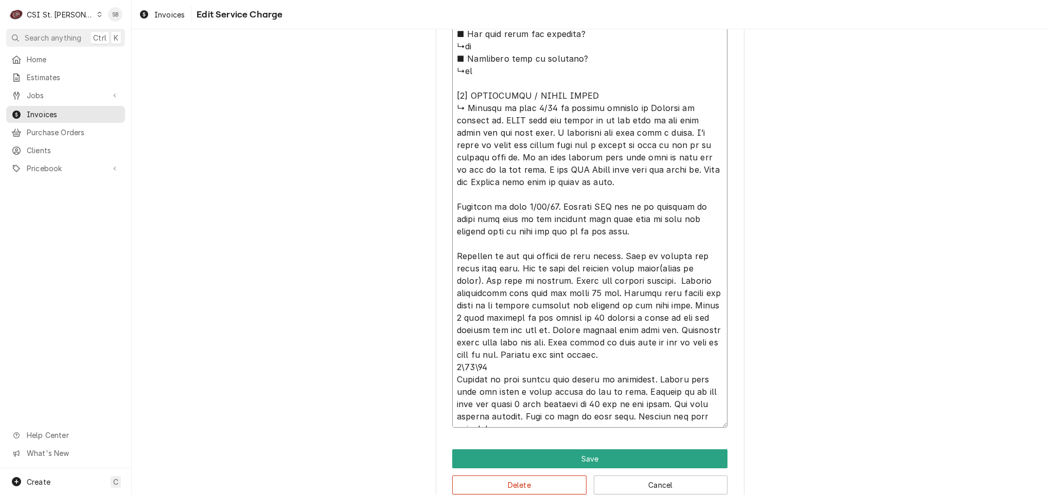
type textarea "⚠️ 𝗙𝗢𝗥𝗠 𝗜𝗡𝗦𝗧𝗥𝗨𝗖𝗧𝗜𝗢𝗡𝗦 ⚠️ ✪ 𝗖𝗼𝗺𝗽𝗹𝗲𝘁𝗲 𝗮𝗹𝗹 𝗿𝗲𝗹𝗲𝘃𝗮𝗻𝘁 𝘀𝗲𝗰𝘁𝗶𝗼𝗻𝘀 ✪ 𝗣𝗿𝗼𝘃𝗶𝗱𝗲 𝗱𝗲𝘁𝗮𝗶𝗹𝗲𝗱 𝗮𝗻𝘀…"
type textarea "x"
type textarea "⚠️ 𝗙𝗢𝗥𝗠 𝗜𝗡𝗦𝗧𝗥𝗨𝗖𝗧𝗜𝗢𝗡𝗦 ⚠️ ✪ 𝗖𝗼𝗺𝗽𝗹𝗲𝘁𝗲 𝗮𝗹𝗹 𝗿𝗲𝗹𝗲𝘃𝗮𝗻𝘁 𝘀𝗲𝗰𝘁𝗶𝗼𝗻𝘀 ✪ 𝗣𝗿𝗼𝘃𝗶𝗱𝗲 𝗱𝗲𝘁𝗮𝗶𝗹𝗲𝗱 𝗮𝗻𝘀…"
type textarea "x"
type textarea "⚠️ 𝗙𝗢𝗥𝗠 𝗜𝗡𝗦𝗧𝗥𝗨𝗖𝗧𝗜𝗢𝗡𝗦 ⚠️ ✪ 𝗖𝗼𝗺𝗽𝗹𝗲𝘁𝗲 𝗮𝗹𝗹 𝗿𝗲𝗹𝗲𝘃𝗮𝗻𝘁 𝘀𝗲𝗰𝘁𝗶𝗼𝗻𝘀 ✪ 𝗣𝗿𝗼𝘃𝗶𝗱𝗲 𝗱𝗲𝘁𝗮𝗶𝗹𝗲𝗱 𝗮𝗻𝘀…"
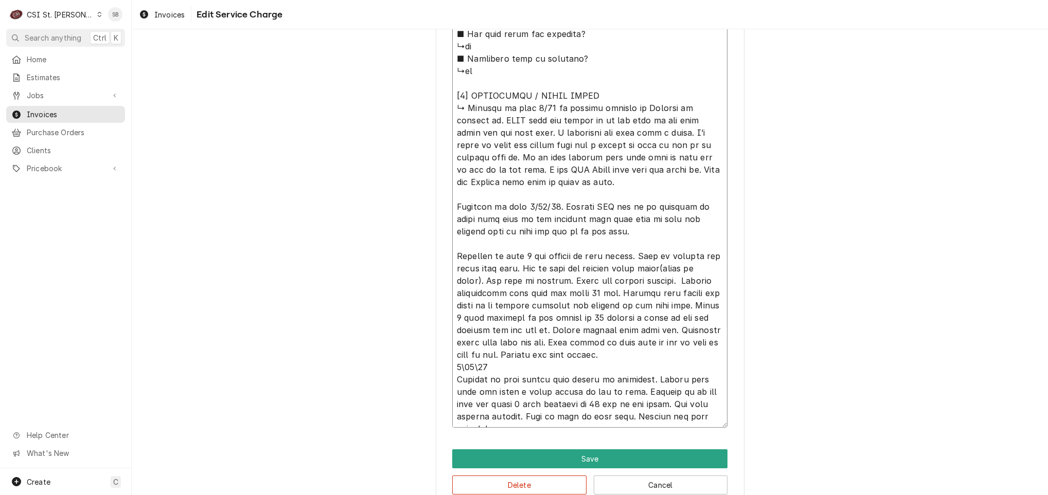
type textarea "x"
type textarea "⚠️ 𝗙𝗢𝗥𝗠 𝗜𝗡𝗦𝗧𝗥𝗨𝗖𝗧𝗜𝗢𝗡𝗦 ⚠️ ✪ 𝗖𝗼𝗺𝗽𝗹𝗲𝘁𝗲 𝗮𝗹𝗹 𝗿𝗲𝗹𝗲𝘃𝗮𝗻𝘁 𝘀𝗲𝗰𝘁𝗶𝗼𝗻𝘀 ✪ 𝗣𝗿𝗼𝘃𝗶𝗱𝗲 𝗱𝗲𝘁𝗮𝗶𝗹𝗲𝗱 𝗮𝗻𝘀…"
type textarea "x"
type textarea "⚠️ 𝗙𝗢𝗥𝗠 𝗜𝗡𝗦𝗧𝗥𝗨𝗖𝗧𝗜𝗢𝗡𝗦 ⚠️ ✪ 𝗖𝗼𝗺𝗽𝗹𝗲𝘁𝗲 𝗮𝗹𝗹 𝗿𝗲𝗹𝗲𝘃𝗮𝗻𝘁 𝘀𝗲𝗰𝘁𝗶𝗼𝗻𝘀 ✪ 𝗣𝗿𝗼𝘃𝗶𝗱𝗲 𝗱𝗲𝘁𝗮𝗶𝗹𝗲𝗱 𝗮𝗻𝘀…"
type textarea "x"
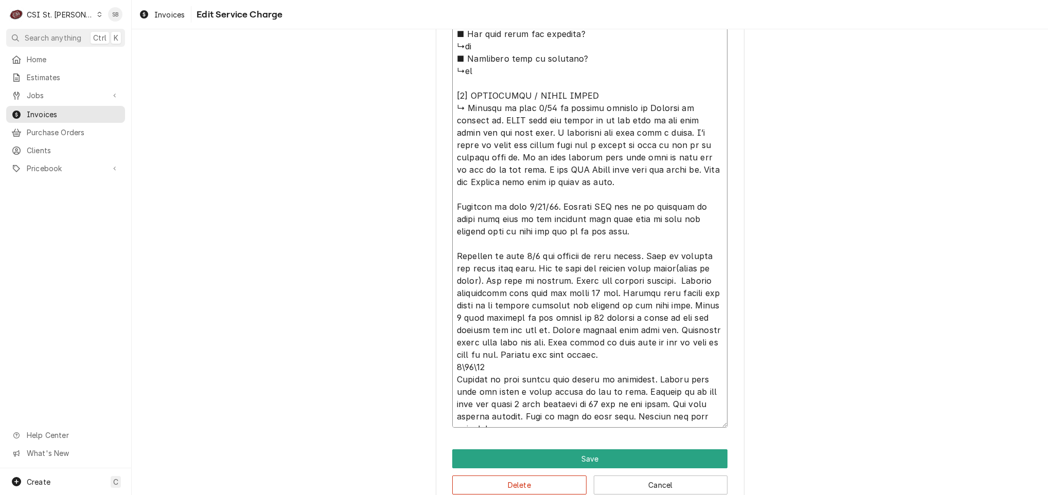
type textarea "⚠️ 𝗙𝗢𝗥𝗠 𝗜𝗡𝗦𝗧𝗥𝗨𝗖𝗧𝗜𝗢𝗡𝗦 ⚠️ ✪ 𝗖𝗼𝗺𝗽𝗹𝗲𝘁𝗲 𝗮𝗹𝗹 𝗿𝗲𝗹𝗲𝘃𝗮𝗻𝘁 𝘀𝗲𝗰𝘁𝗶𝗼𝗻𝘀 ✪ 𝗣𝗿𝗼𝘃𝗶𝗱𝗲 𝗱𝗲𝘁𝗮𝗶𝗹𝗲𝗱 𝗮𝗻𝘀…"
drag, startPoint x: 492, startPoint y: 379, endPoint x: 444, endPoint y: 367, distance: 50.2
type textarea "x"
type textarea "⚠️ 𝗙𝗢𝗥𝗠 𝗜𝗡𝗦𝗧𝗥𝗨𝗖𝗧𝗜𝗢𝗡𝗦 ⚠️ ✪ 𝗖𝗼𝗺𝗽𝗹𝗲𝘁𝗲 𝗮𝗹𝗹 𝗿𝗲𝗹𝗲𝘃𝗮𝗻𝘁 𝘀𝗲𝗰𝘁𝗶𝗼𝗻𝘀 ✪ 𝗣𝗿𝗼𝘃𝗶𝗱𝗲 𝗱𝗲𝘁𝗮𝗶𝗹𝗲𝗱 𝗮𝗻𝘀…"
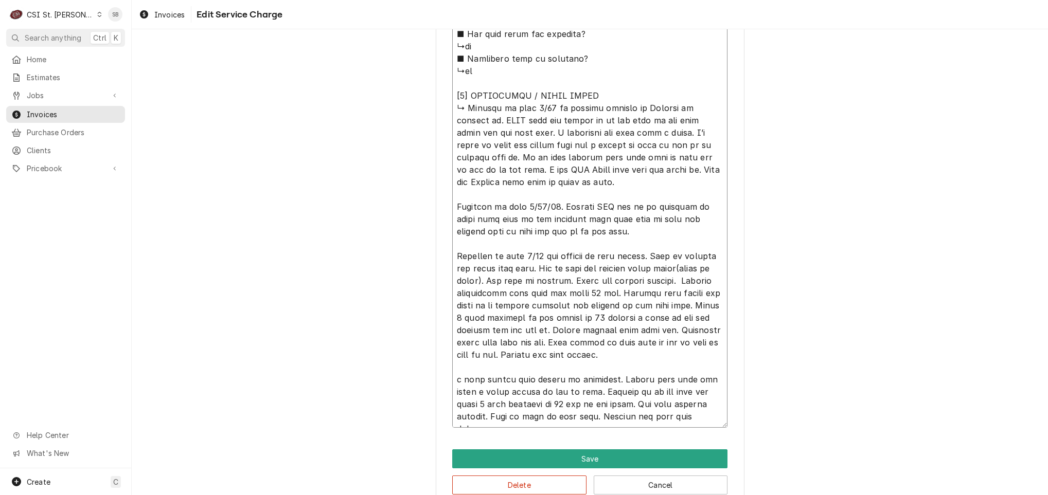
type textarea "x"
type textarea "⚠️ 𝗙𝗢𝗥𝗠 𝗜𝗡𝗦𝗧𝗥𝗨𝗖𝗧𝗜𝗢𝗡𝗦 ⚠️ ✪ 𝗖𝗼𝗺𝗽𝗹𝗲𝘁𝗲 𝗮𝗹𝗹 𝗿𝗲𝗹𝗲𝘃𝗮𝗻𝘁 𝘀𝗲𝗰𝘁𝗶𝗼𝗻𝘀 ✪ 𝗣𝗿𝗼𝘃𝗶𝗱𝗲 𝗱𝗲𝘁𝗮𝗶𝗹𝗲𝗱 𝗮𝗻𝘀…"
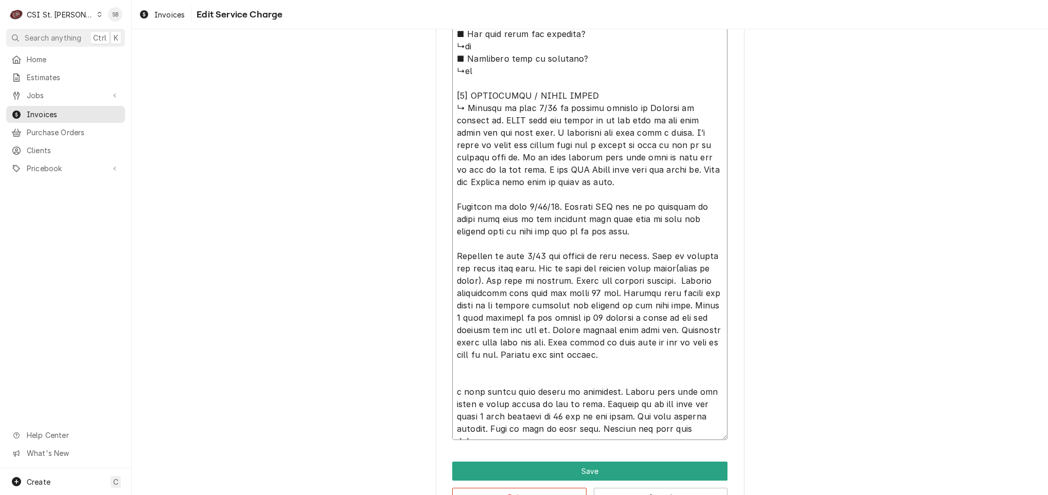
type textarea "x"
type textarea "⚠️ 𝗙𝗢𝗥𝗠 𝗜𝗡𝗦𝗧𝗥𝗨𝗖𝗧𝗜𝗢𝗡𝗦 ⚠️ ✪ 𝗖𝗼𝗺𝗽𝗹𝗲𝘁𝗲 𝗮𝗹𝗹 𝗿𝗲𝗹𝗲𝘃𝗮𝗻𝘁 𝘀𝗲𝗰𝘁𝗶𝗼𝗻𝘀 ✪ 𝗣𝗿𝗼𝘃𝗶𝗱𝗲 𝗱𝗲𝘁𝗮𝗶𝗹𝗲𝗱 𝗮𝗻𝘀…"
type textarea "x"
type textarea "⚠️ 𝗙𝗢𝗥𝗠 𝗜𝗡𝗦𝗧𝗥𝗨𝗖𝗧𝗜𝗢𝗡𝗦 ⚠️ ✪ 𝗖𝗼𝗺𝗽𝗹𝗲𝘁𝗲 𝗮𝗹𝗹 𝗿𝗲𝗹𝗲𝘃𝗮𝗻𝘁 𝘀𝗲𝗰𝘁𝗶𝗼𝗻𝘀 ✪ 𝗣𝗿𝗼𝘃𝗶𝗱𝗲 𝗱𝗲𝘁𝗮𝗶𝗹𝗲𝗱 𝗮𝗻𝘀…"
type textarea "x"
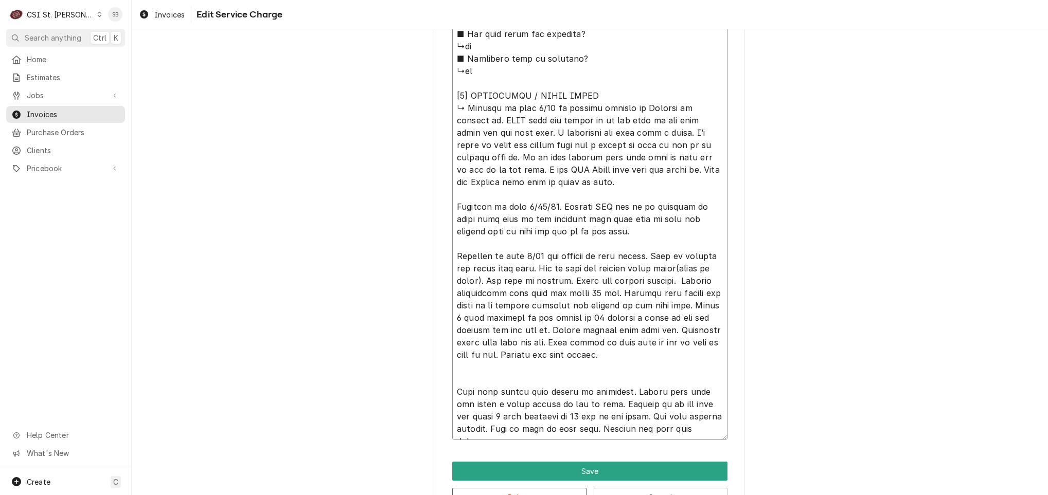
type textarea "⚠️ 𝗙𝗢𝗥𝗠 𝗜𝗡𝗦𝗧𝗥𝗨𝗖𝗧𝗜𝗢𝗡𝗦 ⚠️ ✪ 𝗖𝗼𝗺𝗽𝗹𝗲𝘁𝗲 𝗮𝗹𝗹 𝗿𝗲𝗹𝗲𝘃𝗮𝗻𝘁 𝘀𝗲𝗰𝘁𝗶𝗼𝗻𝘀 ✪ 𝗣𝗿𝗼𝘃𝗶𝗱𝗲 𝗱𝗲𝘁𝗮𝗶𝗹𝗲𝗱 𝗮𝗻𝘀…"
type textarea "x"
type textarea "⚠️ 𝗙𝗢𝗥𝗠 𝗜𝗡𝗦𝗧𝗥𝗨𝗖𝗧𝗜𝗢𝗡𝗦 ⚠️ ✪ 𝗖𝗼𝗺𝗽𝗹𝗲𝘁𝗲 𝗮𝗹𝗹 𝗿𝗲𝗹𝗲𝘃𝗮𝗻𝘁 𝘀𝗲𝗰𝘁𝗶𝗼𝗻𝘀 ✪ 𝗣𝗿𝗼𝘃𝗶𝗱𝗲 𝗱𝗲𝘁𝗮𝗶𝗹𝗲𝗱 𝗮𝗻𝘀…"
type textarea "x"
type textarea "⚠️ 𝗙𝗢𝗥𝗠 𝗜𝗡𝗦𝗧𝗥𝗨𝗖𝗧𝗜𝗢𝗡𝗦 ⚠️ ✪ 𝗖𝗼𝗺𝗽𝗹𝗲𝘁𝗲 𝗮𝗹𝗹 𝗿𝗲𝗹𝗲𝘃𝗮𝗻𝘁 𝘀𝗲𝗰𝘁𝗶𝗼𝗻𝘀 ✪ 𝗣𝗿𝗼𝘃𝗶𝗱𝗲 𝗱𝗲𝘁𝗮𝗶𝗹𝗲𝗱 𝗮𝗻𝘀…"
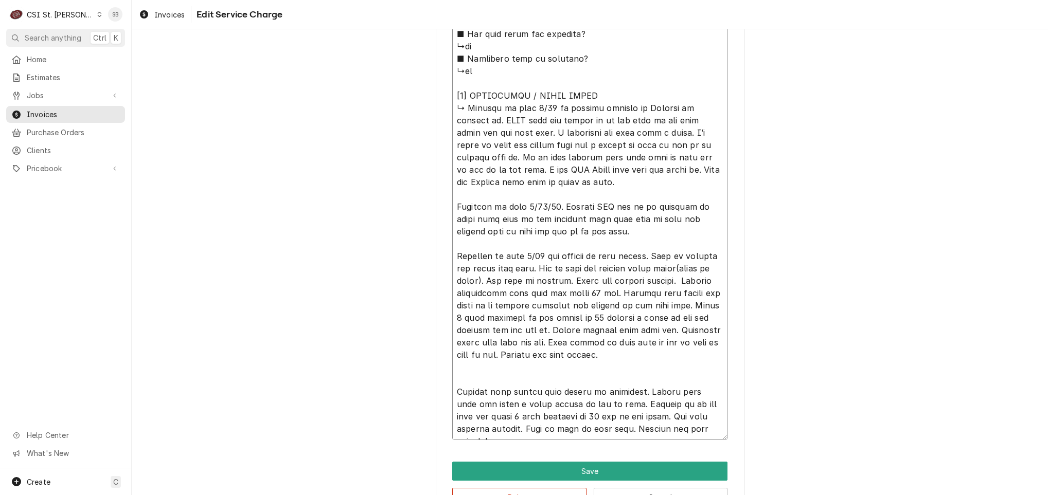
type textarea "x"
type textarea "⚠️ 𝗙𝗢𝗥𝗠 𝗜𝗡𝗦𝗧𝗥𝗨𝗖𝗧𝗜𝗢𝗡𝗦 ⚠️ ✪ 𝗖𝗼𝗺𝗽𝗹𝗲𝘁𝗲 𝗮𝗹𝗹 𝗿𝗲𝗹𝗲𝘃𝗮𝗻𝘁 𝘀𝗲𝗰𝘁𝗶𝗼𝗻𝘀 ✪ 𝗣𝗿𝗼𝘃𝗶𝗱𝗲 𝗱𝗲𝘁𝗮𝗶𝗹𝗲𝗱 𝗮𝗻𝘀…"
type textarea "x"
type textarea "⚠️ 𝗙𝗢𝗥𝗠 𝗜𝗡𝗦𝗧𝗥𝗨𝗖𝗧𝗜𝗢𝗡𝗦 ⚠️ ✪ 𝗖𝗼𝗺𝗽𝗹𝗲𝘁𝗲 𝗮𝗹𝗹 𝗿𝗲𝗹𝗲𝘃𝗮𝗻𝘁 𝘀𝗲𝗰𝘁𝗶𝗼𝗻𝘀 ✪ 𝗣𝗿𝗼𝘃𝗶𝗱𝗲 𝗱𝗲𝘁𝗮𝗶𝗹𝗲𝗱 𝗮𝗻𝘀…"
type textarea "x"
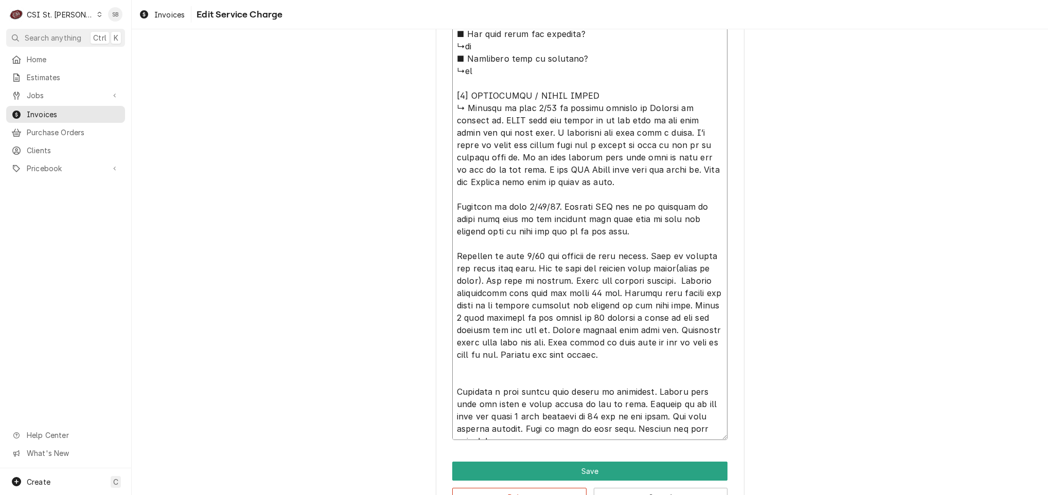
type textarea "⚠️ 𝗙𝗢𝗥𝗠 𝗜𝗡𝗦𝗧𝗥𝗨𝗖𝗧𝗜𝗢𝗡𝗦 ⚠️ ✪ 𝗖𝗼𝗺𝗽𝗹𝗲𝘁𝗲 𝗮𝗹𝗹 𝗿𝗲𝗹𝗲𝘃𝗮𝗻𝘁 𝘀𝗲𝗰𝘁𝗶𝗼𝗻𝘀 ✪ 𝗣𝗿𝗼𝘃𝗶𝗱𝗲 𝗱𝗲𝘁𝗮𝗶𝗹𝗲𝗱 𝗮𝗻𝘀…"
type textarea "x"
type textarea "⚠️ 𝗙𝗢𝗥𝗠 𝗜𝗡𝗦𝗧𝗥𝗨𝗖𝗧𝗜𝗢𝗡𝗦 ⚠️ ✪ 𝗖𝗼𝗺𝗽𝗹𝗲𝘁𝗲 𝗮𝗹𝗹 𝗿𝗲𝗹𝗲𝘃𝗮𝗻𝘁 𝘀𝗲𝗰𝘁𝗶𝗼𝗻𝘀 ✪ 𝗣𝗿𝗼𝘃𝗶𝗱𝗲 𝗱𝗲𝘁𝗮𝗶𝗹𝗲𝗱 𝗮𝗻𝘀…"
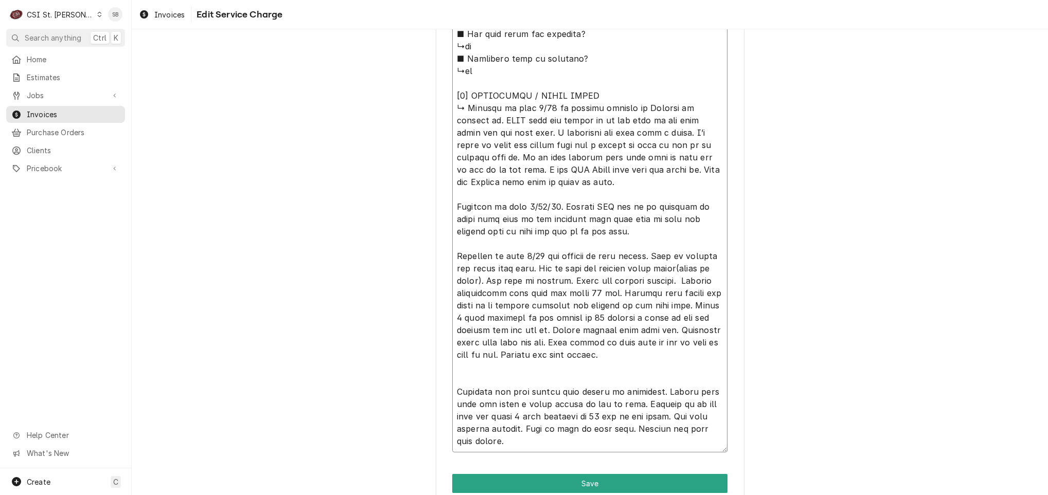
type textarea "x"
type textarea "⚠️ 𝗙𝗢𝗥𝗠 𝗜𝗡𝗦𝗧𝗥𝗨𝗖𝗧𝗜𝗢𝗡𝗦 ⚠️ ✪ 𝗖𝗼𝗺𝗽𝗹𝗲𝘁𝗲 𝗮𝗹𝗹 𝗿𝗲𝗹𝗲𝘃𝗮𝗻𝘁 𝘀𝗲𝗰𝘁𝗶𝗼𝗻𝘀 ✪ 𝗣𝗿𝗼𝘃𝗶𝗱𝗲 𝗱𝗲𝘁𝗮𝗶𝗹𝗲𝗱 𝗮𝗻𝘀…"
type textarea "x"
type textarea "⚠️ 𝗙𝗢𝗥𝗠 𝗜𝗡𝗦𝗧𝗥𝗨𝗖𝗧𝗜𝗢𝗡𝗦 ⚠️ ✪ 𝗖𝗼𝗺𝗽𝗹𝗲𝘁𝗲 𝗮𝗹𝗹 𝗿𝗲𝗹𝗲𝘃𝗮𝗻𝘁 𝘀𝗲𝗰𝘁𝗶𝗼𝗻𝘀 ✪ 𝗣𝗿𝗼𝘃𝗶𝗱𝗲 𝗱𝗲𝘁𝗮𝗶𝗹𝗲𝗱 𝗮𝗻𝘀…"
type textarea "x"
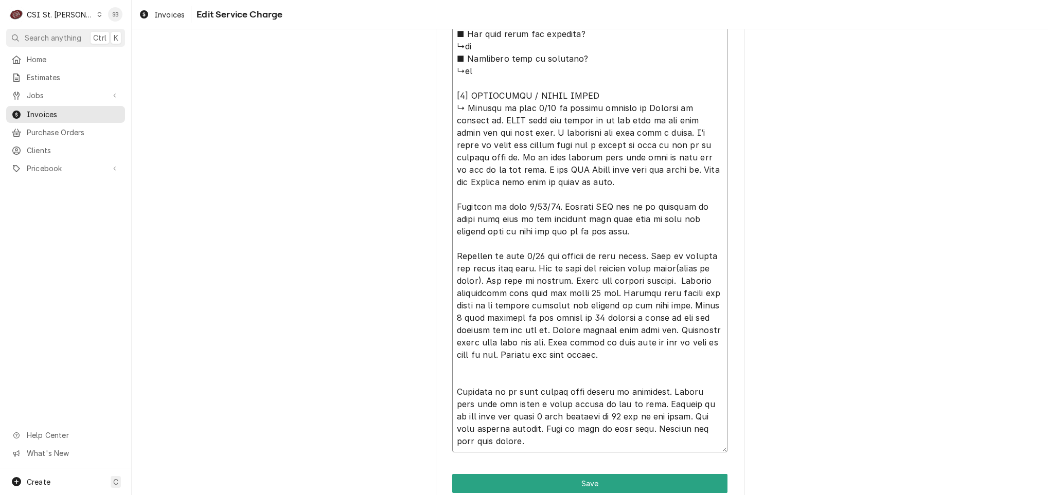
type textarea "⚠️ 𝗙𝗢𝗥𝗠 𝗜𝗡𝗦𝗧𝗥𝗨𝗖𝗧𝗜𝗢𝗡𝗦 ⚠️ ✪ 𝗖𝗼𝗺𝗽𝗹𝗲𝘁𝗲 𝗮𝗹𝗹 𝗿𝗲𝗹𝗲𝘃𝗮𝗻𝘁 𝘀𝗲𝗰𝘁𝗶𝗼𝗻𝘀 ✪ 𝗣𝗿𝗼𝘃𝗶𝗱𝗲 𝗱𝗲𝘁𝗮𝗶𝗹𝗲𝗱 𝗮𝗻𝘀…"
type textarea "x"
type textarea "⚠️ 𝗙𝗢𝗥𝗠 𝗜𝗡𝗦𝗧𝗥𝗨𝗖𝗧𝗜𝗢𝗡𝗦 ⚠️ ✪ 𝗖𝗼𝗺𝗽𝗹𝗲𝘁𝗲 𝗮𝗹𝗹 𝗿𝗲𝗹𝗲𝘃𝗮𝗻𝘁 𝘀𝗲𝗰𝘁𝗶𝗼𝗻𝘀 ✪ 𝗣𝗿𝗼𝘃𝗶𝗱𝗲 𝗱𝗲𝘁𝗮𝗶𝗹𝗲𝗱 𝗮𝗻𝘀…"
type textarea "x"
type textarea "⚠️ 𝗙𝗢𝗥𝗠 𝗜𝗡𝗦𝗧𝗥𝗨𝗖𝗧𝗜𝗢𝗡𝗦 ⚠️ ✪ 𝗖𝗼𝗺𝗽𝗹𝗲𝘁𝗲 𝗮𝗹𝗹 𝗿𝗲𝗹𝗲𝘃𝗮𝗻𝘁 𝘀𝗲𝗰𝘁𝗶𝗼𝗻𝘀 ✪ 𝗣𝗿𝗼𝘃𝗶𝗱𝗲 𝗱𝗲𝘁𝗮𝗶𝗹𝗲𝗱 𝗮𝗻𝘀…"
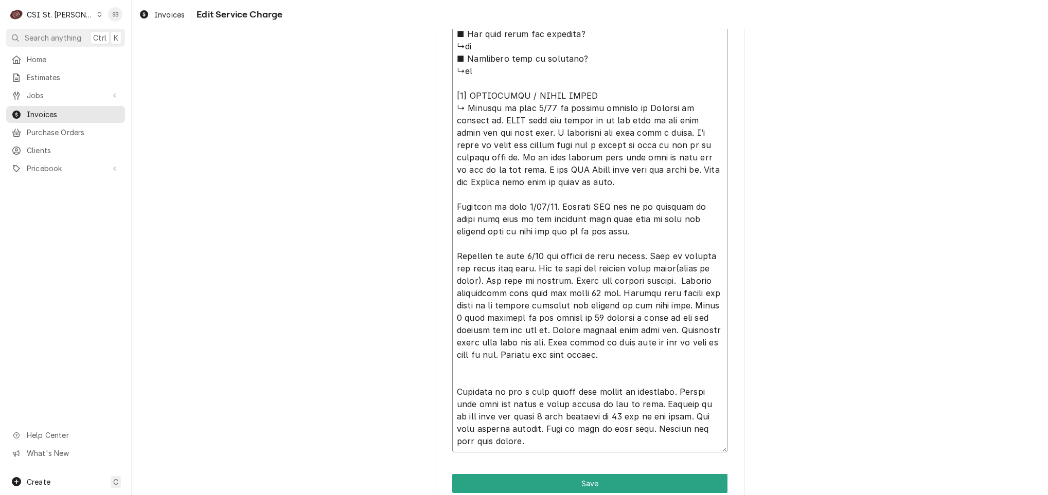
type textarea "x"
type textarea "⚠️ 𝗙𝗢𝗥𝗠 𝗜𝗡𝗦𝗧𝗥𝗨𝗖𝗧𝗜𝗢𝗡𝗦 ⚠️ ✪ 𝗖𝗼𝗺𝗽𝗹𝗲𝘁𝗲 𝗮𝗹𝗹 𝗿𝗲𝗹𝗲𝘃𝗮𝗻𝘁 𝘀𝗲𝗰𝘁𝗶𝗼𝗻𝘀 ✪ 𝗣𝗿𝗼𝘃𝗶𝗱𝗲 𝗱𝗲𝘁𝗮𝗶𝗹𝗲𝗱 𝗮𝗻𝘀…"
type textarea "x"
type textarea "⚠️ 𝗙𝗢𝗥𝗠 𝗜𝗡𝗦𝗧𝗥𝗨𝗖𝗧𝗜𝗢𝗡𝗦 ⚠️ ✪ 𝗖𝗼𝗺𝗽𝗹𝗲𝘁𝗲 𝗮𝗹𝗹 𝗿𝗲𝗹𝗲𝘃𝗮𝗻𝘁 𝘀𝗲𝗰𝘁𝗶𝗼𝗻𝘀 ✪ 𝗣𝗿𝗼𝘃𝗶𝗱𝗲 𝗱𝗲𝘁𝗮𝗶𝗹𝗲𝗱 𝗮𝗻𝘀…"
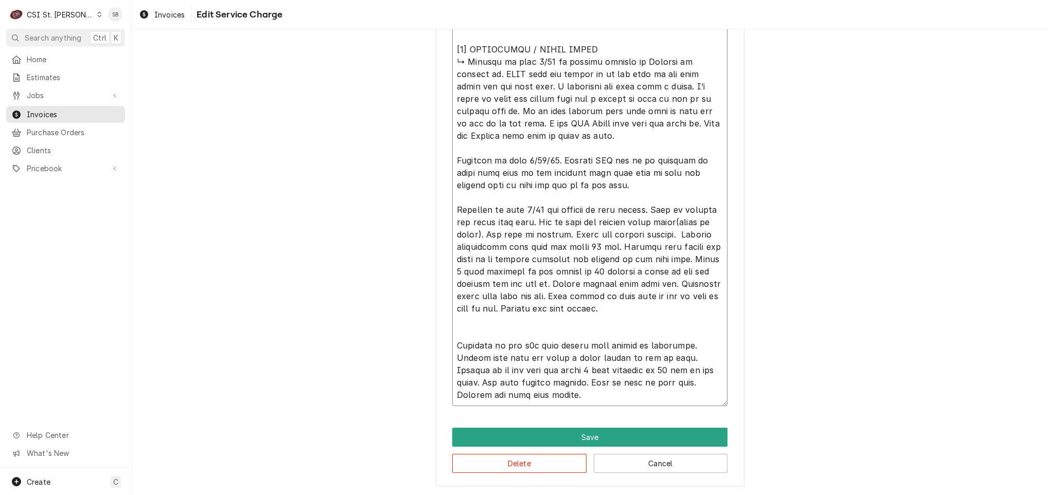
type textarea "x"
type textarea "⚠️ 𝗙𝗢𝗥𝗠 𝗜𝗡𝗦𝗧𝗥𝗨𝗖𝗧𝗜𝗢𝗡𝗦 ⚠️ ✪ 𝗖𝗼𝗺𝗽𝗹𝗲𝘁𝗲 𝗮𝗹𝗹 𝗿𝗲𝗹𝗲𝘃𝗮𝗻𝘁 𝘀𝗲𝗰𝘁𝗶𝗼𝗻𝘀 ✪ 𝗣𝗿𝗼𝘃𝗶𝗱𝗲 𝗱𝗲𝘁𝗮𝗶𝗹𝗲𝗱 𝗮𝗻𝘀…"
type textarea "x"
type textarea "⚠️ 𝗙𝗢𝗥𝗠 𝗜𝗡𝗦𝗧𝗥𝗨𝗖𝗧𝗜𝗢𝗡𝗦 ⚠️ ✪ 𝗖𝗼𝗺𝗽𝗹𝗲𝘁𝗲 𝗮𝗹𝗹 𝗿𝗲𝗹𝗲𝘃𝗮𝗻𝘁 𝘀𝗲𝗰𝘁𝗶𝗼𝗻𝘀 ✪ 𝗣𝗿𝗼𝘃𝗶𝗱𝗲 𝗱𝗲𝘁𝗮𝗶𝗹𝗲𝗱 𝗮𝗻𝘀…"
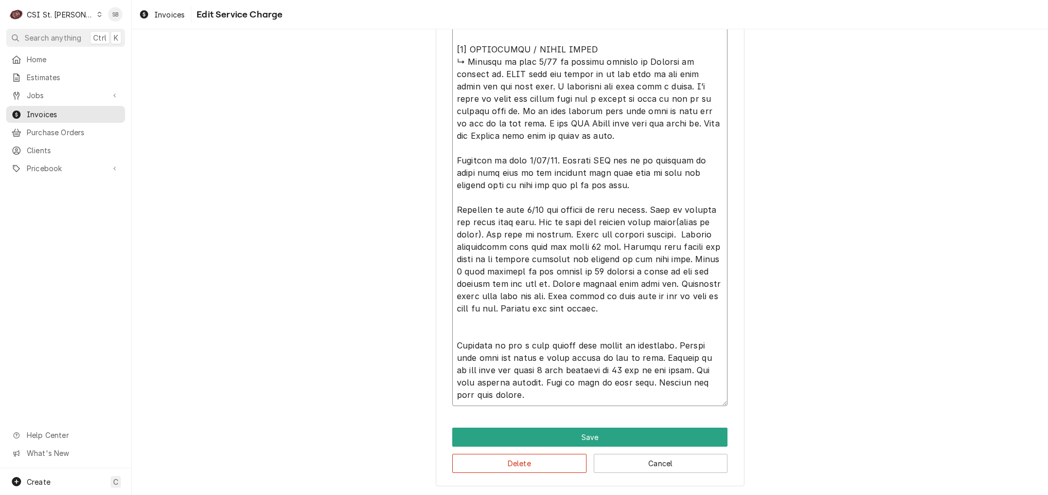
type textarea "x"
type textarea "⚠️ 𝗙𝗢𝗥𝗠 𝗜𝗡𝗦𝗧𝗥𝗨𝗖𝗧𝗜𝗢𝗡𝗦 ⚠️ ✪ 𝗖𝗼𝗺𝗽𝗹𝗲𝘁𝗲 𝗮𝗹𝗹 𝗿𝗲𝗹𝗲𝘃𝗮𝗻𝘁 𝘀𝗲𝗰𝘁𝗶𝗼𝗻𝘀 ✪ 𝗣𝗿𝗼𝘃𝗶𝗱𝗲 𝗱𝗲𝘁𝗮𝗶𝗹𝗲𝗱 𝗮𝗻𝘀…"
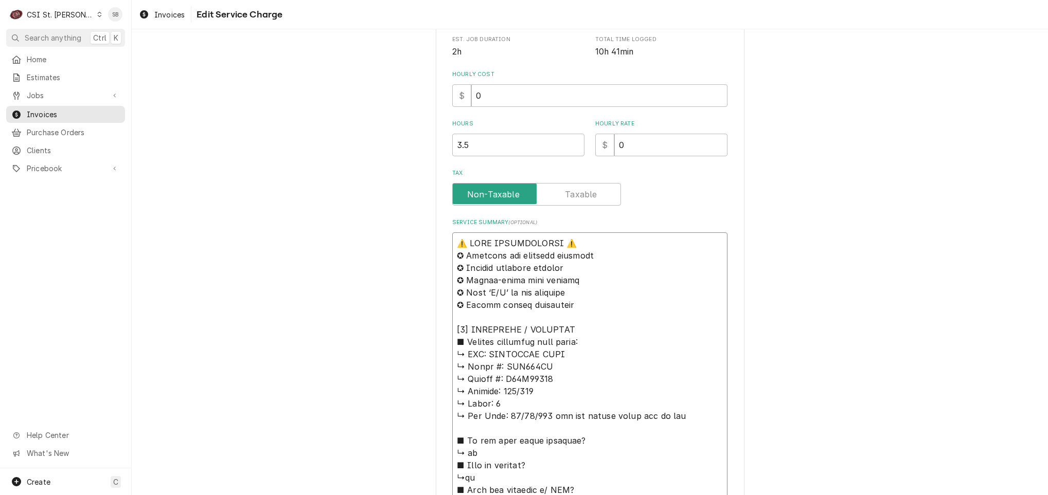
scroll to position [0, 0]
drag, startPoint x: 624, startPoint y: 394, endPoint x: 428, endPoint y: 184, distance: 286.9
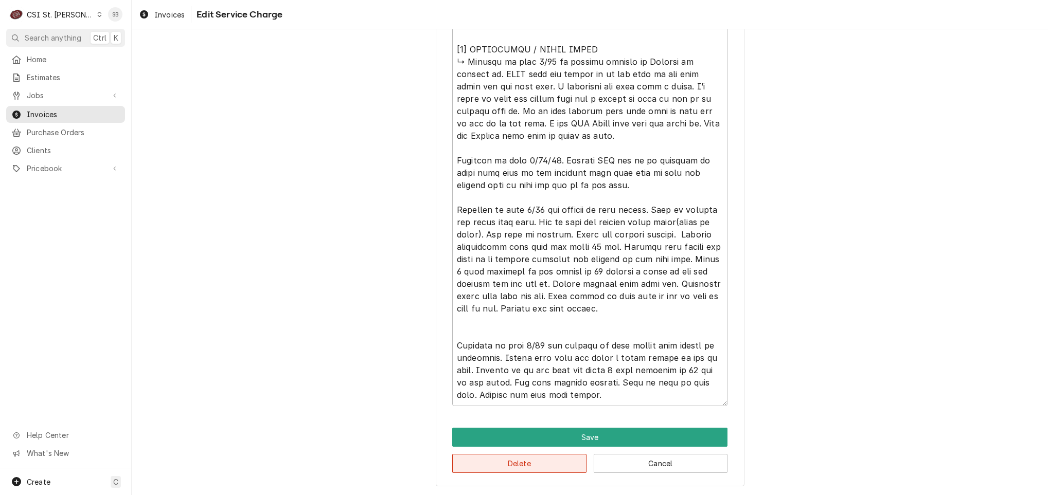
click at [452, 465] on button "Delete" at bounding box center [519, 463] width 134 height 19
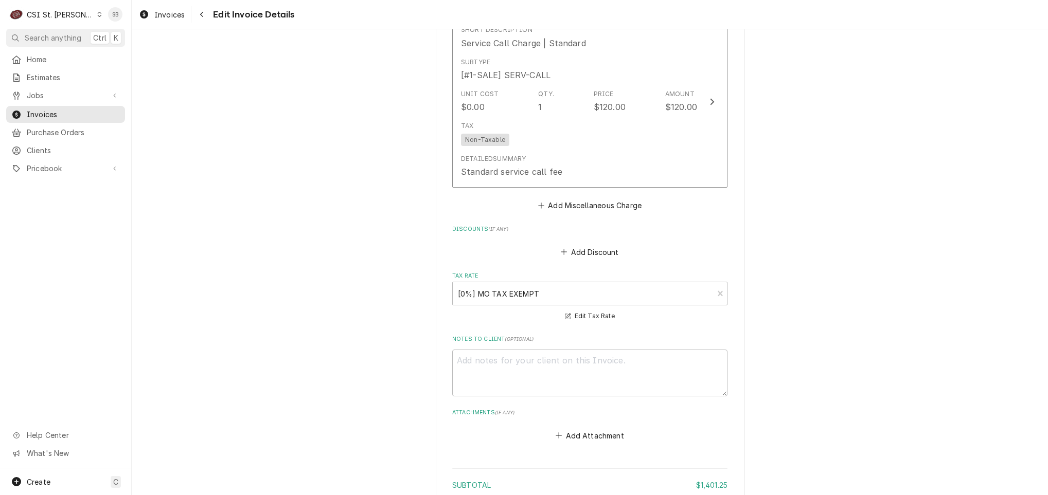
scroll to position [1374, 0]
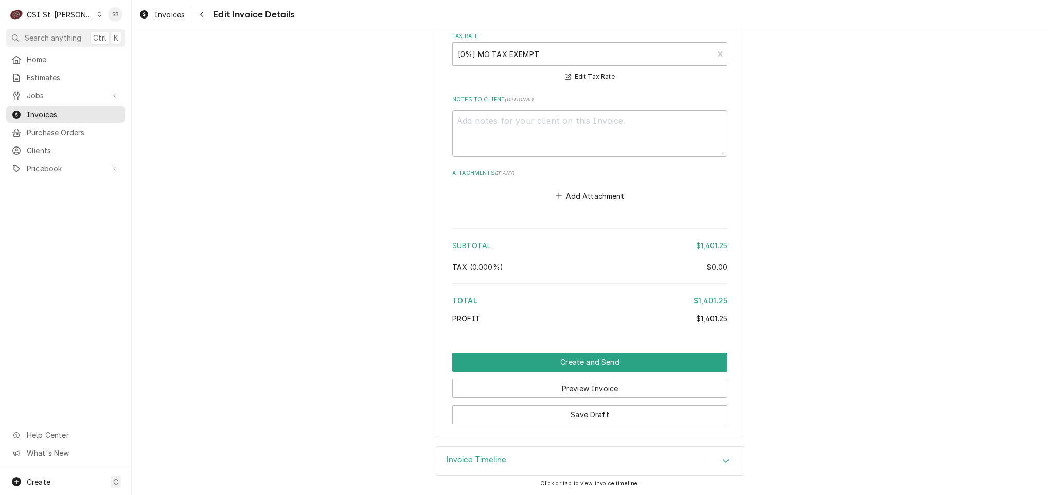
drag, startPoint x: 524, startPoint y: 462, endPoint x: 533, endPoint y: 445, distance: 18.9
click at [522, 462] on div "Invoice Timeline" at bounding box center [590, 461] width 308 height 29
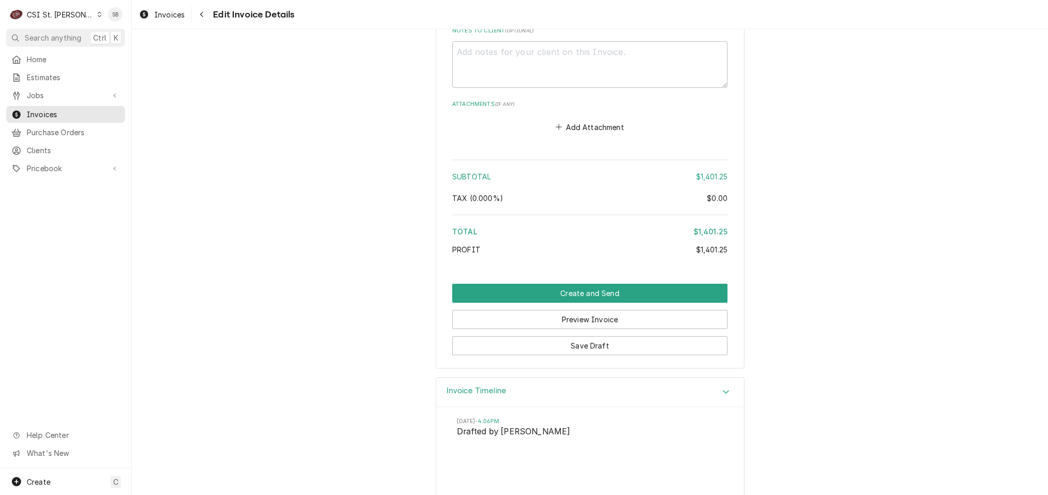
scroll to position [1470, 0]
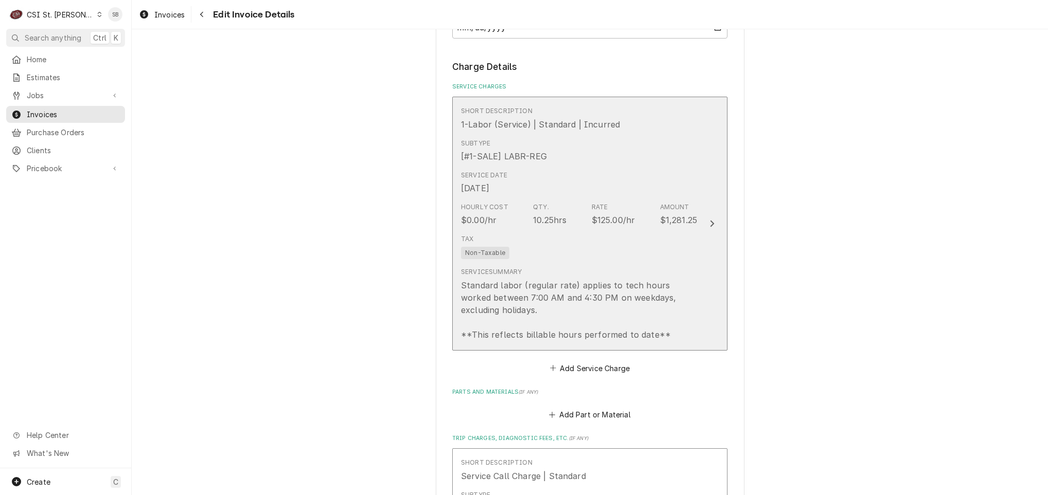
click at [604, 284] on div "Standard labor (regular rate) applies to tech hours worked between 7:00 AM and …" at bounding box center [579, 310] width 236 height 62
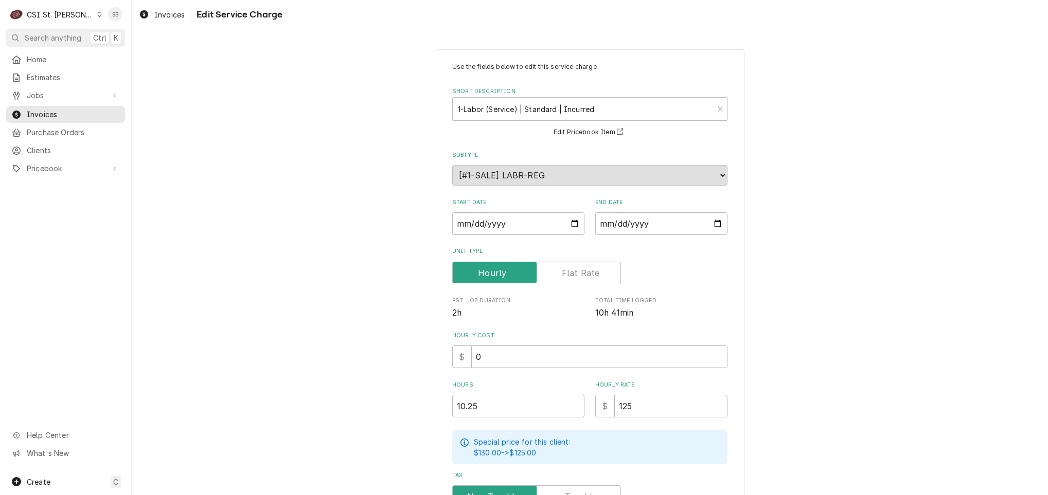
scroll to position [187, 0]
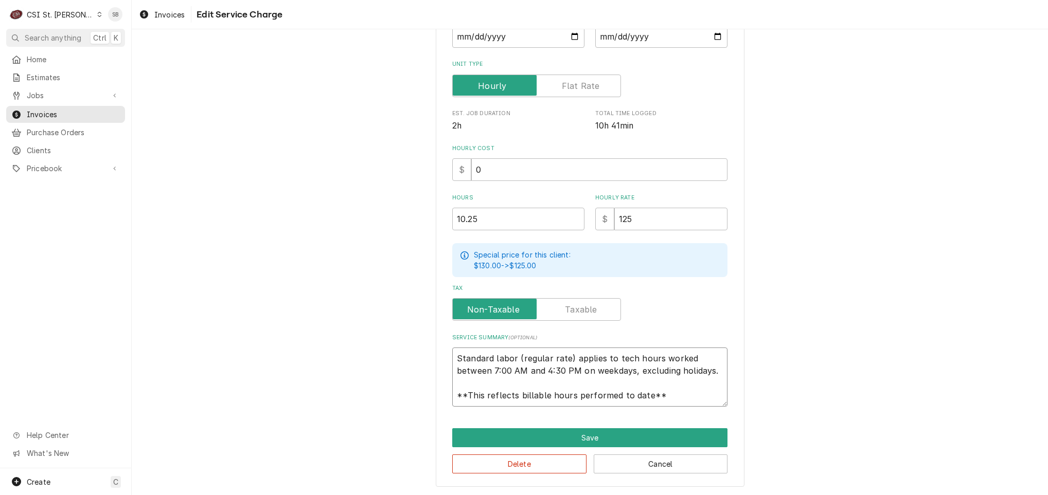
drag, startPoint x: 453, startPoint y: 352, endPoint x: 890, endPoint y: 484, distance: 456.1
click at [890, 484] on div "Use the fields below to edit this service charge Short Description 1-Labor (Ser…" at bounding box center [590, 174] width 916 height 643
paste textarea "Brand: HEATCRAFT EVAP / Model: SME130BE / Serial: D98F07503 Technician responde…"
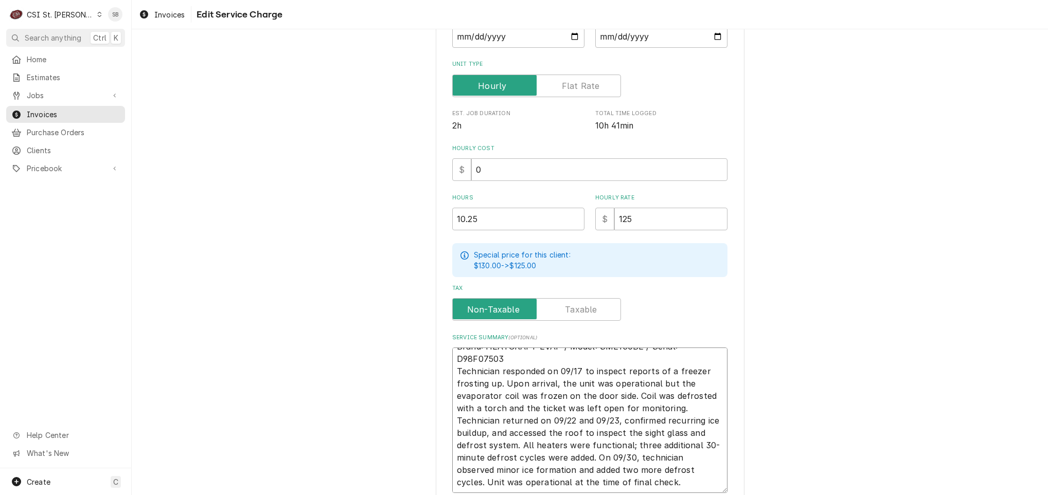
scroll to position [7, 0]
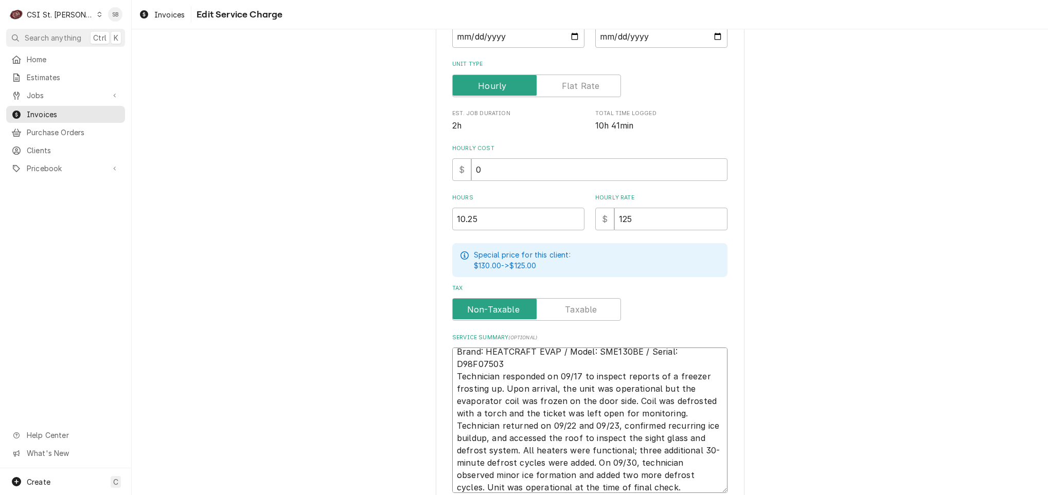
click at [670, 367] on textarea "Brand: HEATCRAFT EVAP / Model: SME130BE / Serial: D98F07503 Technician responde…" at bounding box center [589, 421] width 275 height 146
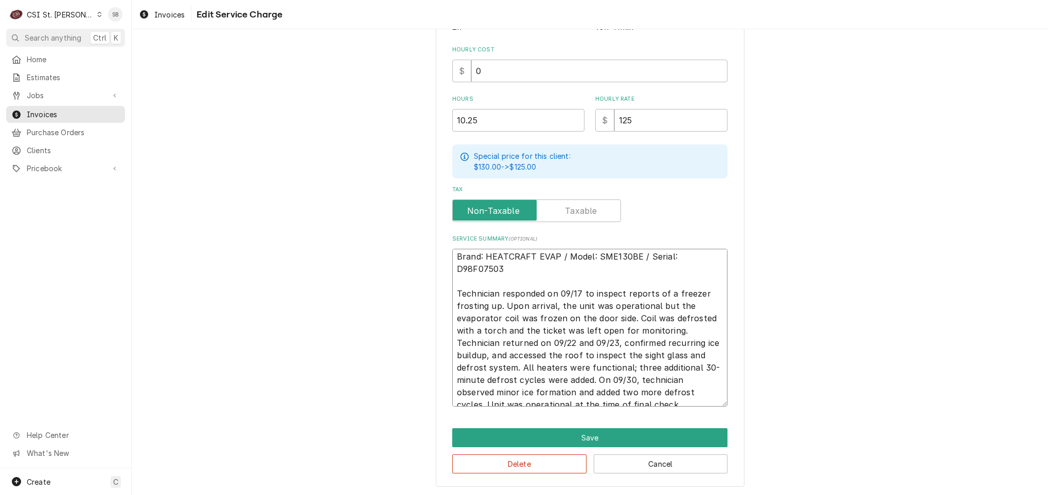
scroll to position [0, 0]
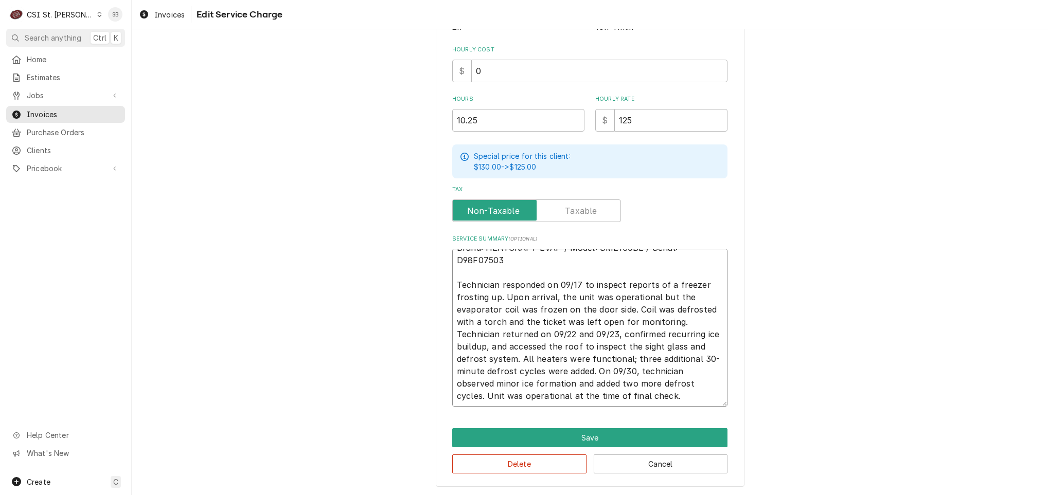
drag, startPoint x: 447, startPoint y: 258, endPoint x: 757, endPoint y: 508, distance: 398.5
click at [757, 495] on html "C CSI St. Louis SB Search anything Ctrl K Home Estimates Jobs Jobs Job Series I…" at bounding box center [524, 247] width 1048 height 495
paste textarea "Technician arrived on site 09/17 in response to reports of a freezer frosting u…"
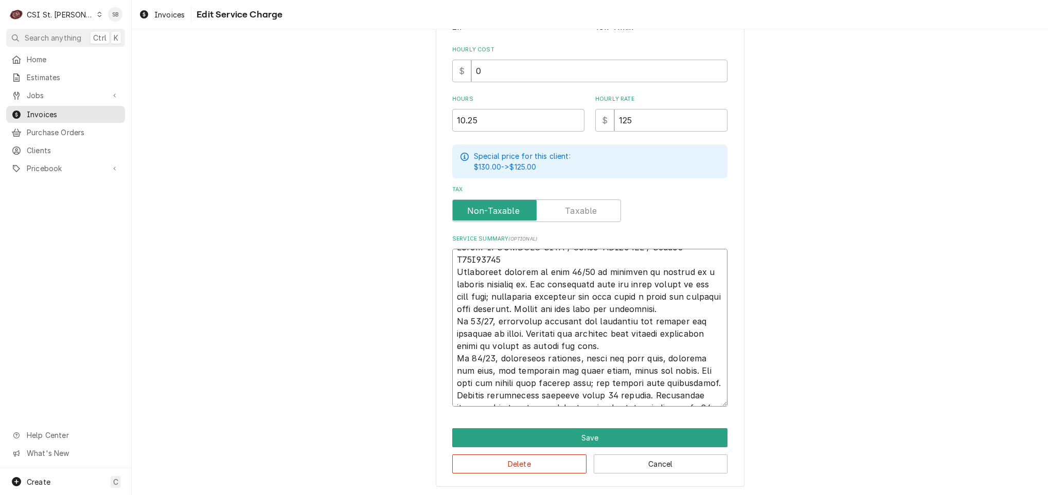
scroll to position [7, 0]
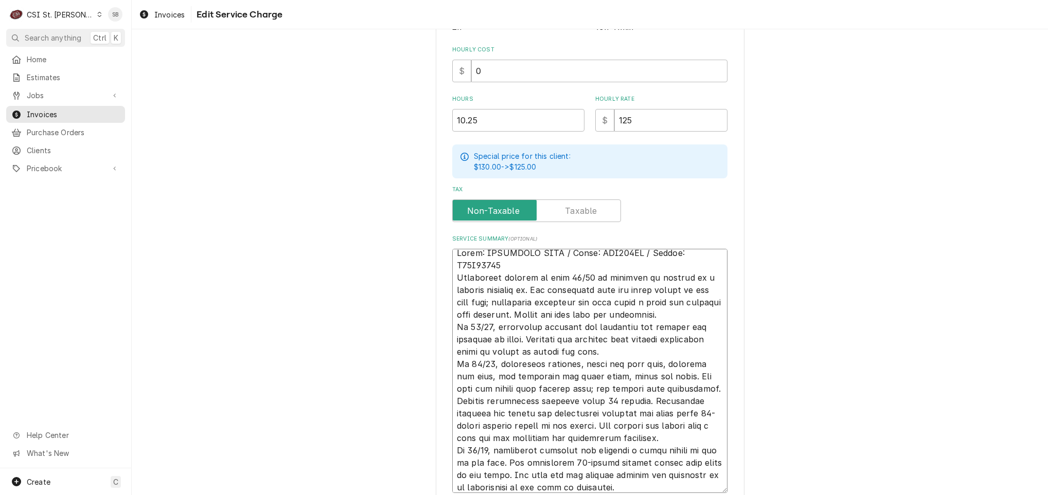
click at [643, 262] on textarea "Service Summary ( optional )" at bounding box center [589, 371] width 275 height 244
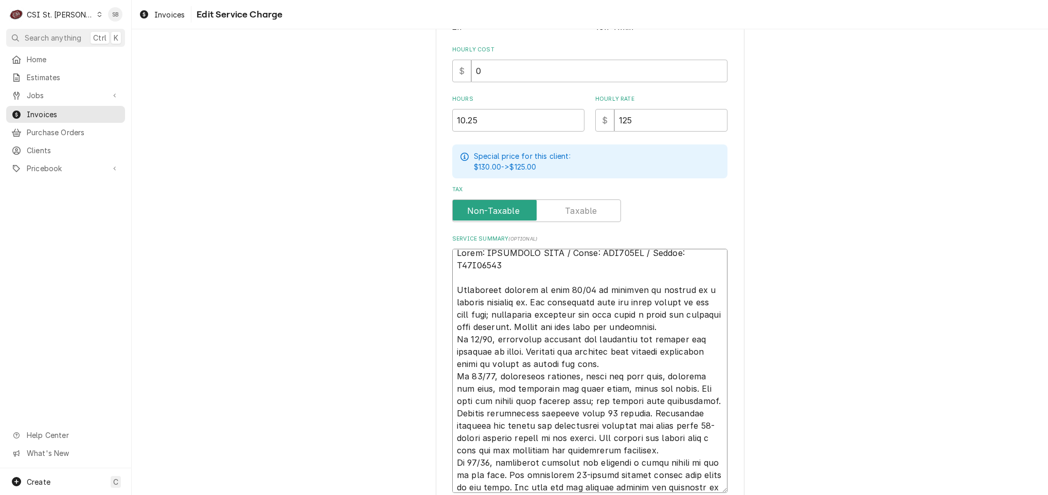
scroll to position [12, 0]
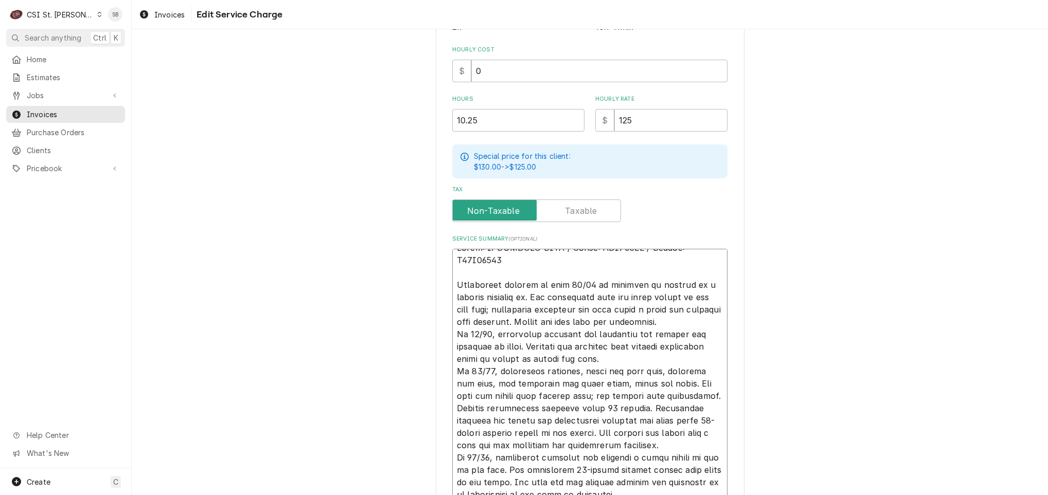
drag, startPoint x: 487, startPoint y: 309, endPoint x: 529, endPoint y: 311, distance: 42.8
click at [492, 309] on textarea "Service Summary ( optional )" at bounding box center [589, 377] width 275 height 257
click at [586, 311] on textarea "Service Summary ( optional )" at bounding box center [589, 377] width 275 height 257
drag, startPoint x: 704, startPoint y: 323, endPoint x: 655, endPoint y: 323, distance: 49.4
click at [650, 323] on textarea "Service Summary ( optional )" at bounding box center [589, 377] width 275 height 257
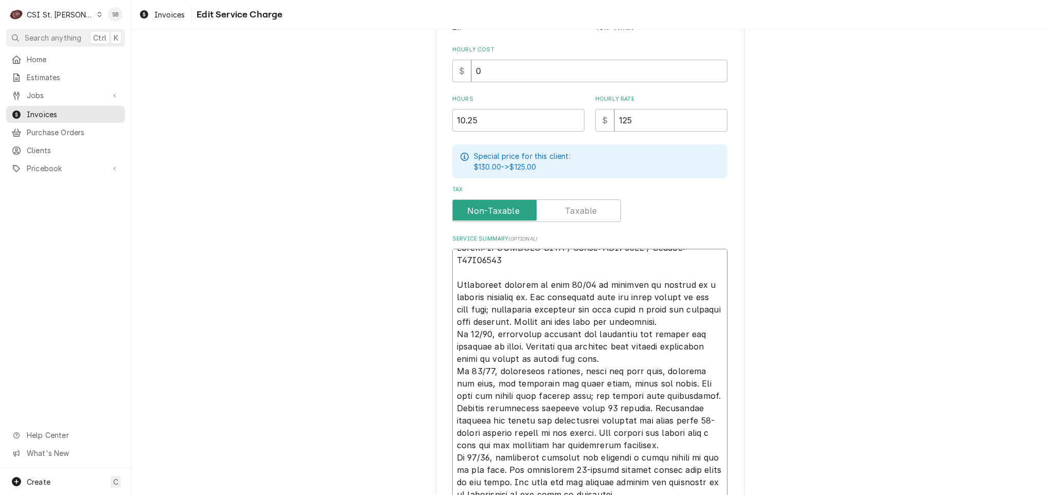
click at [692, 318] on textarea "Service Summary ( optional )" at bounding box center [589, 377] width 275 height 257
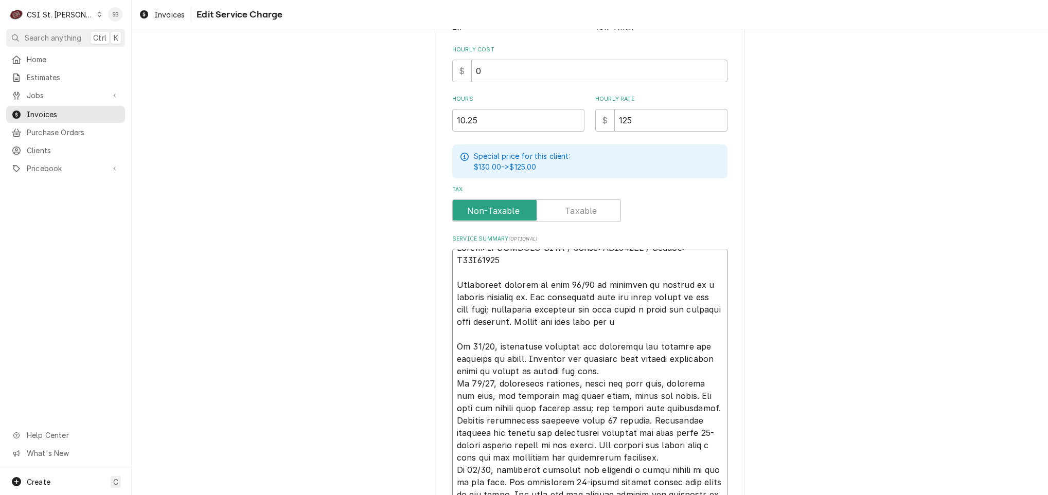
click at [670, 366] on textarea "Service Summary ( optional )" at bounding box center [589, 383] width 275 height 269
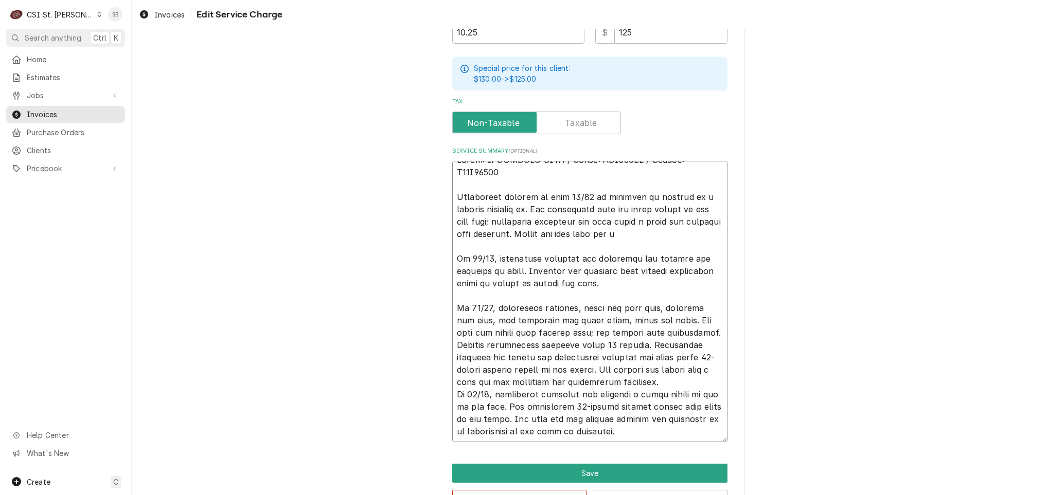
scroll to position [410, 0]
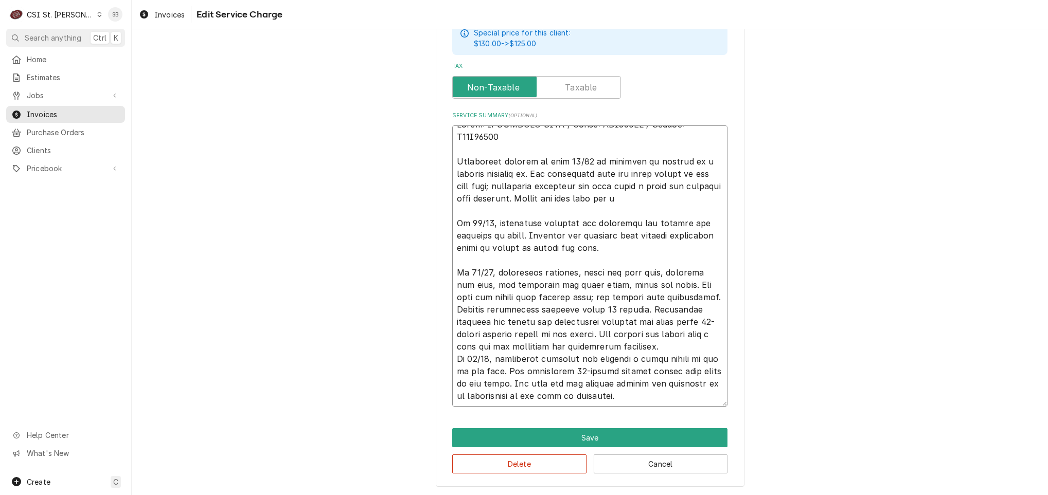
click at [704, 346] on textarea "Service Summary ( optional )" at bounding box center [589, 266] width 275 height 281
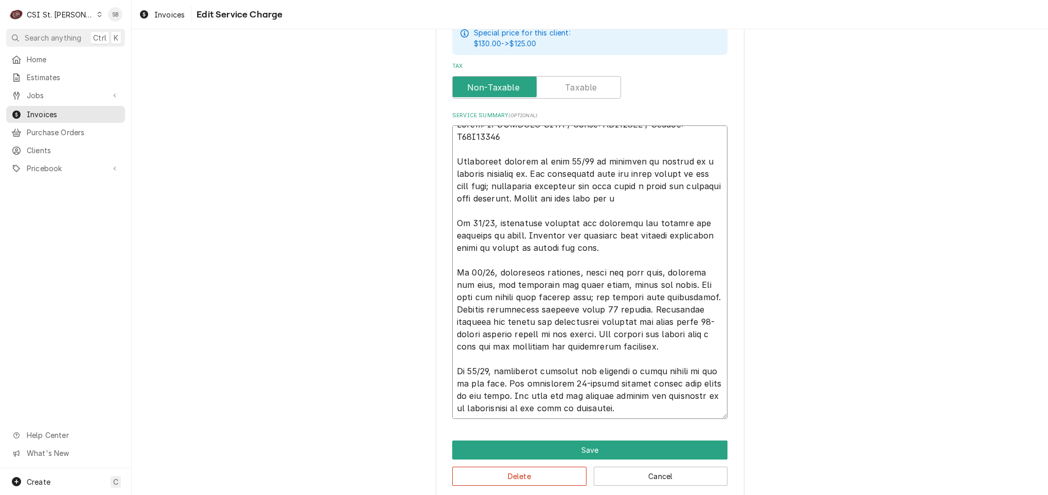
click at [686, 405] on textarea "Service Summary ( optional )" at bounding box center [589, 273] width 275 height 294
click at [675, 200] on textarea "Service Summary ( optional )" at bounding box center [589, 273] width 275 height 294
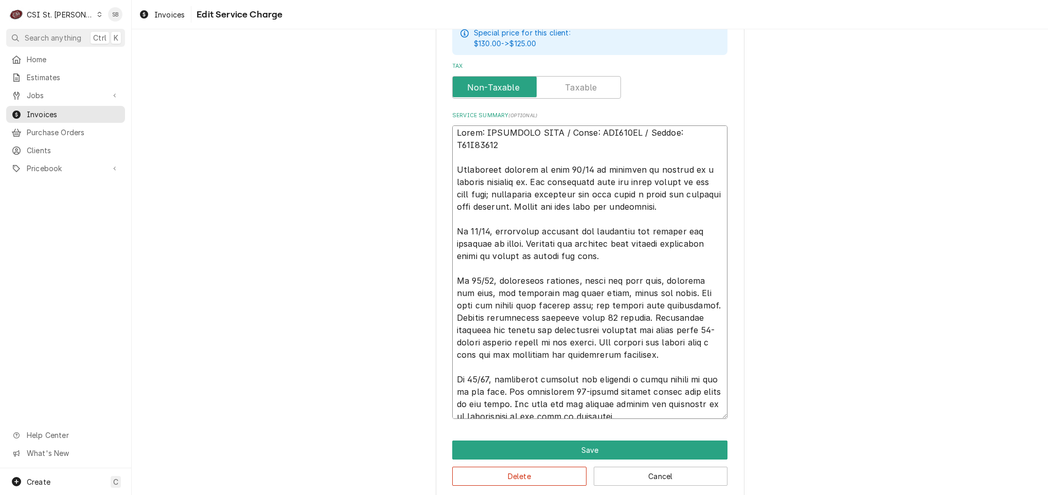
scroll to position [0, 0]
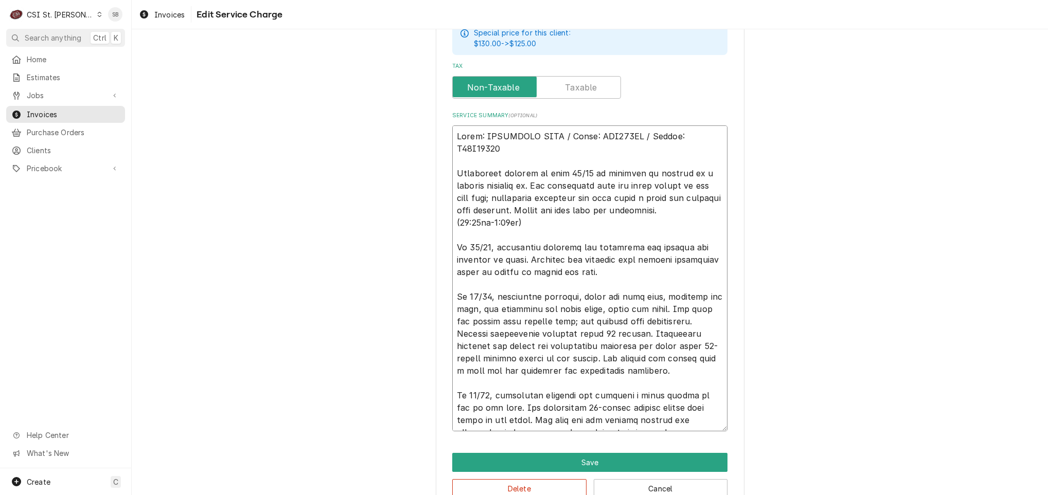
click at [656, 277] on textarea "Service Summary ( optional )" at bounding box center [589, 279] width 275 height 306
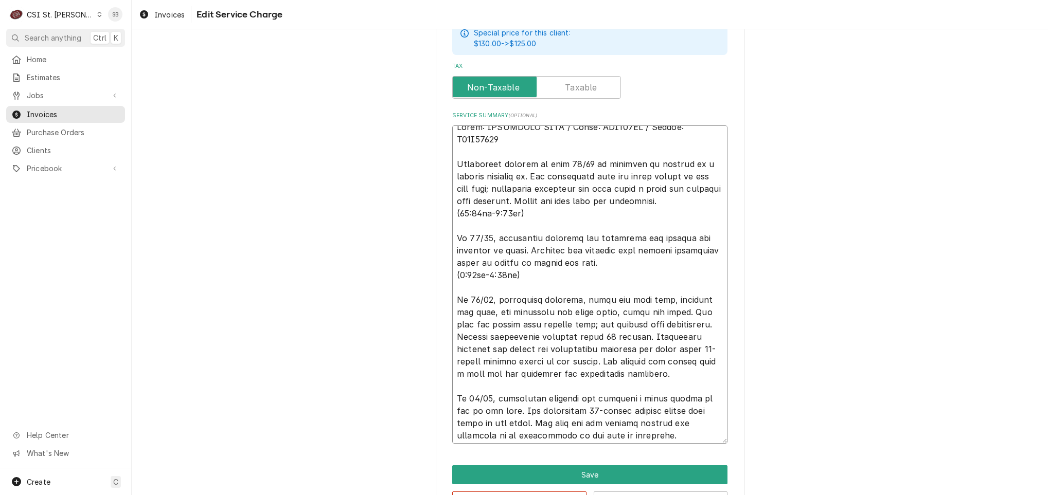
scroll to position [12, 0]
click at [705, 367] on textarea "Service Summary ( optional )" at bounding box center [589, 285] width 275 height 318
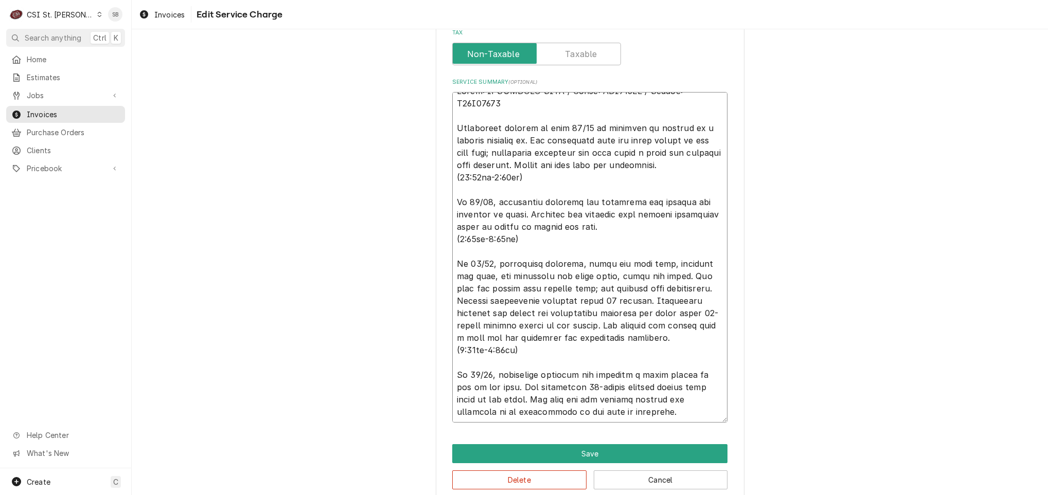
scroll to position [459, 0]
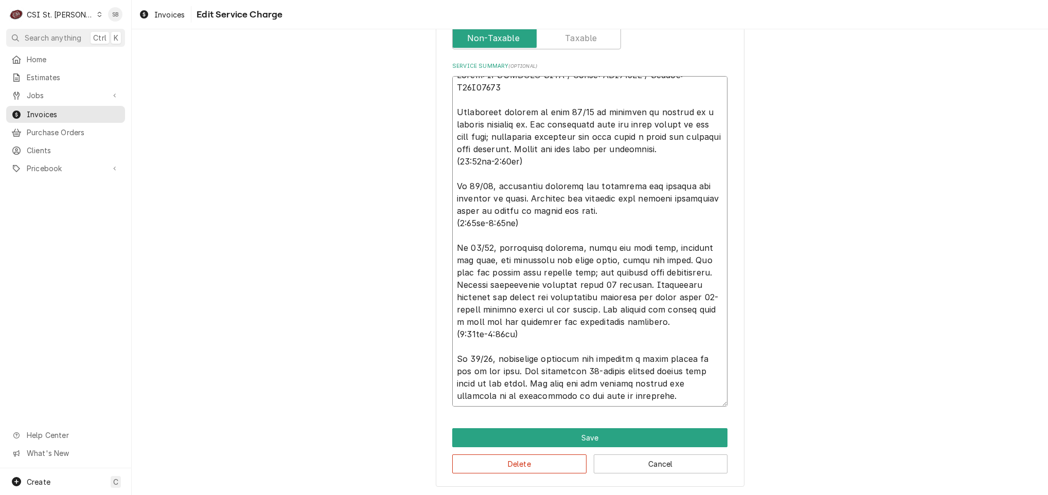
click at [694, 392] on textarea "Service Summary ( optional )" at bounding box center [589, 241] width 275 height 331
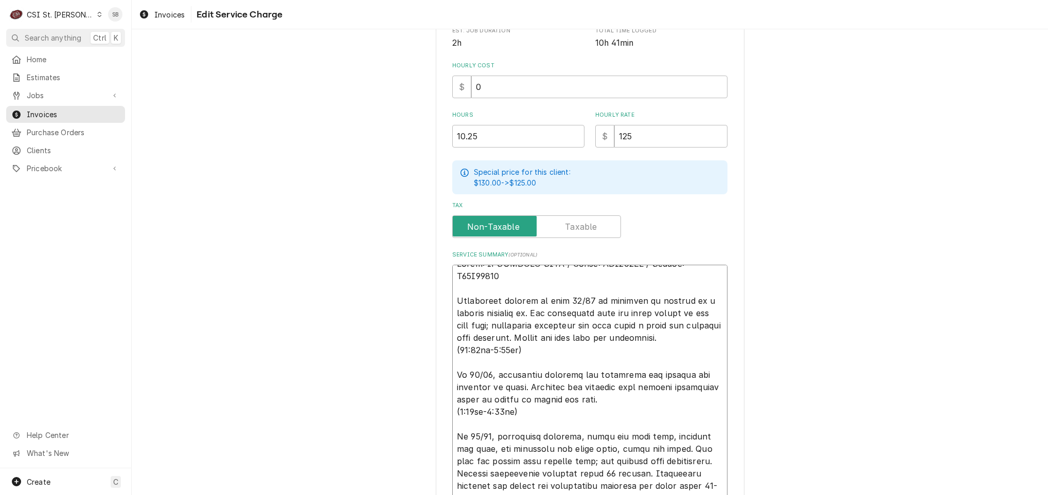
scroll to position [73, 0]
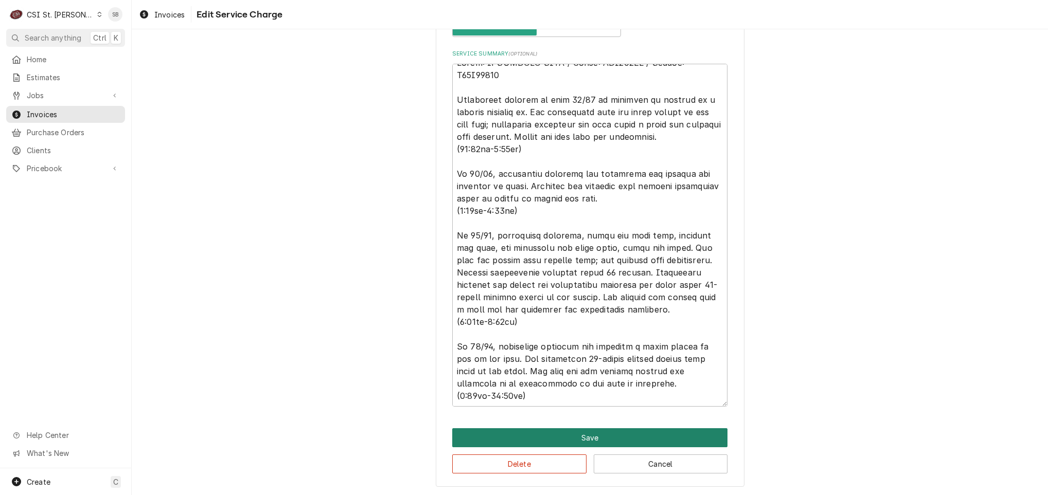
click at [527, 431] on button "Save" at bounding box center [589, 438] width 275 height 19
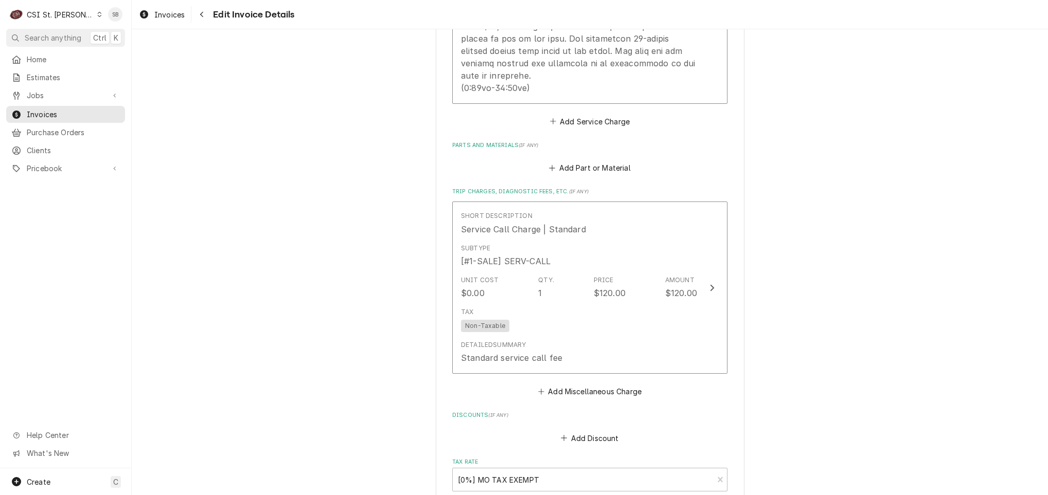
scroll to position [1413, 0]
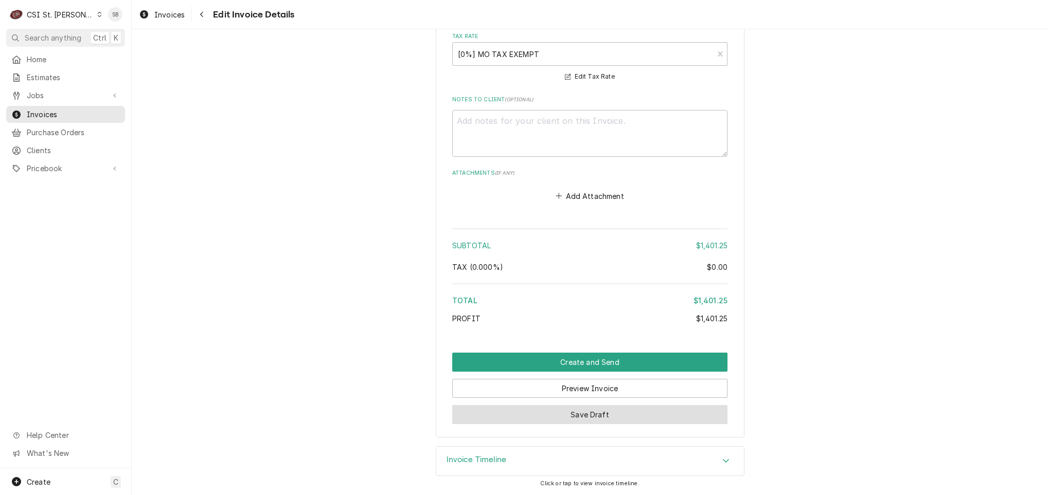
click at [487, 411] on button "Save Draft" at bounding box center [589, 414] width 275 height 19
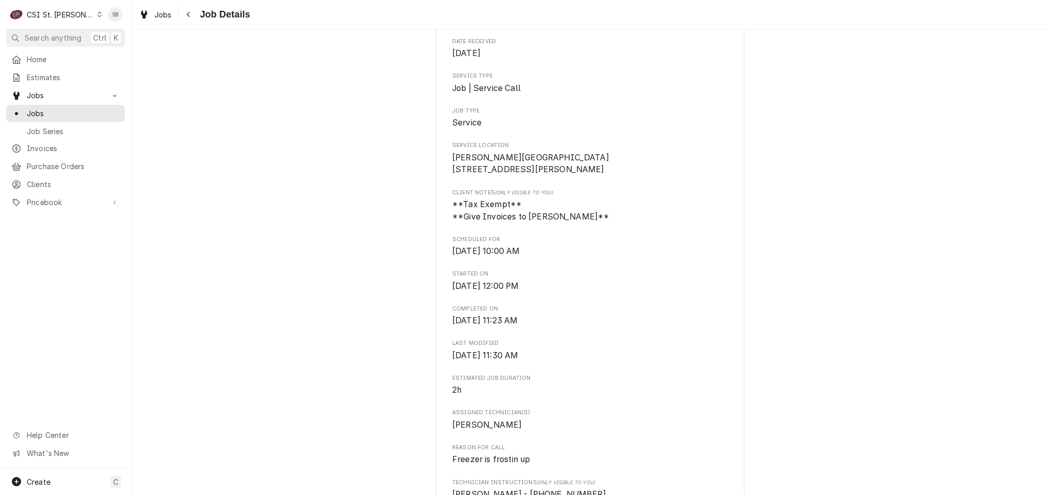
scroll to position [309, 0]
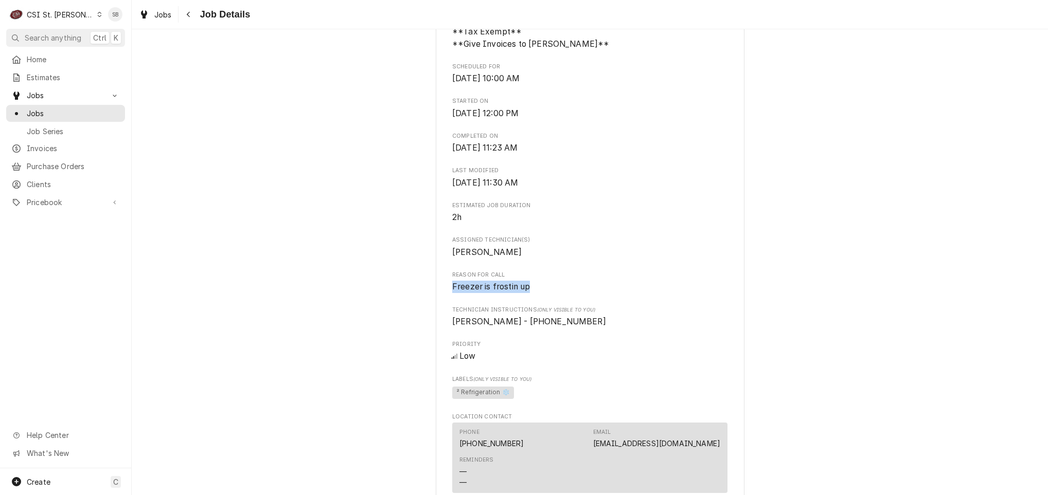
drag, startPoint x: 500, startPoint y: 301, endPoint x: 417, endPoint y: 303, distance: 83.4
click at [417, 303] on div "Completed and Uninvoiced Edward Don Company Bryan Middle School / 605 Independe…" at bounding box center [590, 361] width 916 height 1261
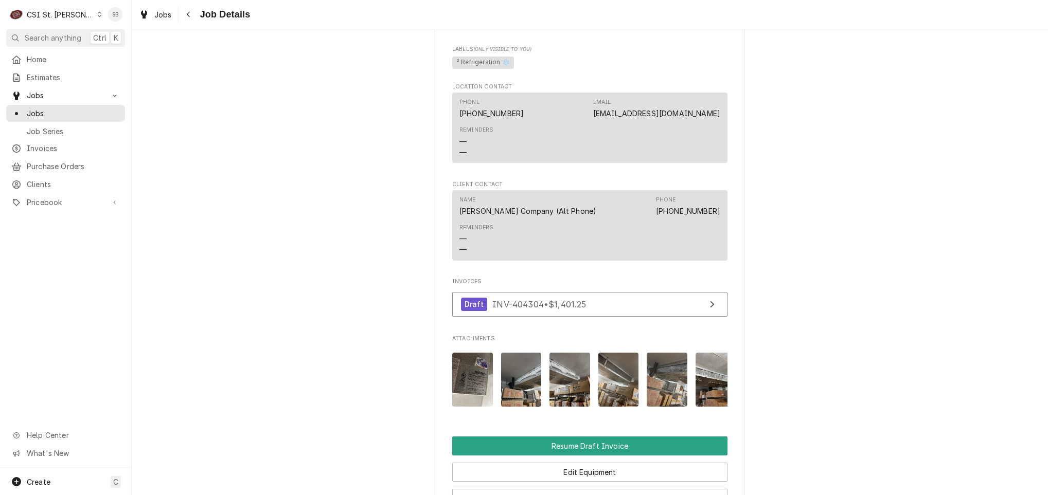
scroll to position [1030, 0]
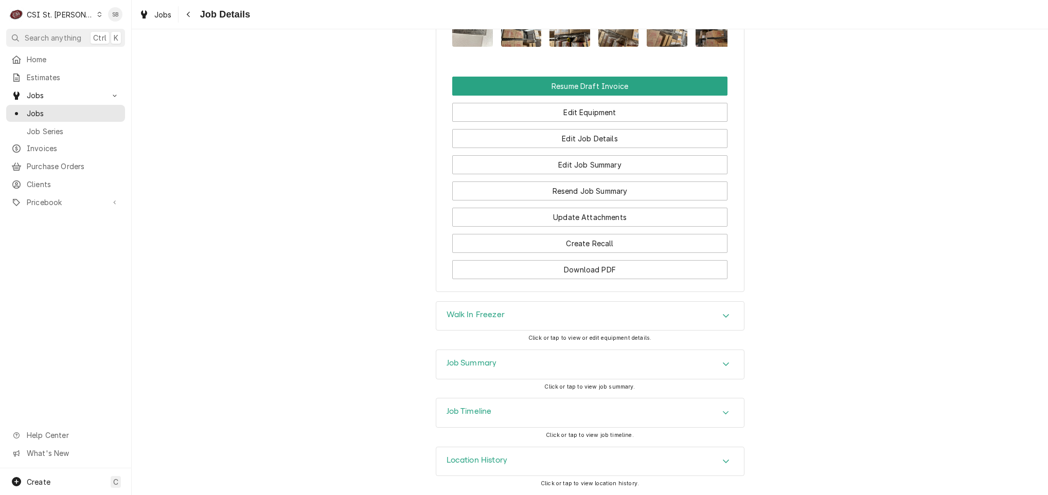
drag, startPoint x: 483, startPoint y: 366, endPoint x: 494, endPoint y: 366, distance: 10.8
click at [487, 369] on div "Job Summary" at bounding box center [472, 365] width 50 height 12
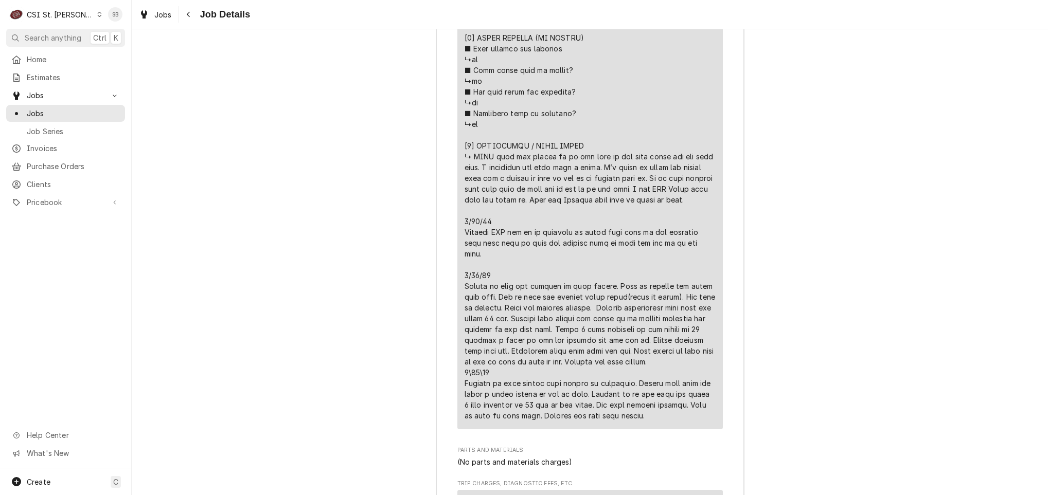
scroll to position [2292, 0]
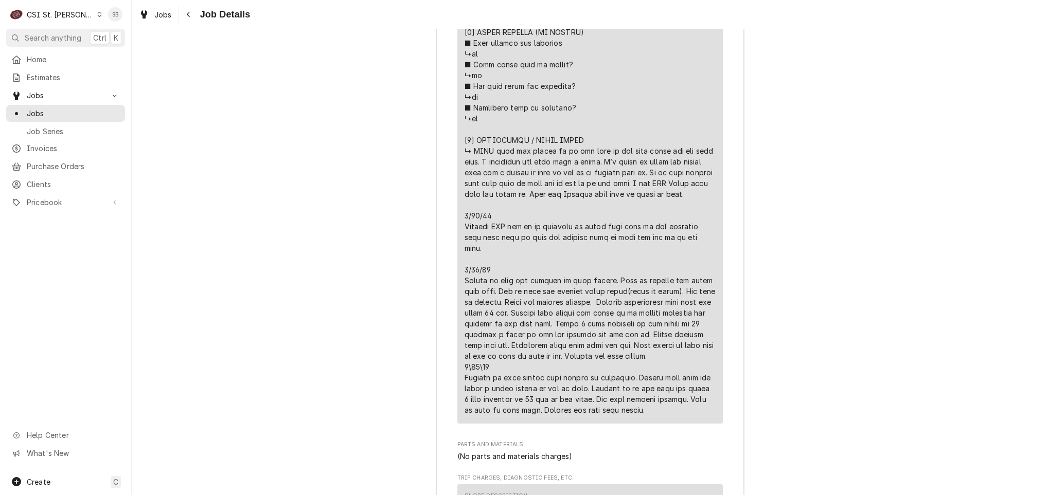
drag, startPoint x: 459, startPoint y: 304, endPoint x: 559, endPoint y: 366, distance: 118.1
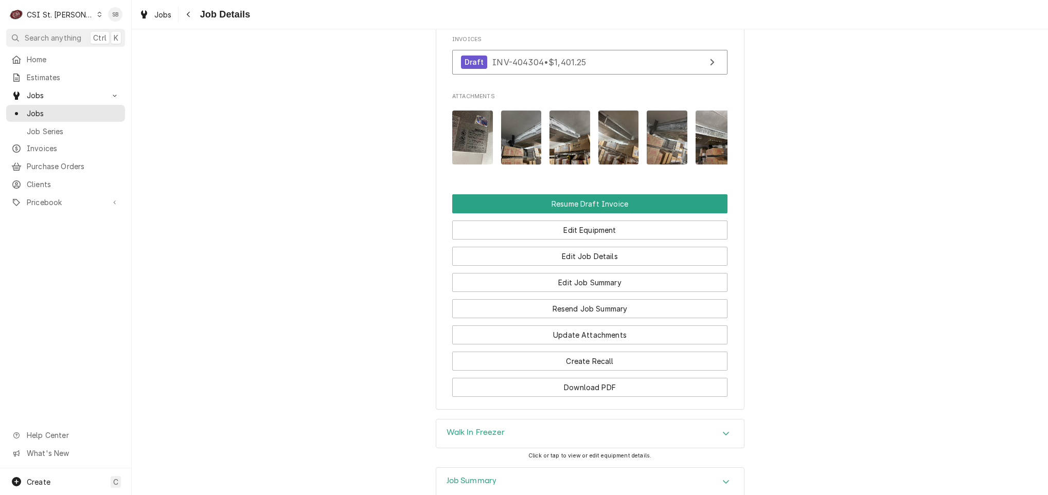
scroll to position [1158, 0]
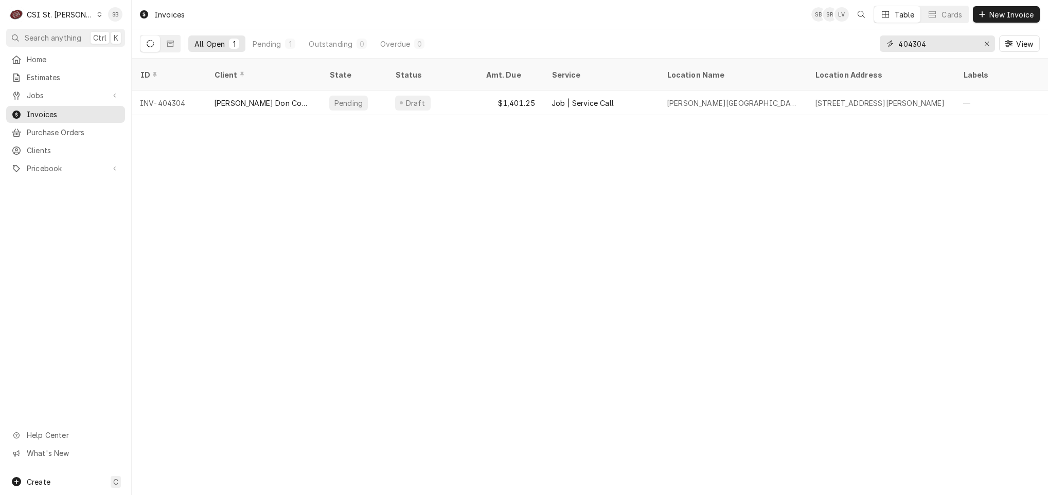
click at [917, 45] on input "404304" at bounding box center [936, 44] width 77 height 16
paste input "295"
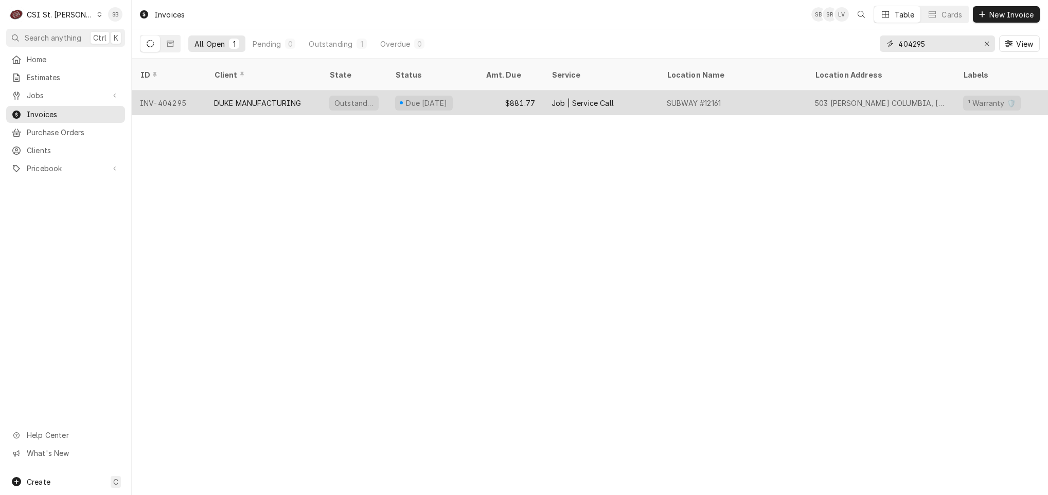
type input "404295"
click at [249, 98] on div "DUKE MANUFACTURING" at bounding box center [257, 103] width 87 height 11
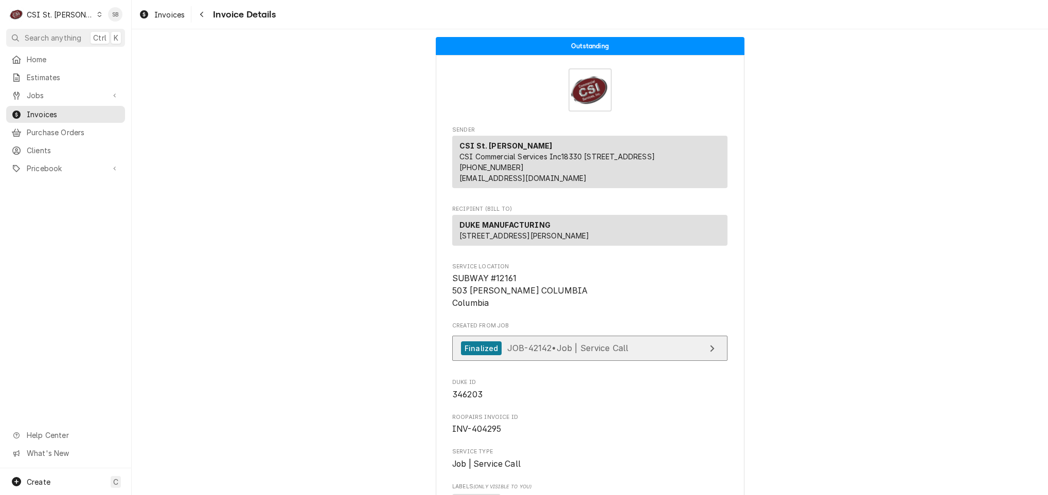
click at [531, 353] on span "JOB-42142 • Job | Service Call" at bounding box center [567, 348] width 121 height 10
click at [68, 13] on div "CSI St. [PERSON_NAME]" at bounding box center [60, 14] width 67 height 11
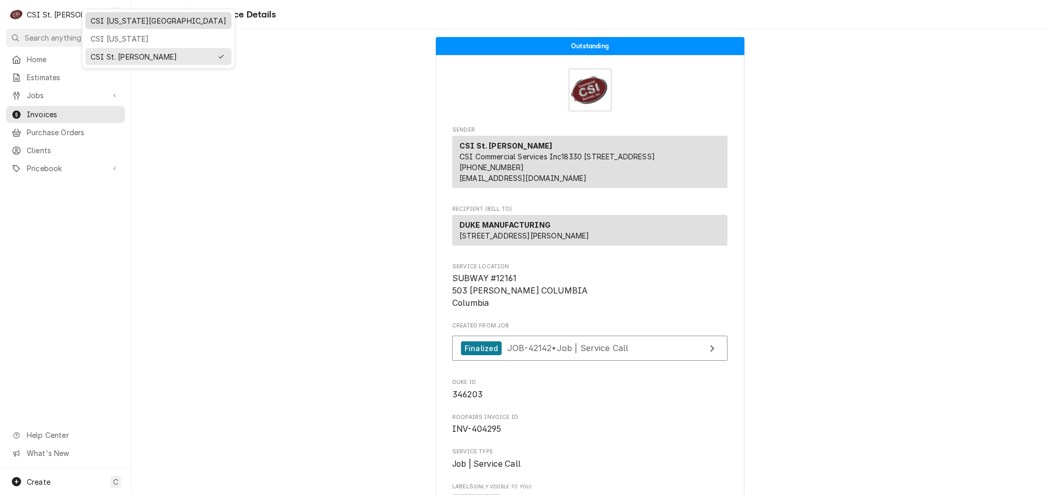
click at [102, 27] on div "CSI [US_STATE][GEOGRAPHIC_DATA]" at bounding box center [158, 20] width 146 height 17
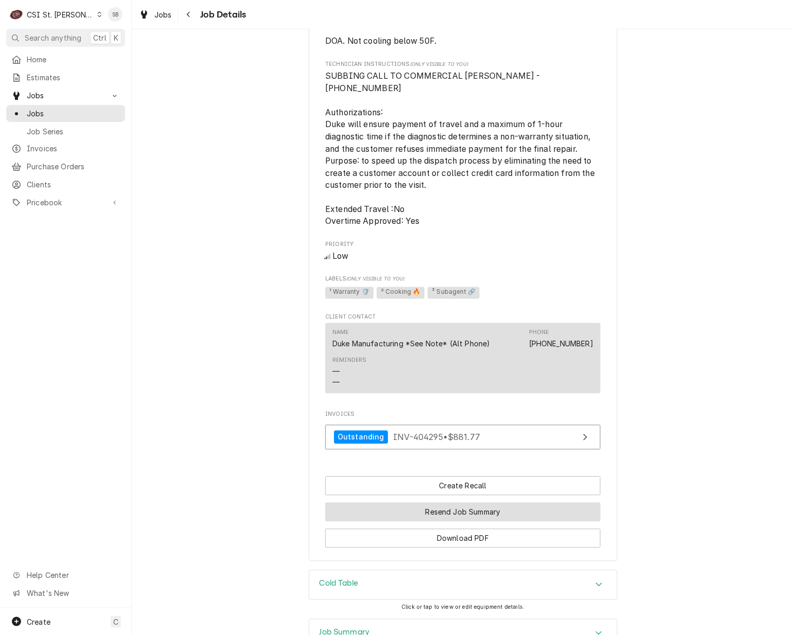
scroll to position [784, 0]
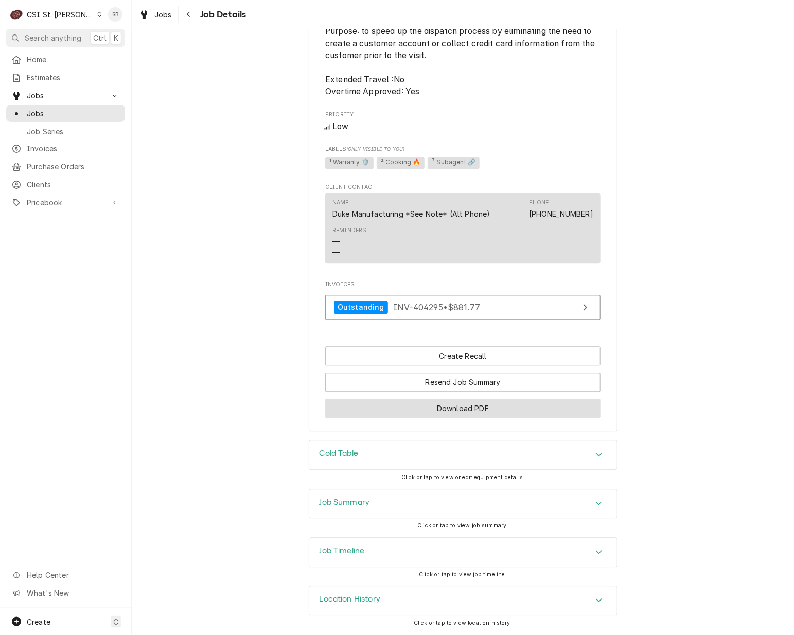
click at [462, 403] on button "Download PDF" at bounding box center [462, 408] width 275 height 19
click at [360, 495] on h3 "Job Timeline" at bounding box center [342, 551] width 45 height 10
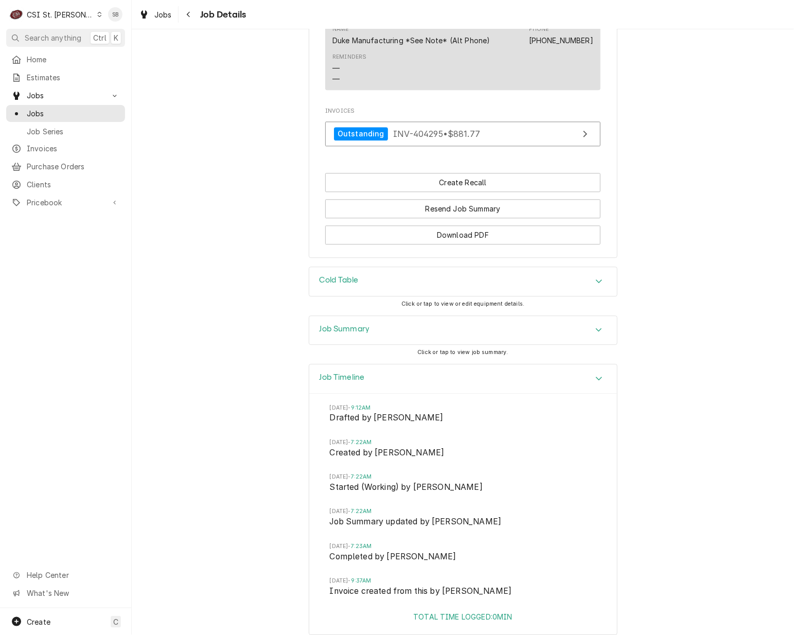
scroll to position [1018, 0]
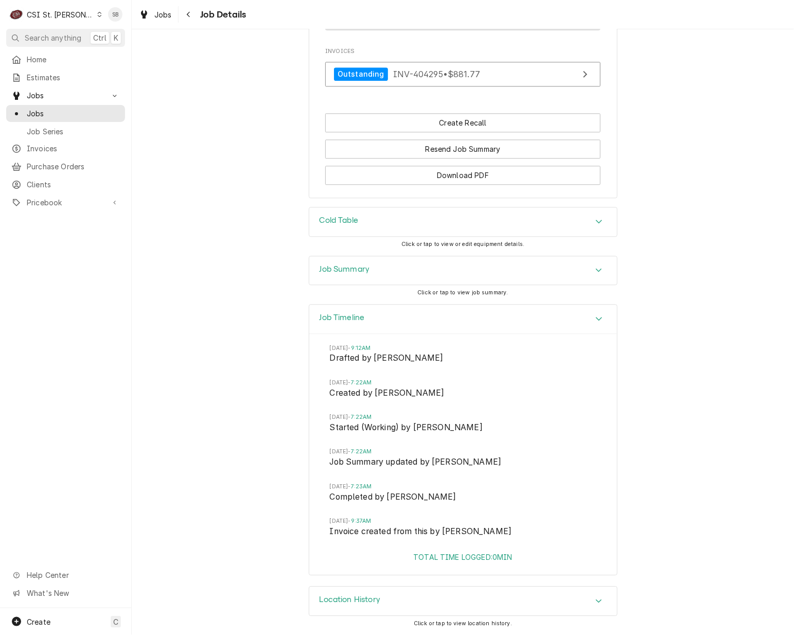
click at [382, 275] on div "Job Summary" at bounding box center [463, 270] width 308 height 29
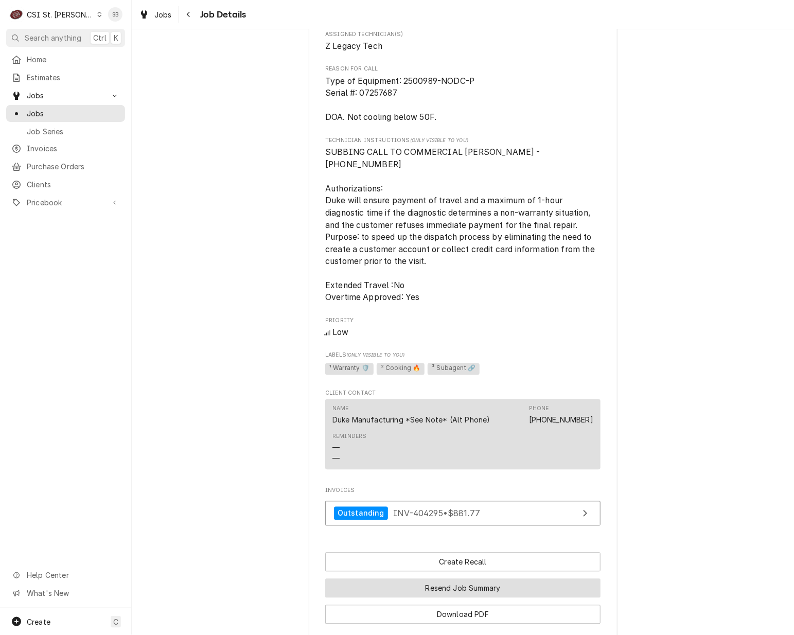
scroll to position [863, 0]
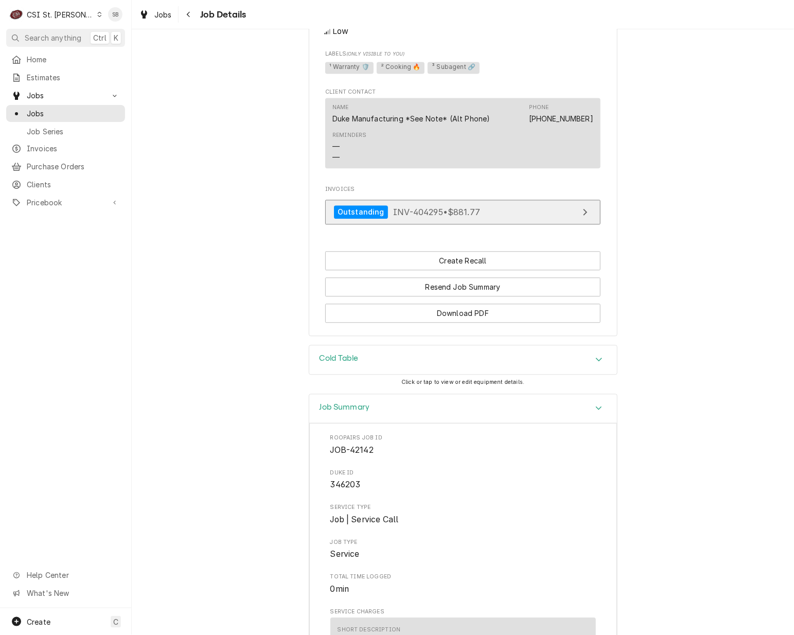
click at [457, 225] on link "Outstanding INV-404295 • $881.77" at bounding box center [462, 212] width 275 height 25
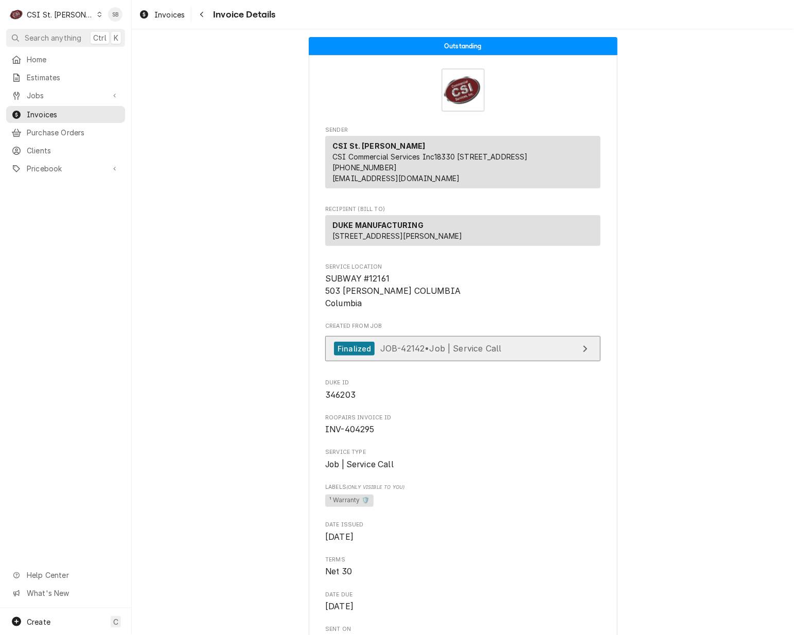
click at [467, 353] on span "JOB-42142 • Job | Service Call" at bounding box center [440, 348] width 121 height 10
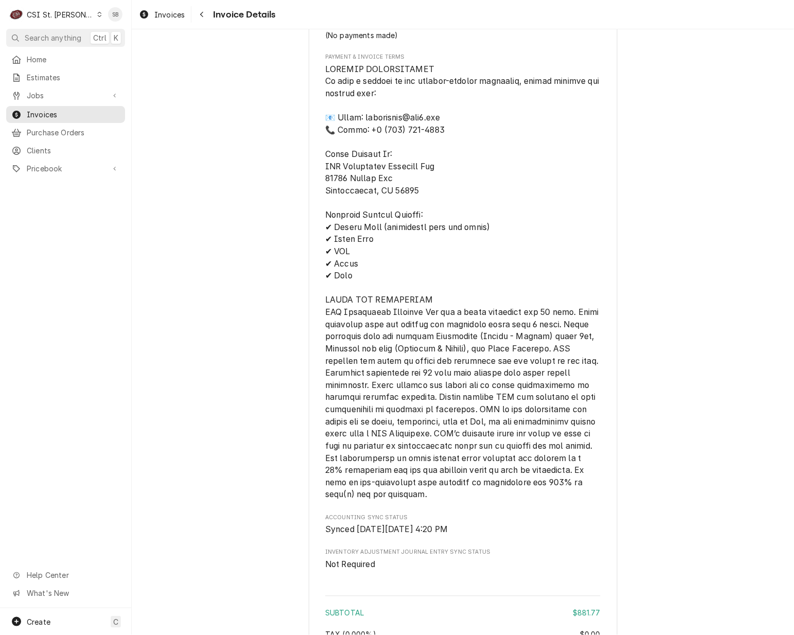
scroll to position [2391, 0]
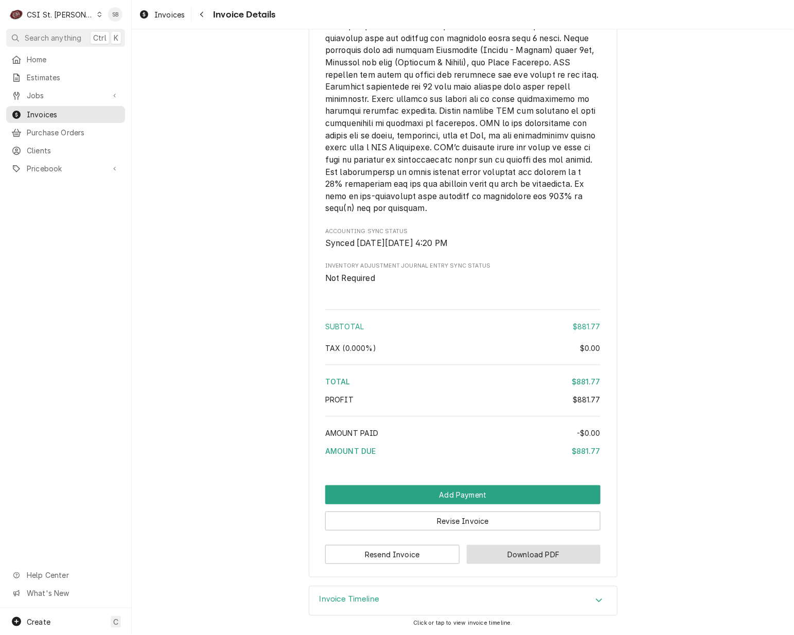
click at [503, 556] on button "Download PDF" at bounding box center [534, 554] width 134 height 19
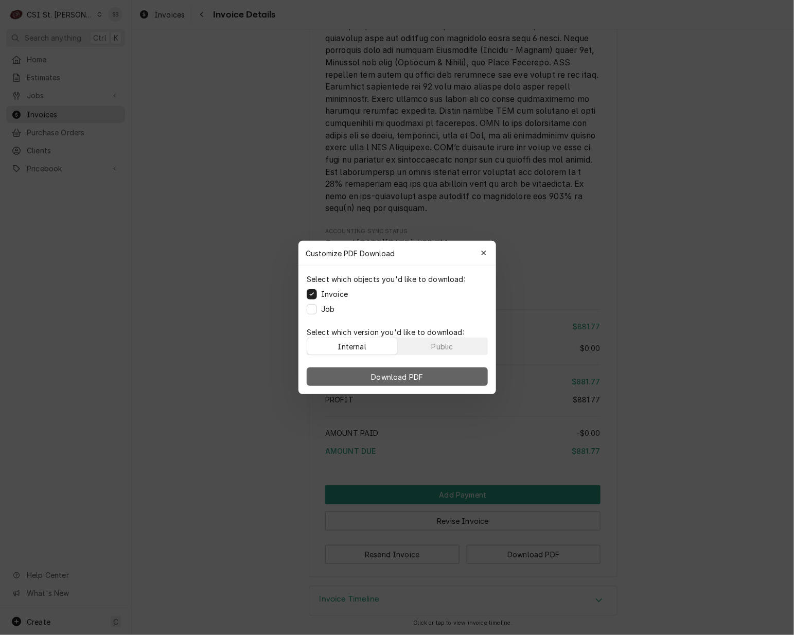
click at [402, 382] on button "Download PDF" at bounding box center [397, 376] width 181 height 19
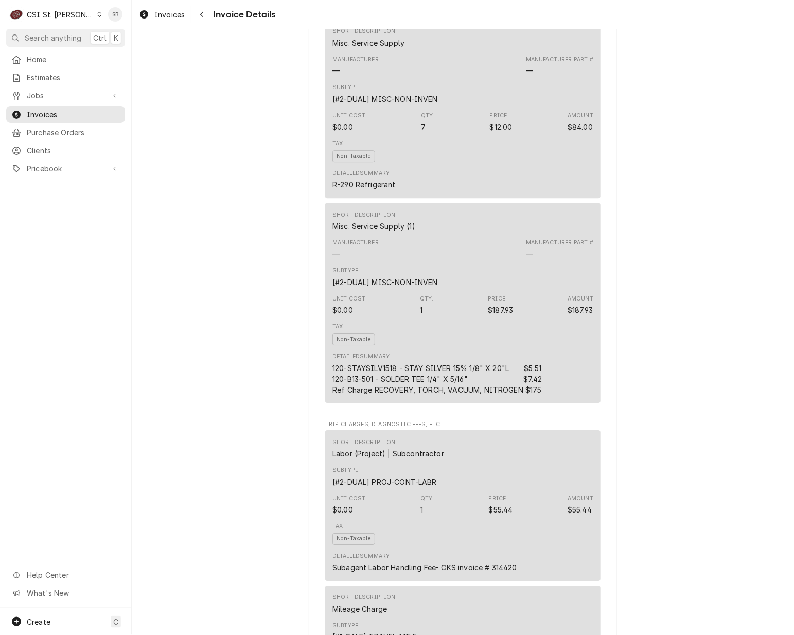
scroll to position [1157, 0]
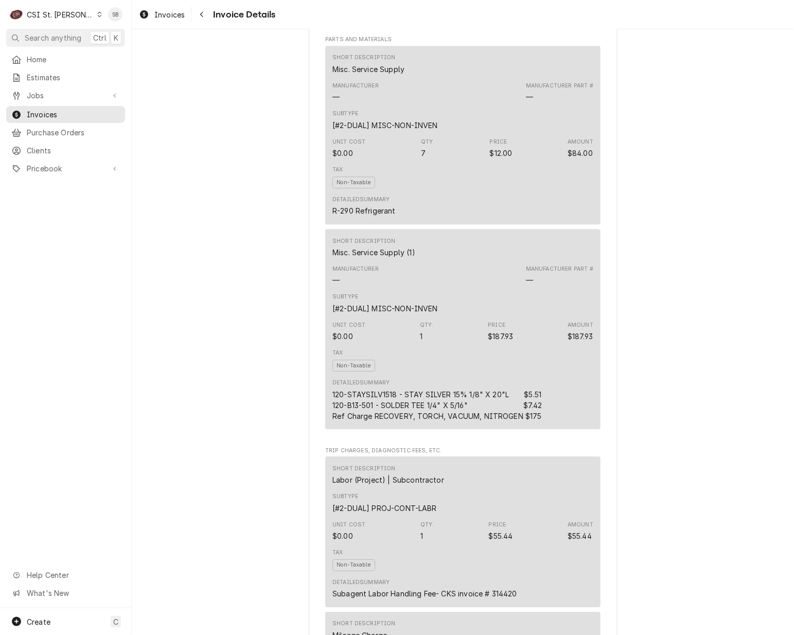
click at [415, 78] on div "Short Description Misc. Service Supply" at bounding box center [462, 64] width 261 height 28
click at [437, 78] on div "Short Description Misc. Service Supply" at bounding box center [462, 64] width 261 height 28
drag, startPoint x: 382, startPoint y: 93, endPoint x: 312, endPoint y: 99, distance: 69.7
click at [312, 99] on div "Sender CSI St. Louis CSI Commercial Services Inc18330 Edison Ave Chesterfield, …" at bounding box center [463, 344] width 309 height 2892
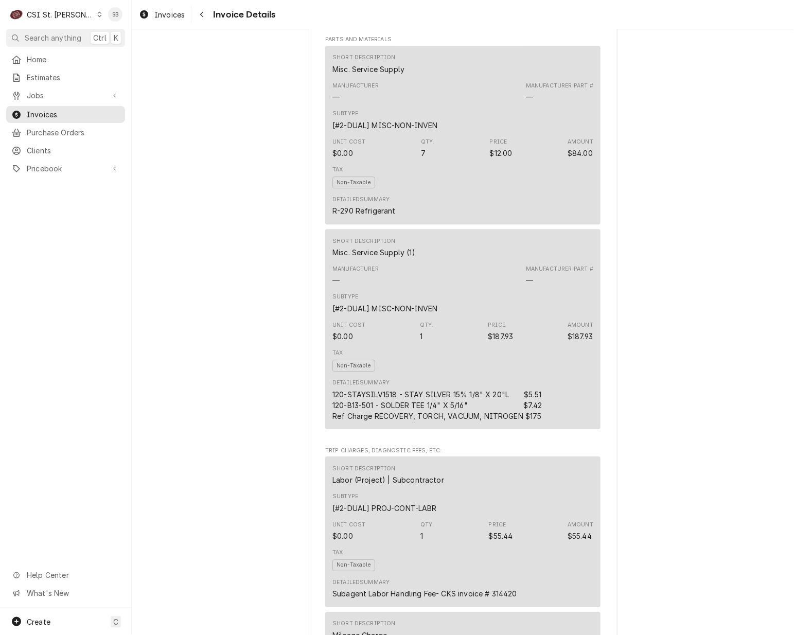
click at [372, 162] on div "Unit Cost $0.00 Qty. 7 Price $12.00 Amount $84.00" at bounding box center [462, 148] width 261 height 28
drag, startPoint x: 358, startPoint y: 235, endPoint x: 305, endPoint y: 238, distance: 53.6
click at [309, 238] on div "Sender CSI St. Louis CSI Commercial Services Inc18330 Edison Ave Chesterfield, …" at bounding box center [463, 344] width 309 height 2892
copy div "R-290 Refrigerant"
click at [417, 261] on div "Short Description Misc. Service Supply (1)" at bounding box center [462, 248] width 261 height 28
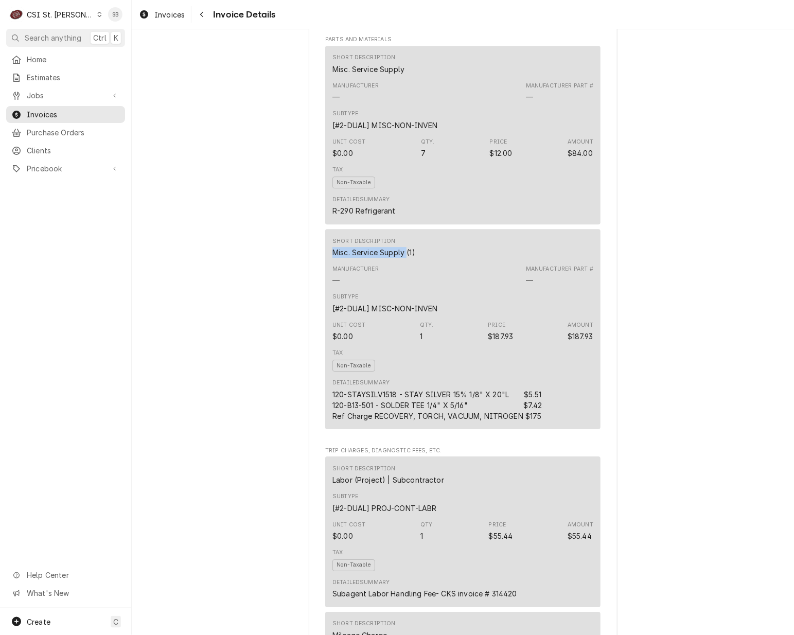
drag, startPoint x: 403, startPoint y: 275, endPoint x: 297, endPoint y: 278, distance: 106.0
click at [297, 278] on div "Outstanding Sender CSI St. Louis CSI Commercial Services Inc18330 Edison Ave Ch…" at bounding box center [463, 336] width 662 height 2927
copy div "Misc. Service Supply"
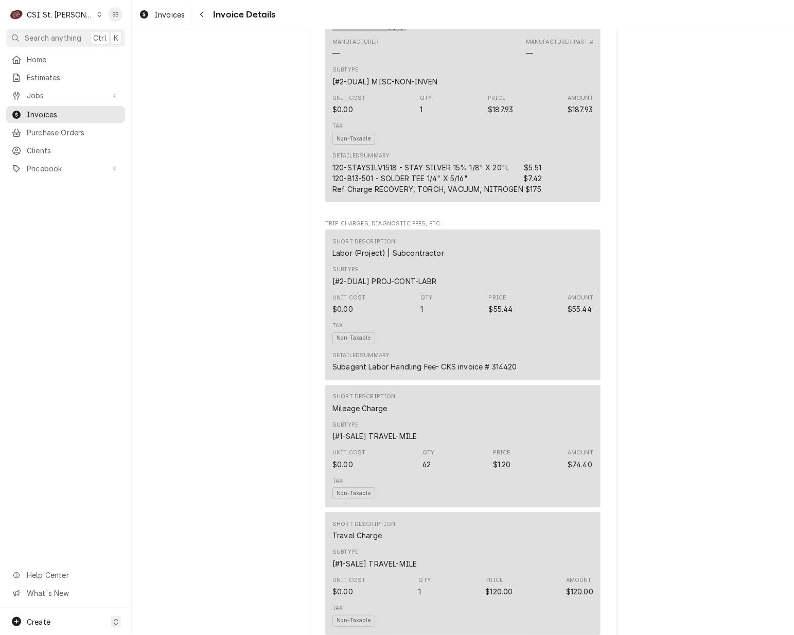
scroll to position [1388, 0]
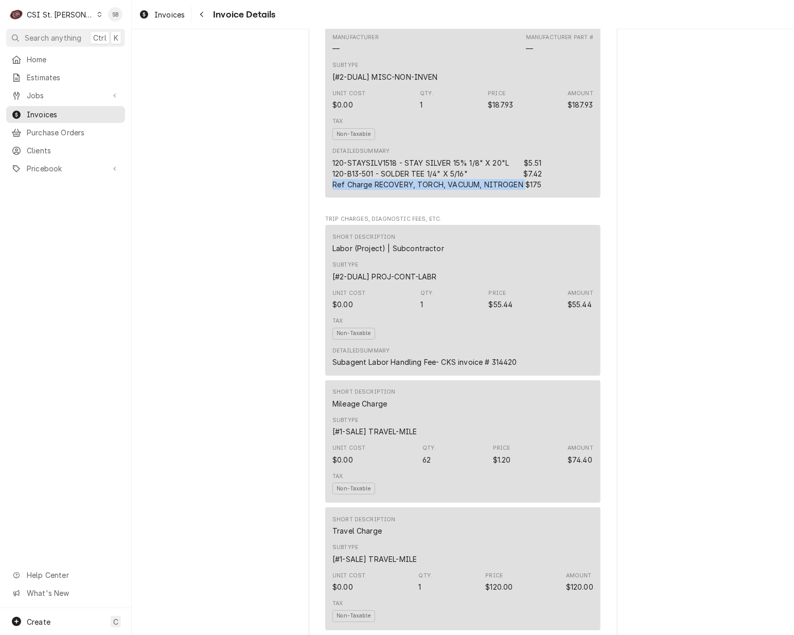
drag, startPoint x: 519, startPoint y: 206, endPoint x: 313, endPoint y: 208, distance: 205.8
click at [313, 208] on div "Sender CSI St. Louis CSI Commercial Services Inc18330 Edison Ave Chesterfield, …" at bounding box center [463, 113] width 309 height 2892
copy div "Ref Charge RECOVERY, TORCH, VACUUM, NITROGEN"
click at [418, 190] on div "120-STAYSILV1518 - STAY SILVER 15% 1/8" X 20"L $5.51 120-B13-501 - SOLDER TEE 1…" at bounding box center [438, 173] width 212 height 32
drag, startPoint x: 326, startPoint y: 196, endPoint x: 493, endPoint y: 192, distance: 167.3
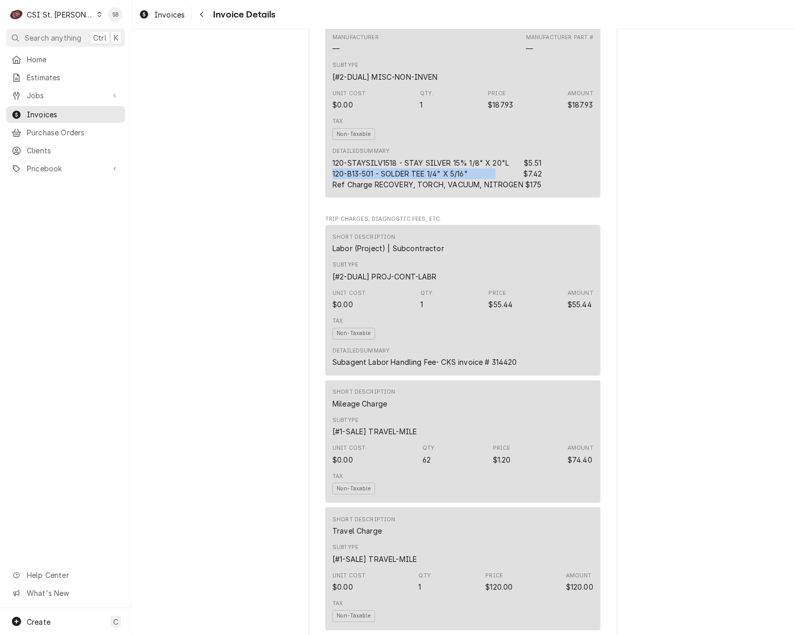
click at [493, 192] on div "Short Description Misc. Service Supply (1) Manufacturer — Manufacturer Part # —…" at bounding box center [462, 97] width 275 height 200
click at [472, 190] on div "120-STAYSILV1518 - STAY SILVER 15% 1/8" X 20"L $5.51 120-B13-501 - SOLDER TEE 1…" at bounding box center [438, 173] width 212 height 32
drag, startPoint x: 466, startPoint y: 193, endPoint x: 318, endPoint y: 198, distance: 147.7
click at [318, 198] on div "Sender CSI St. Louis CSI Commercial Services Inc18330 Edison Ave Chesterfield, …" at bounding box center [463, 113] width 309 height 2892
copy div "120-B13-501 - SOLDER TEE 1/4" X 5/16""
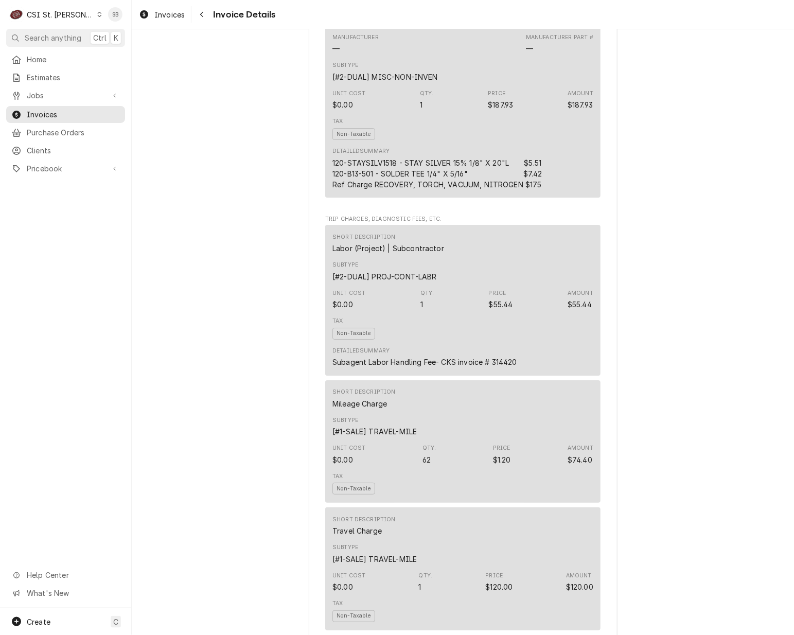
click at [247, 472] on div "Outstanding Sender CSI St. Louis CSI Commercial Services Inc18330 Edison Ave Ch…" at bounding box center [463, 104] width 662 height 2927
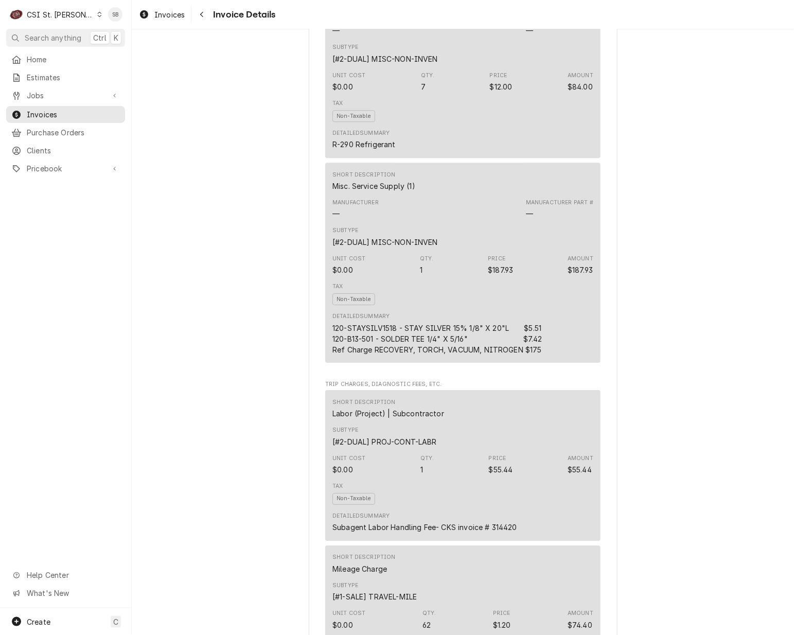
scroll to position [1157, 0]
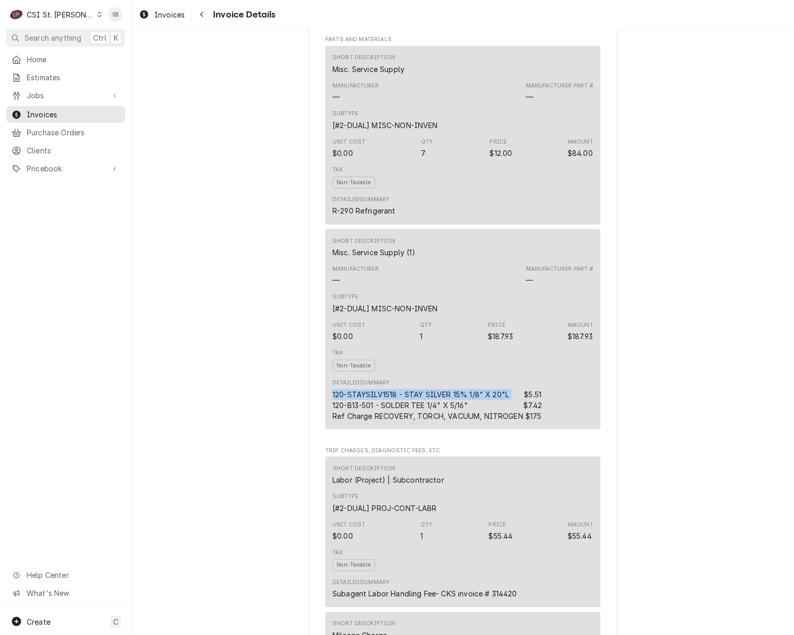
drag, startPoint x: 505, startPoint y: 413, endPoint x: 297, endPoint y: 417, distance: 208.4
click at [297, 417] on div "Outstanding Sender CSI St. Louis CSI Commercial Services Inc18330 Edison Ave Ch…" at bounding box center [463, 336] width 662 height 2927
copy div "120-STAYSILV1518 - STAY SILVER 15% 1/8" X 20"L"
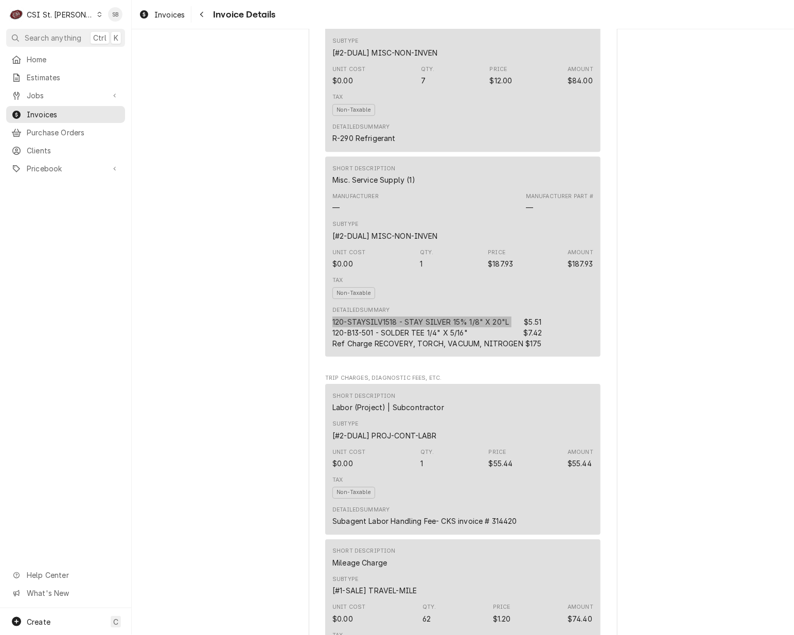
scroll to position [1311, 0]
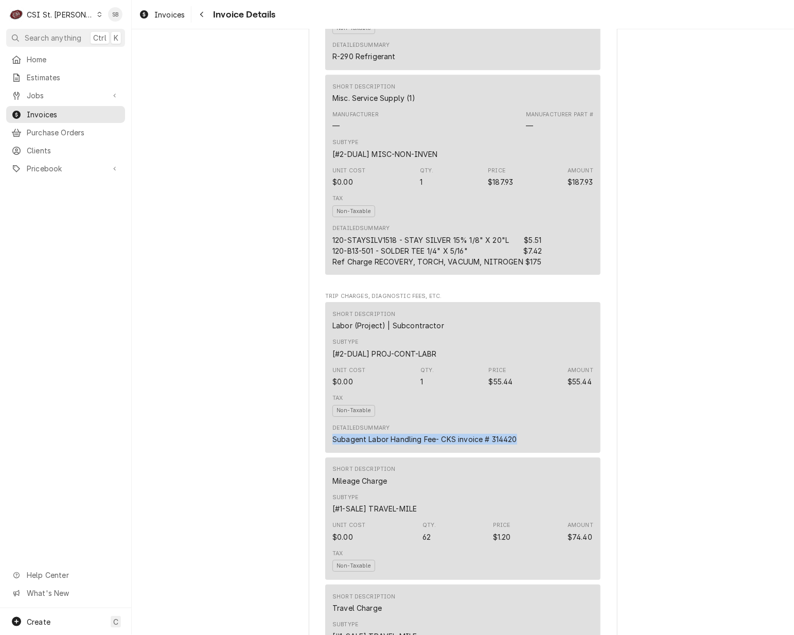
drag, startPoint x: 522, startPoint y: 462, endPoint x: 315, endPoint y: 471, distance: 207.0
click at [315, 471] on div "Sender CSI St. Louis CSI Commercial Services Inc18330 Edison Ave Chesterfield, …" at bounding box center [463, 190] width 309 height 2892
copy div "Subagent Labor Handling Fee- CKS invoice # 314420"
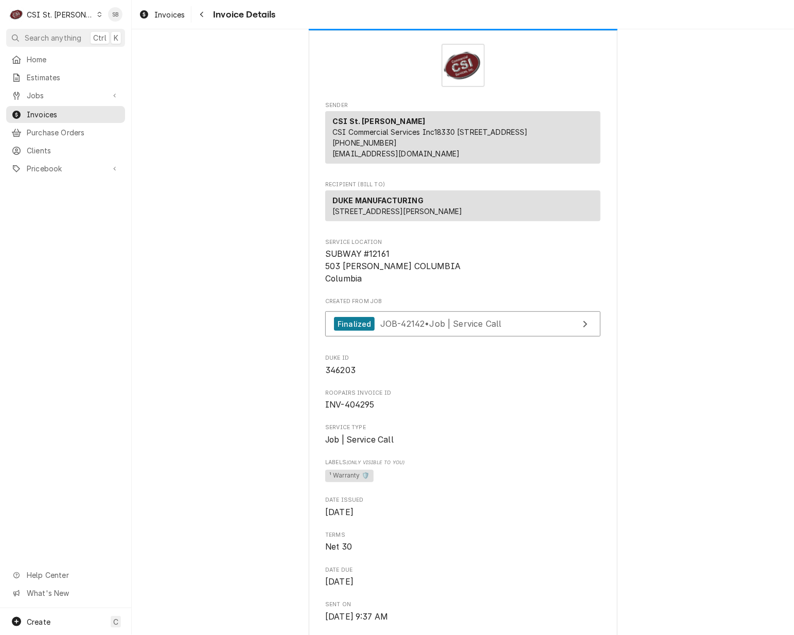
scroll to position [0, 0]
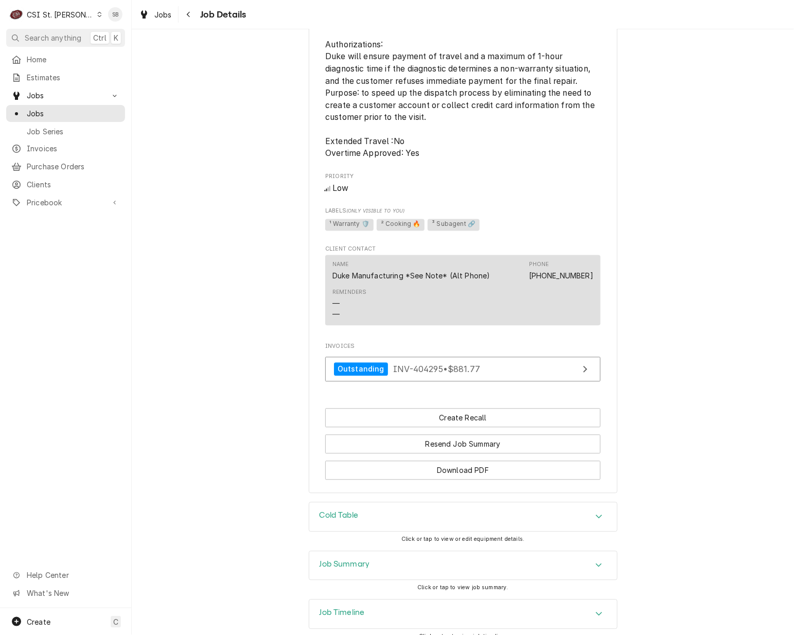
scroll to position [784, 0]
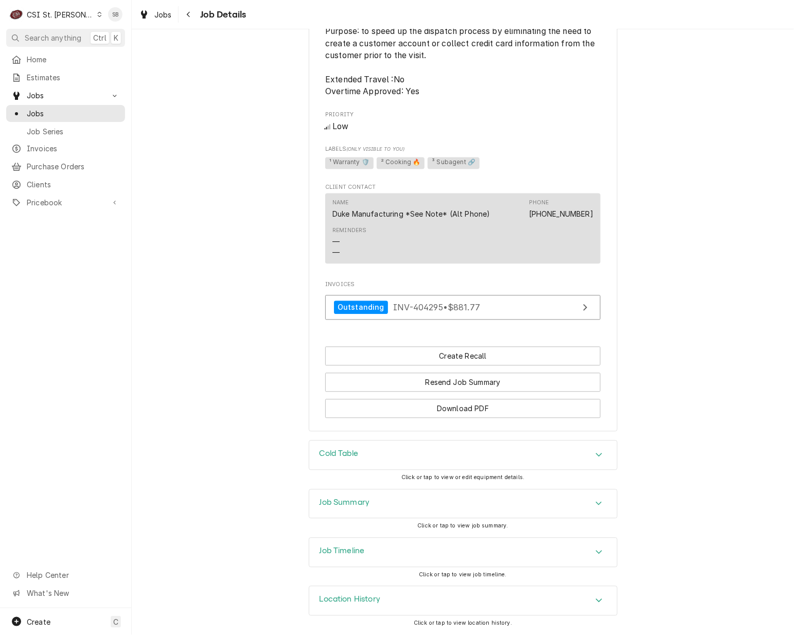
drag, startPoint x: 396, startPoint y: 500, endPoint x: 399, endPoint y: 489, distance: 11.2
click at [396, 501] on div "Job Summary" at bounding box center [463, 504] width 308 height 29
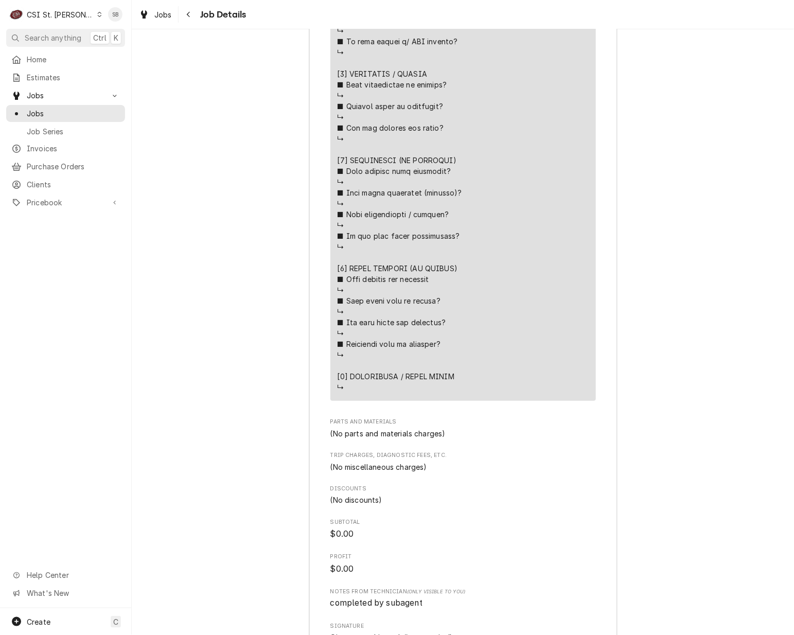
scroll to position [1969, 0]
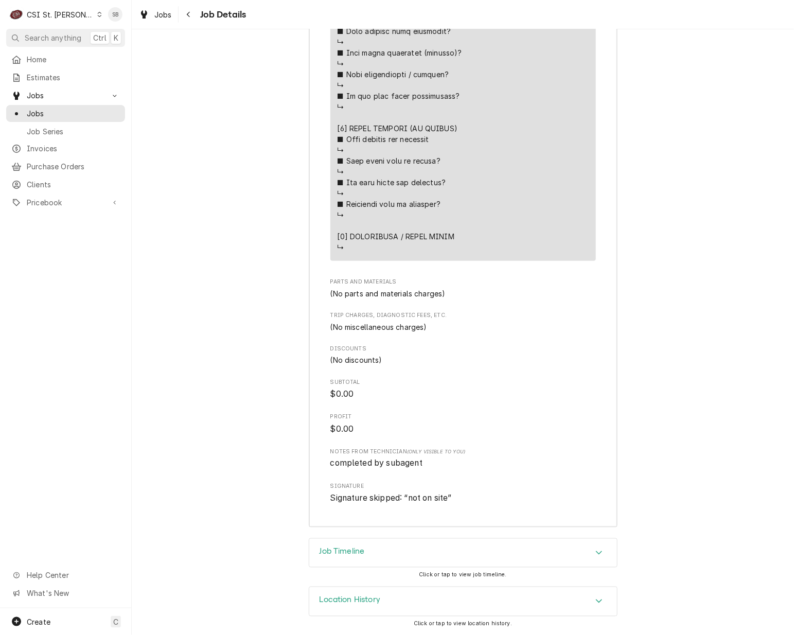
click at [340, 545] on div "Job Timeline" at bounding box center [463, 553] width 308 height 29
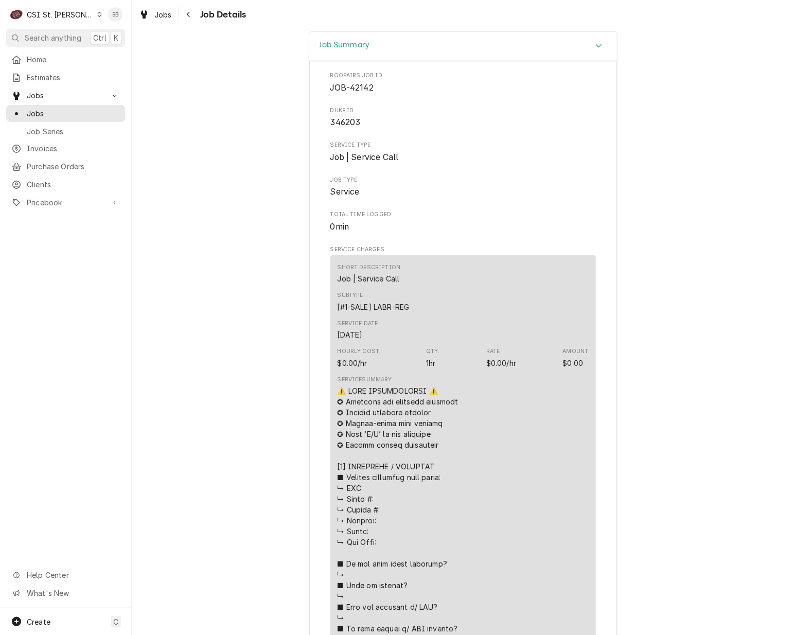
scroll to position [1003, 0]
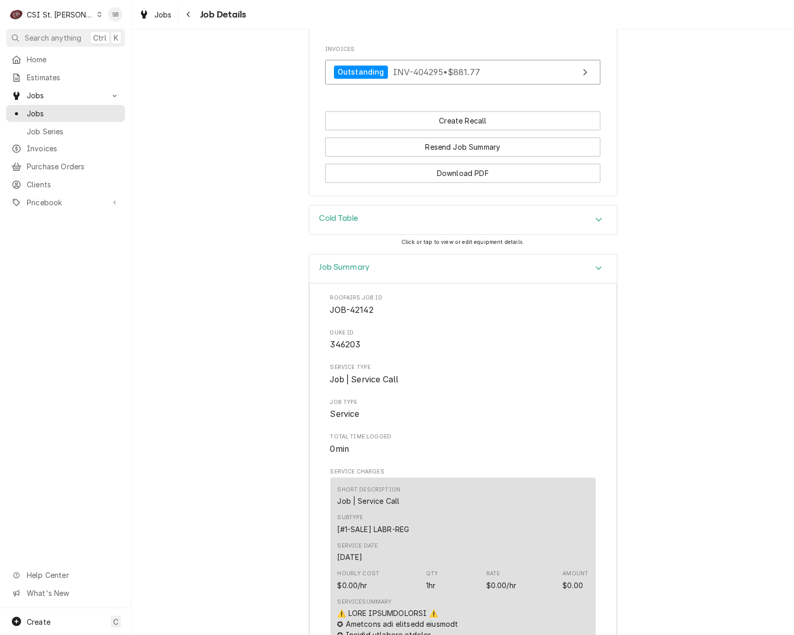
click at [377, 232] on div "Cold Table" at bounding box center [463, 219] width 308 height 29
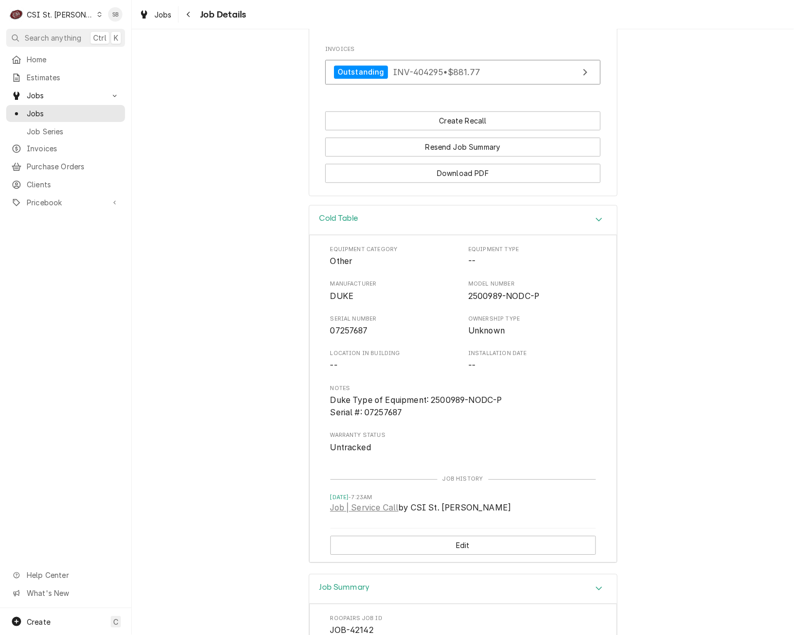
click at [381, 227] on div "Cold Table" at bounding box center [463, 219] width 308 height 29
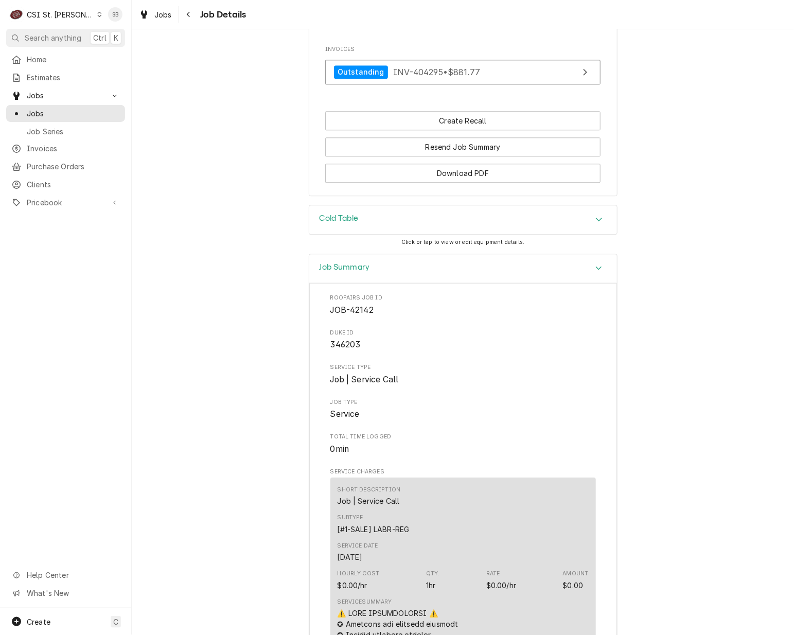
click at [391, 283] on div "Job Summary" at bounding box center [463, 268] width 308 height 29
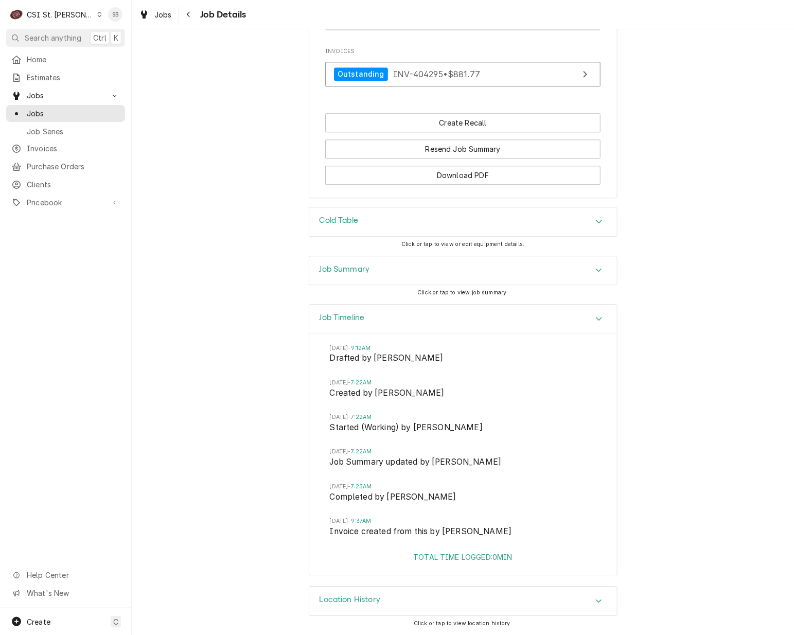
click at [392, 318] on div "Job Timeline" at bounding box center [463, 319] width 308 height 29
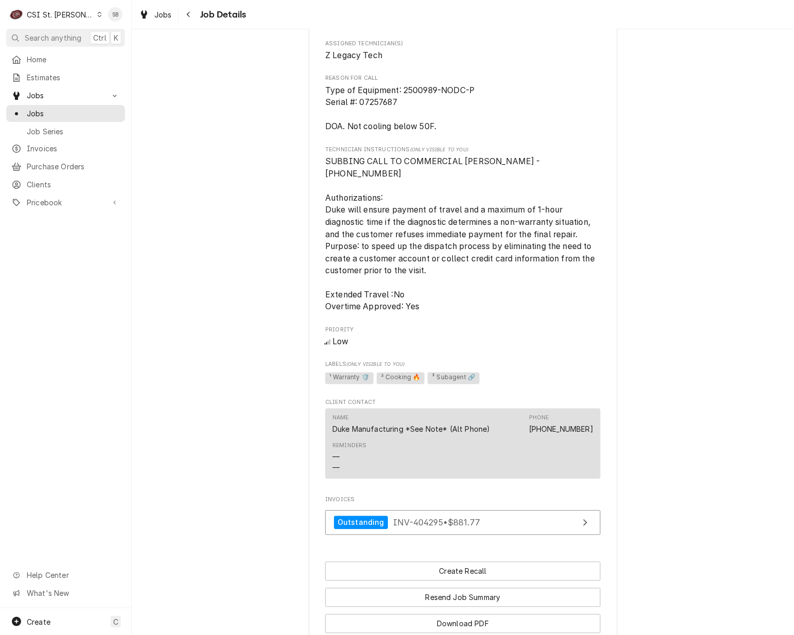
scroll to position [0, 0]
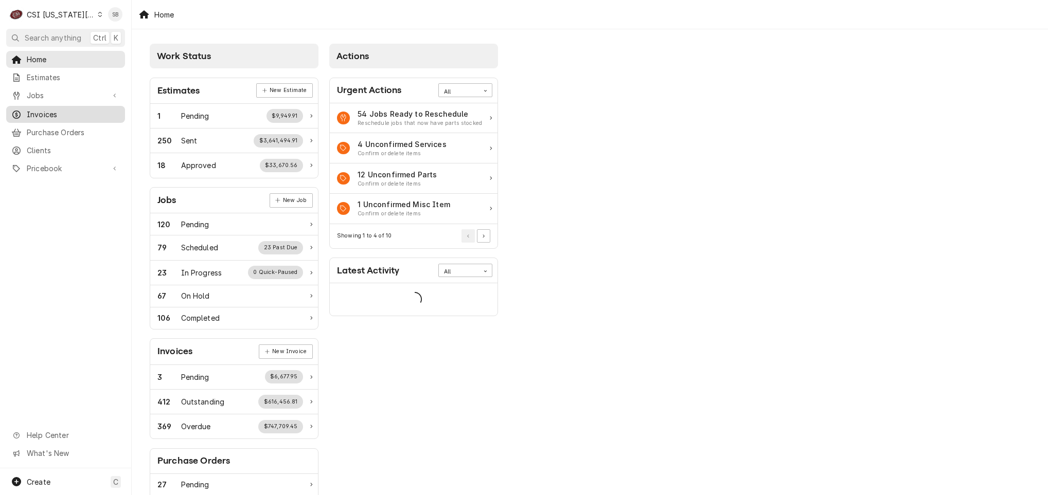
click at [65, 116] on span "Invoices" at bounding box center [73, 114] width 93 height 11
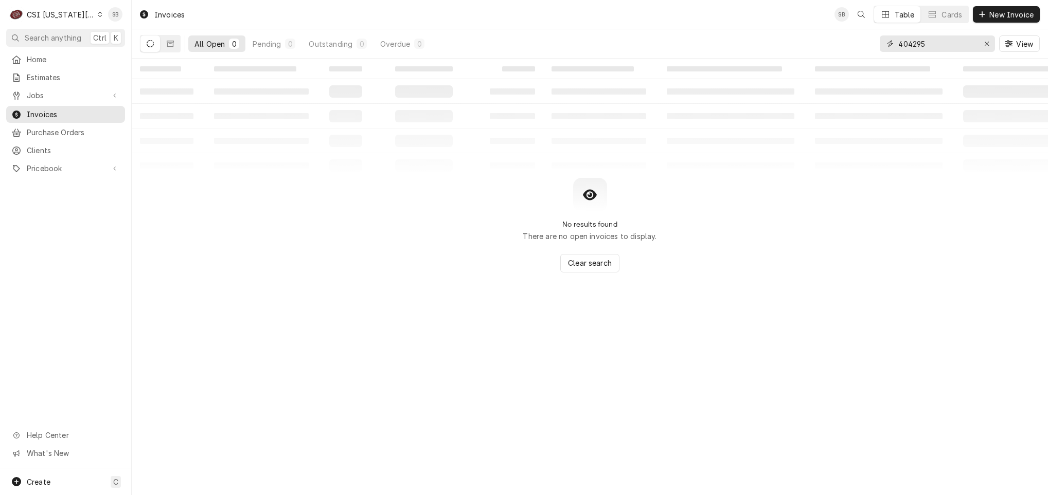
click at [898, 42] on input "404295" at bounding box center [936, 44] width 77 height 16
paste input "303581"
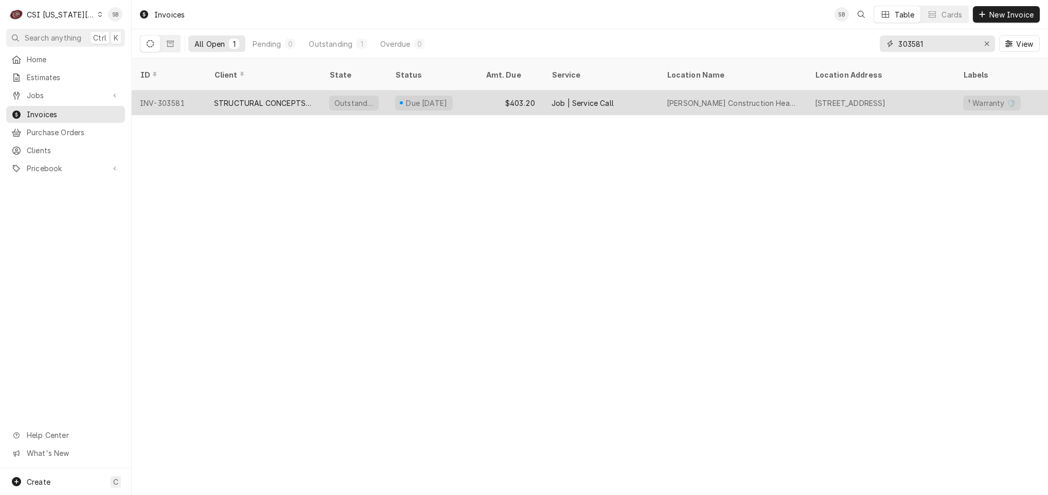
type input "303581"
click at [241, 98] on div "STRUCTURAL CONCEPTS - KC" at bounding box center [263, 103] width 99 height 11
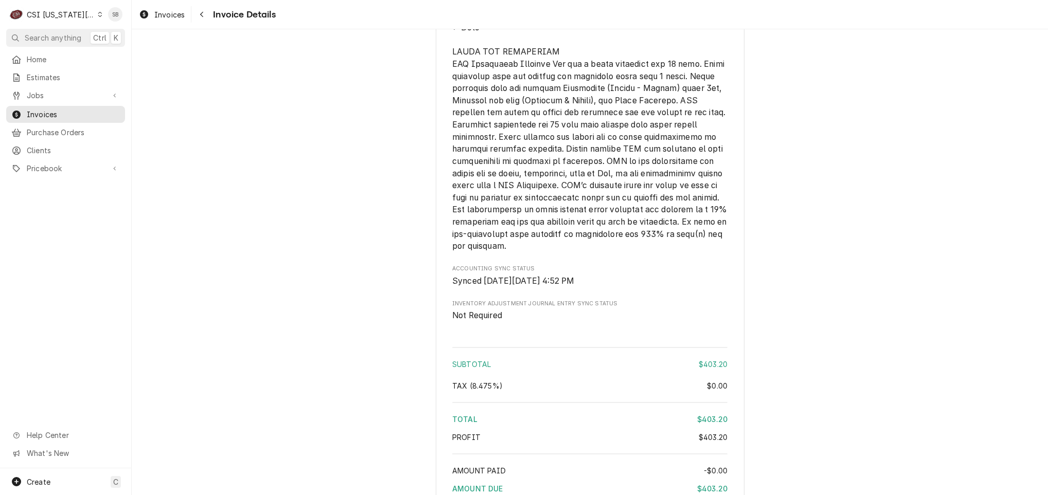
scroll to position [1792, 0]
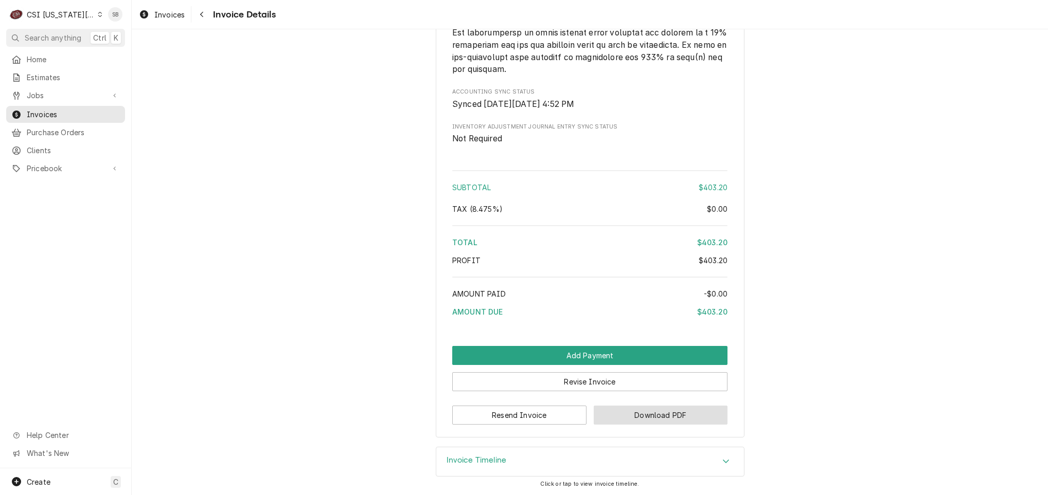
click at [654, 420] on button "Download PDF" at bounding box center [661, 415] width 134 height 19
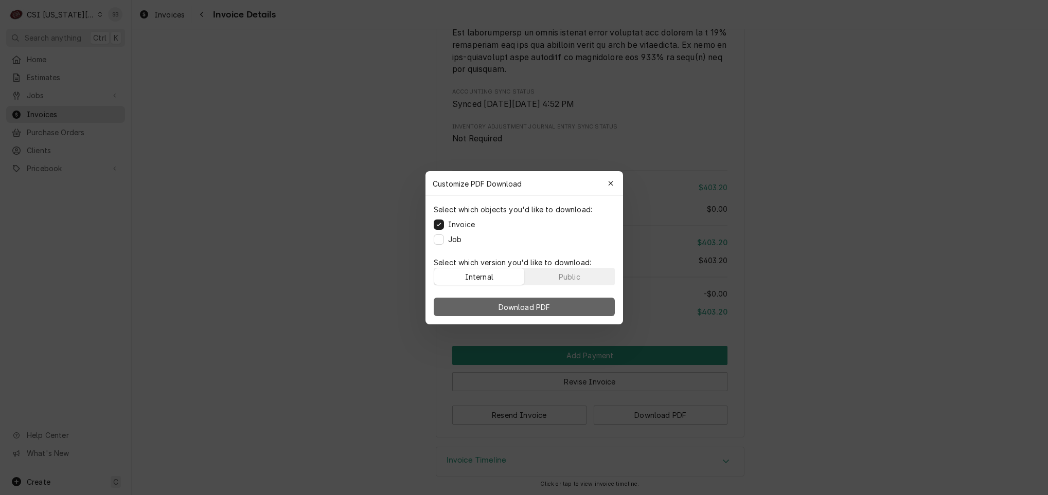
click at [563, 308] on button "Download PDF" at bounding box center [524, 307] width 181 height 19
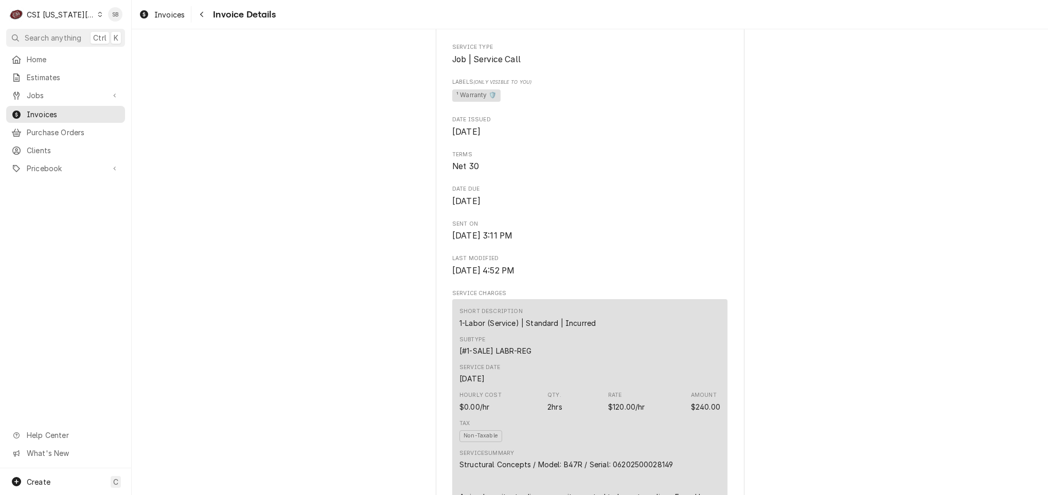
scroll to position [540, 0]
